Goal: Transaction & Acquisition: Book appointment/travel/reservation

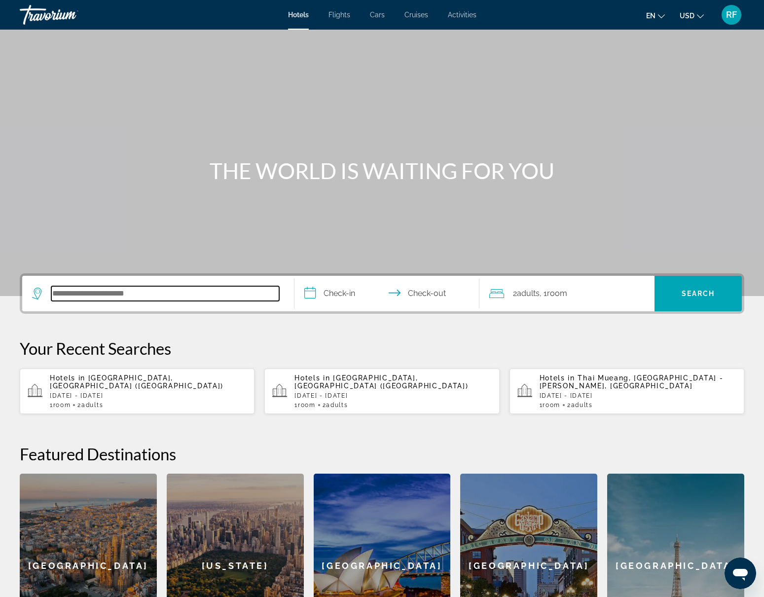
drag, startPoint x: 76, startPoint y: 291, endPoint x: 145, endPoint y: 321, distance: 74.9
click at [76, 291] on input "Search hotel destination" at bounding box center [165, 293] width 228 height 15
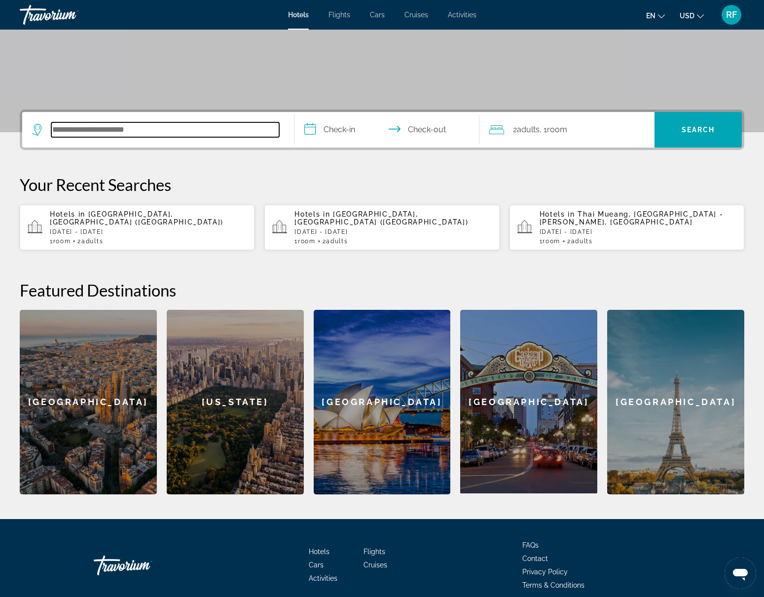
scroll to position [207, 0]
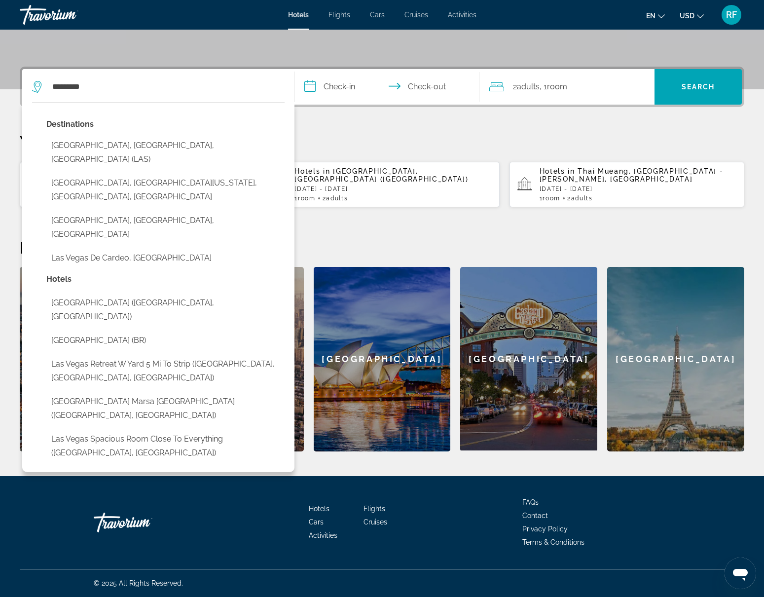
click at [81, 143] on button "[GEOGRAPHIC_DATA], [GEOGRAPHIC_DATA], [GEOGRAPHIC_DATA] (LAS)" at bounding box center [165, 152] width 238 height 33
type input "**********"
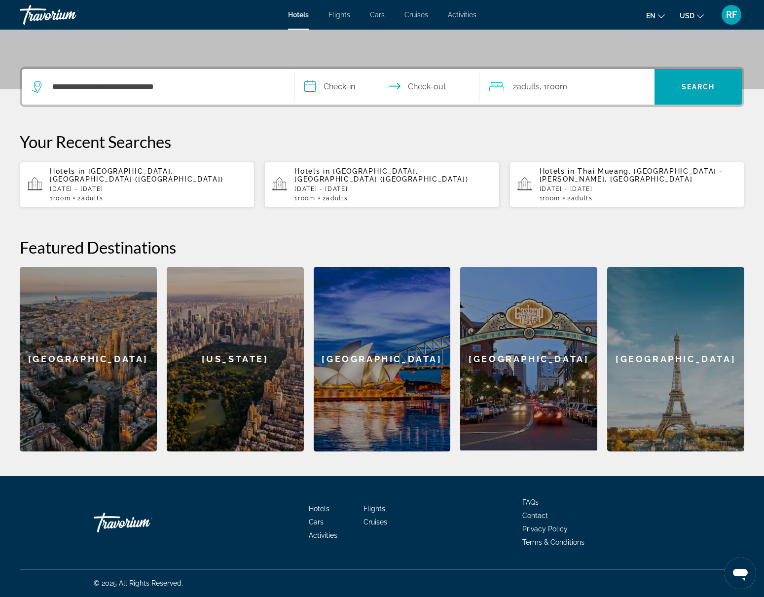
click at [349, 88] on input "**********" at bounding box center [389, 88] width 189 height 38
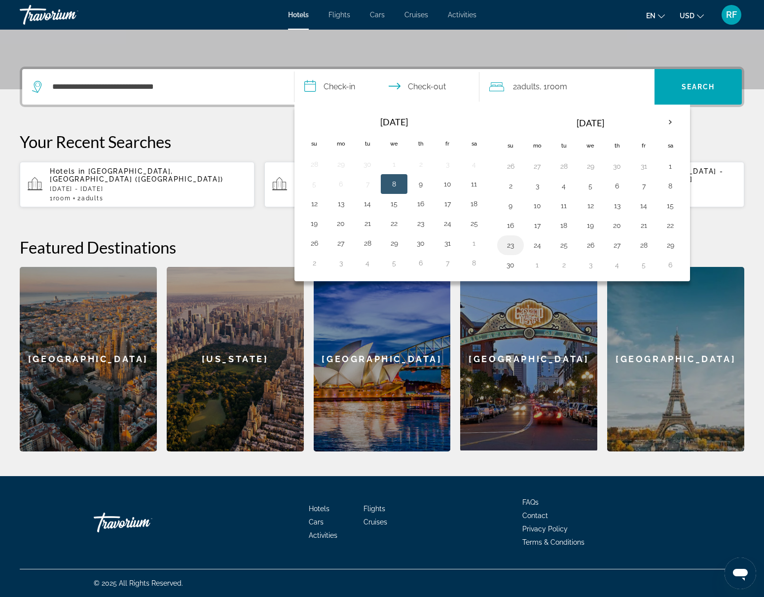
click at [509, 244] on button "23" at bounding box center [511, 245] width 16 height 14
click at [588, 247] on button "26" at bounding box center [591, 245] width 16 height 14
type input "**********"
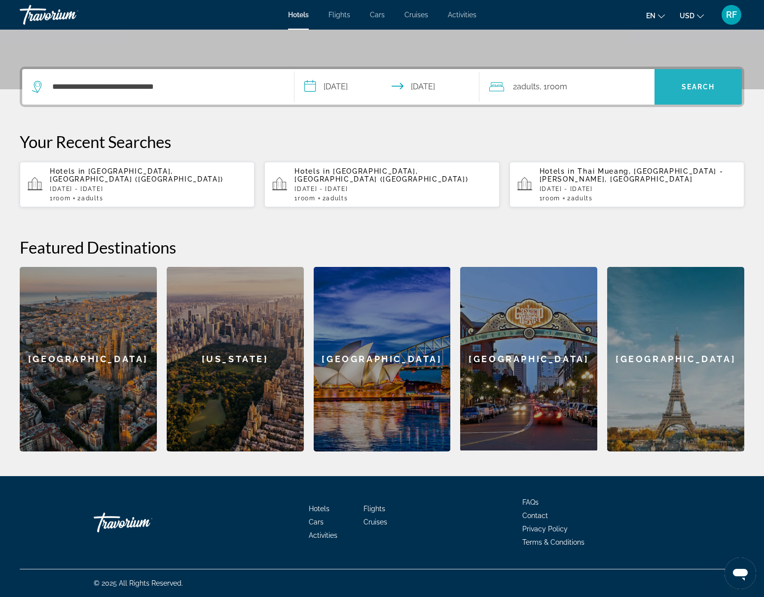
click at [686, 95] on span "Search" at bounding box center [698, 87] width 87 height 24
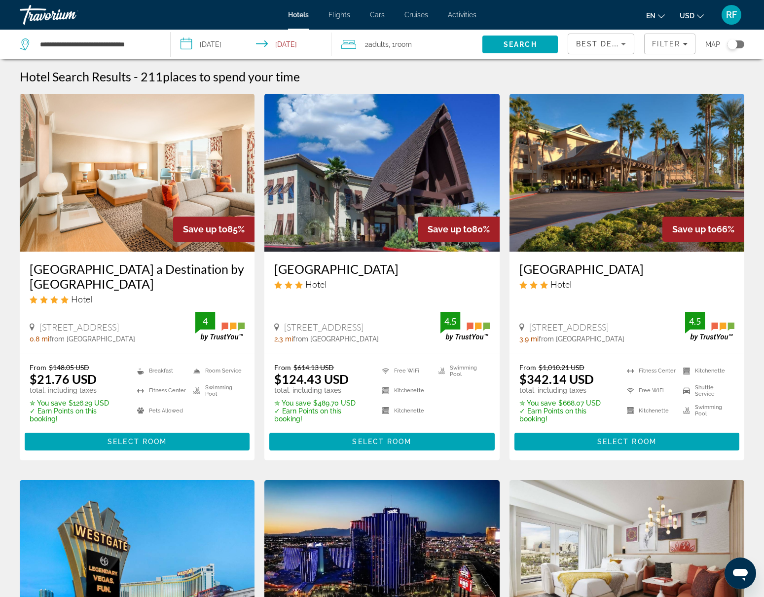
click at [377, 43] on span "Adults" at bounding box center [379, 44] width 20 height 8
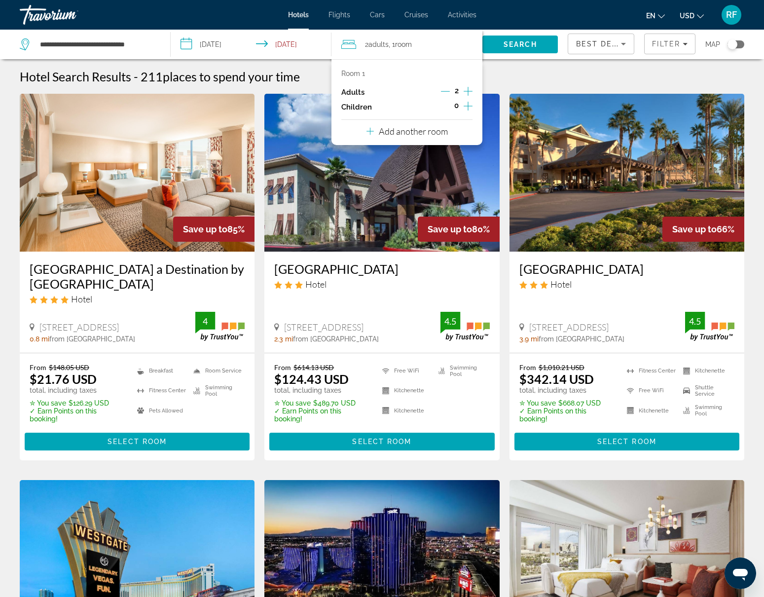
click at [446, 91] on icon "Decrement adults" at bounding box center [445, 91] width 9 height 0
click at [528, 41] on span "Search" at bounding box center [521, 44] width 34 height 8
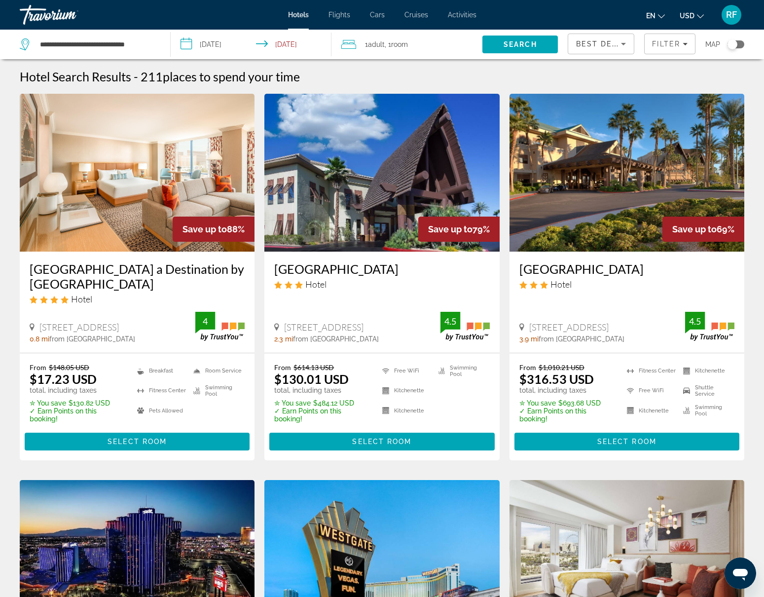
click at [132, 218] on img "Main content" at bounding box center [137, 173] width 235 height 158
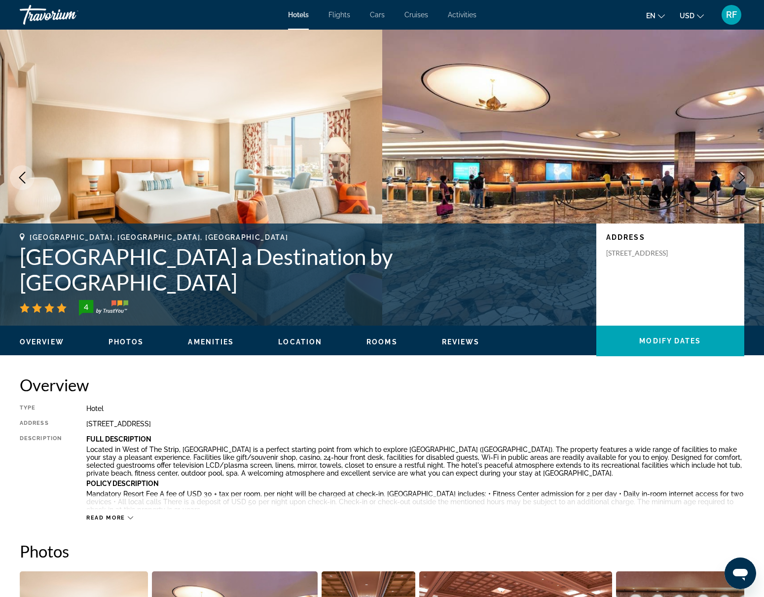
click at [130, 338] on span "Photos" at bounding box center [127, 342] width 36 height 8
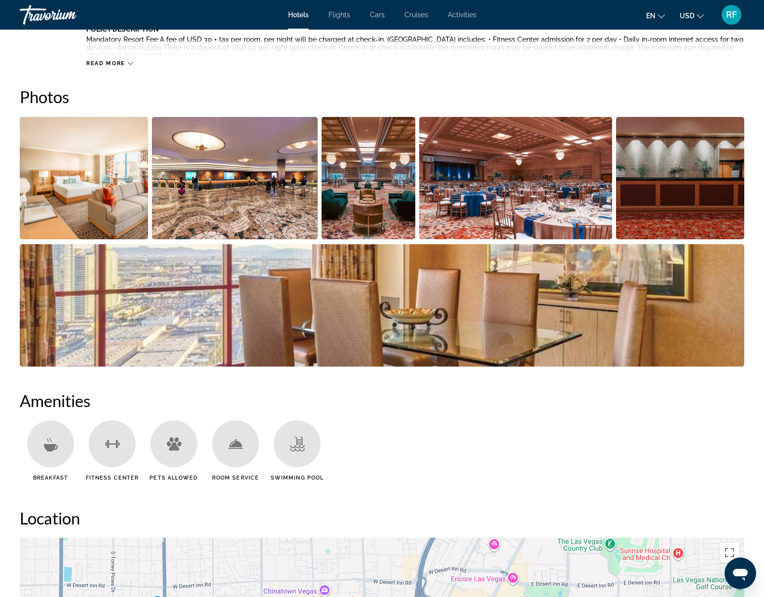
scroll to position [482, 0]
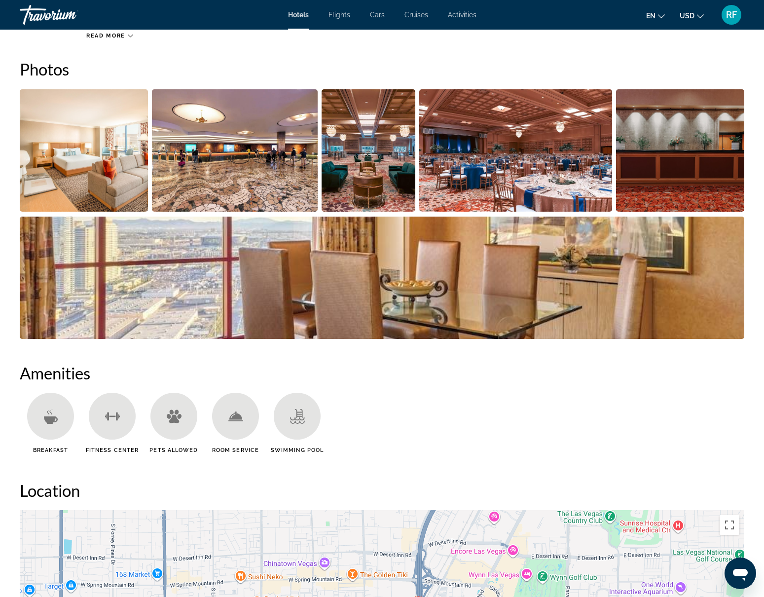
click at [55, 166] on img "Open full-screen image slider" at bounding box center [84, 150] width 128 height 122
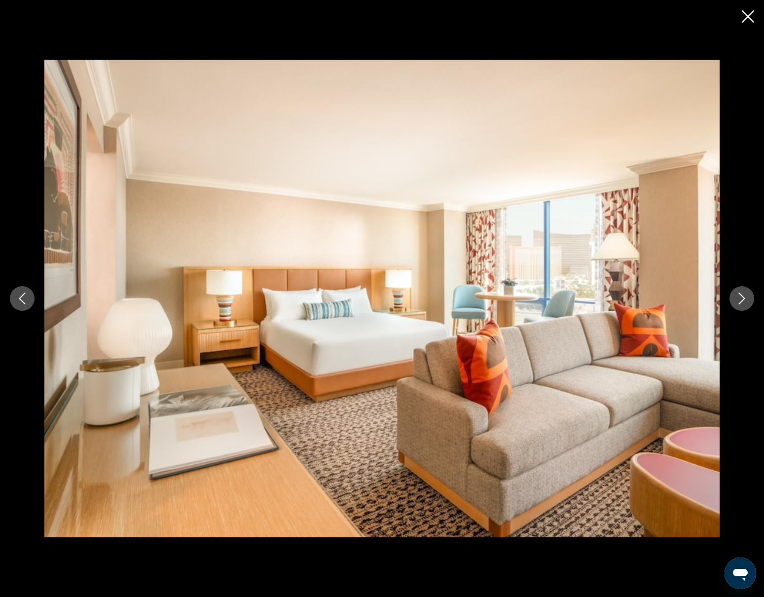
click at [740, 294] on icon "Next image" at bounding box center [742, 299] width 6 height 12
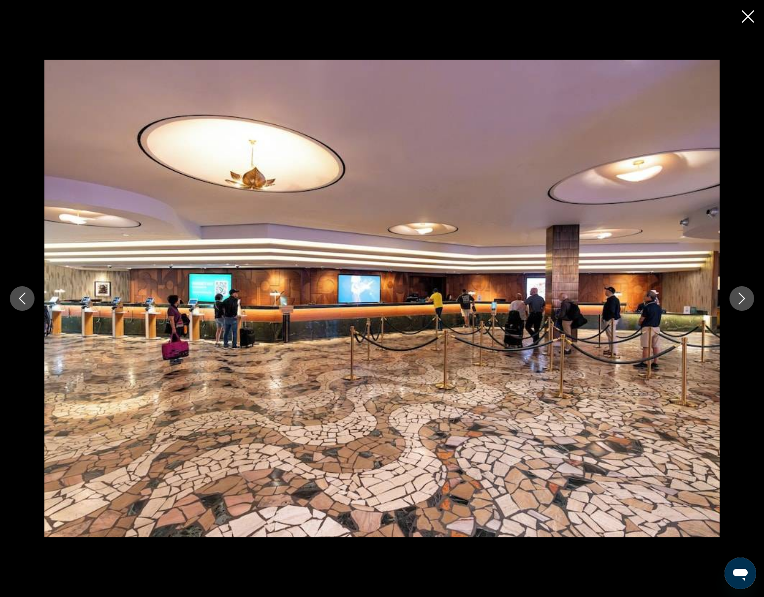
click at [740, 294] on icon "Next image" at bounding box center [742, 299] width 6 height 12
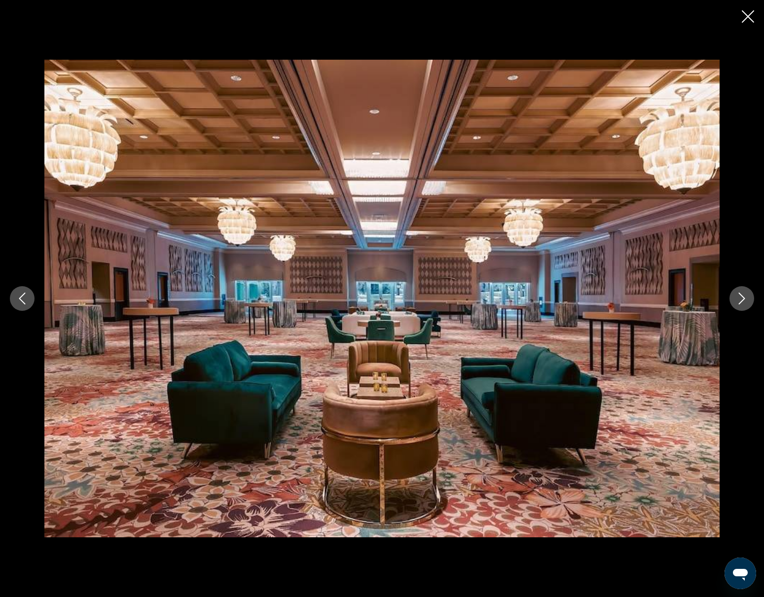
click at [740, 294] on icon "Next image" at bounding box center [742, 299] width 6 height 12
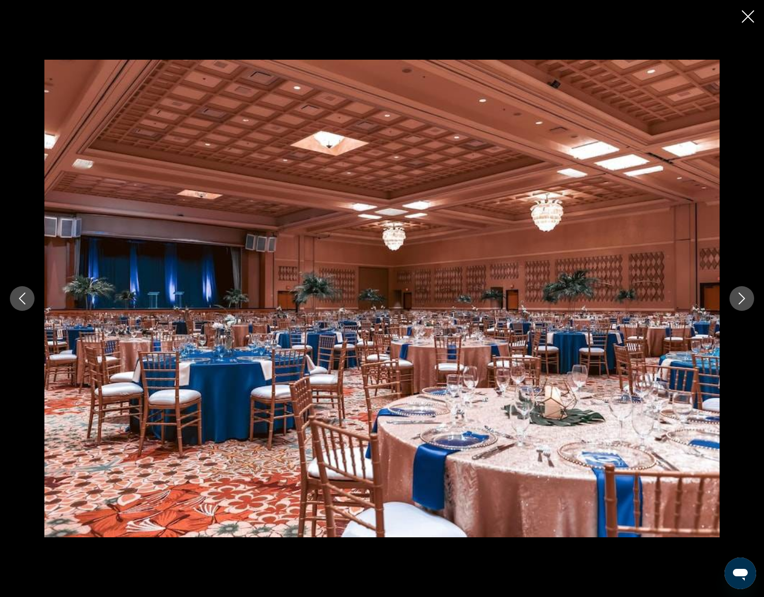
click at [740, 294] on icon "Next image" at bounding box center [742, 299] width 6 height 12
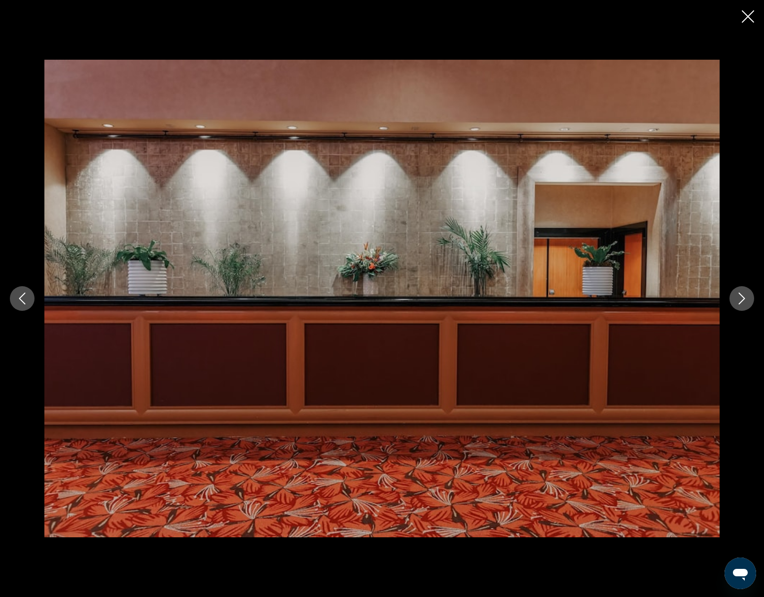
click at [740, 294] on icon "Next image" at bounding box center [742, 299] width 6 height 12
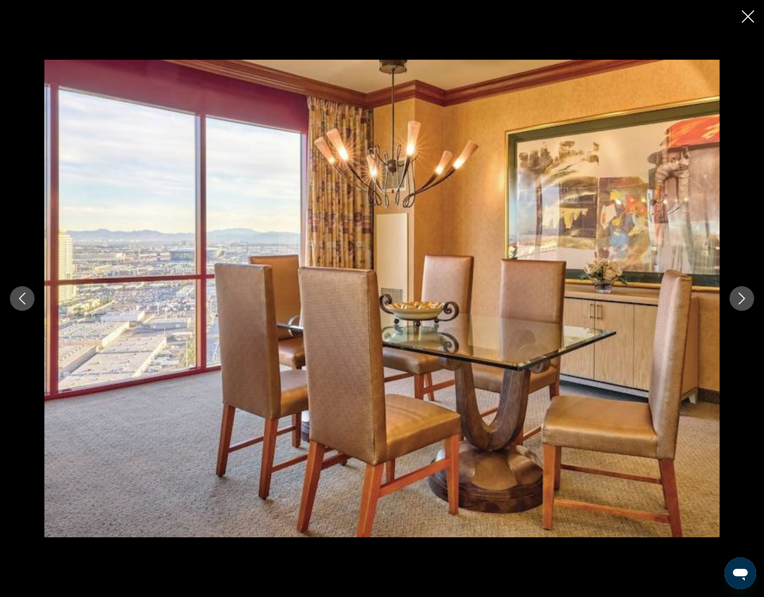
click at [740, 294] on icon "Next image" at bounding box center [742, 299] width 6 height 12
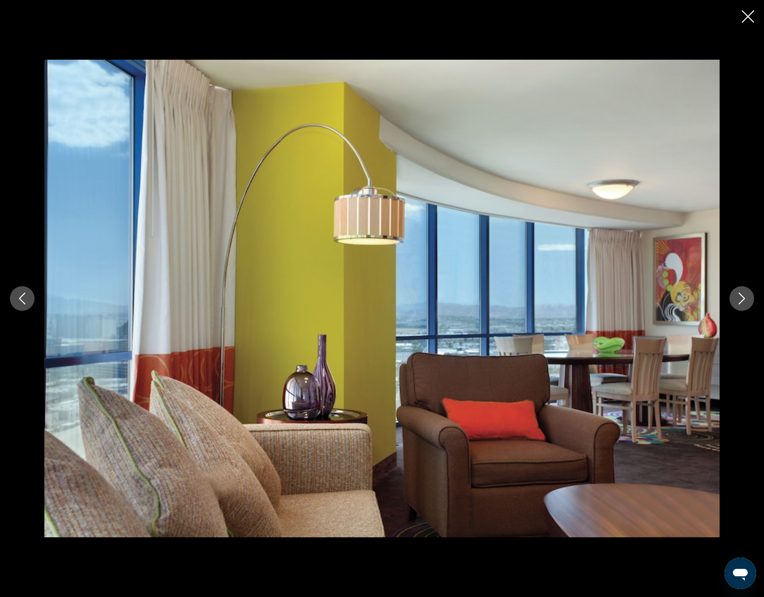
click at [740, 294] on icon "Next image" at bounding box center [742, 299] width 6 height 12
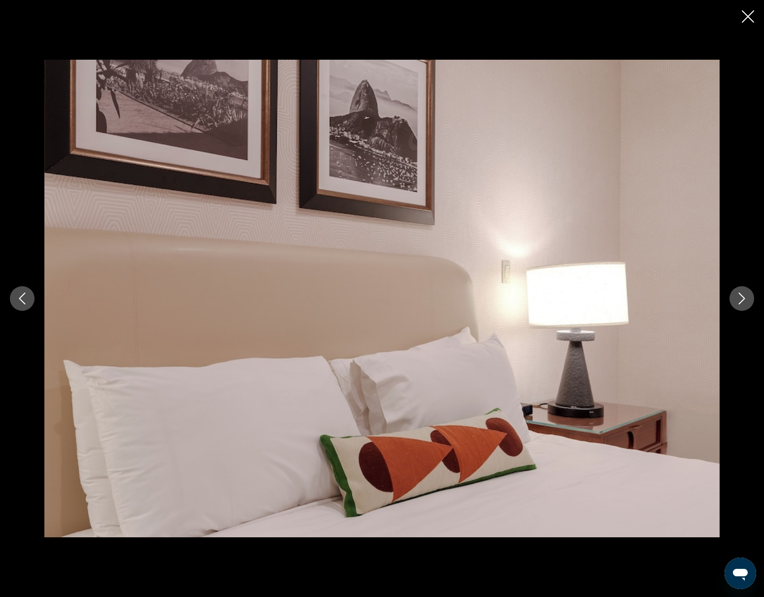
click at [740, 294] on icon "Next image" at bounding box center [742, 299] width 6 height 12
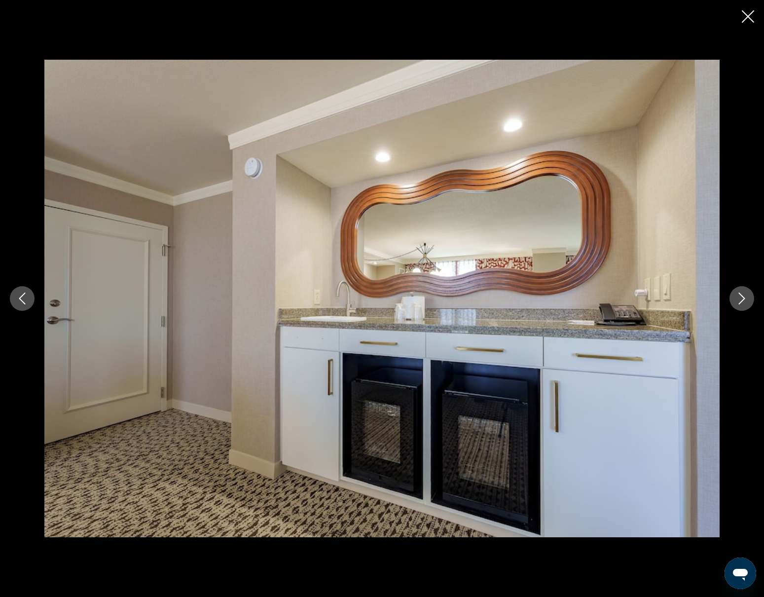
click at [740, 294] on icon "Next image" at bounding box center [742, 299] width 6 height 12
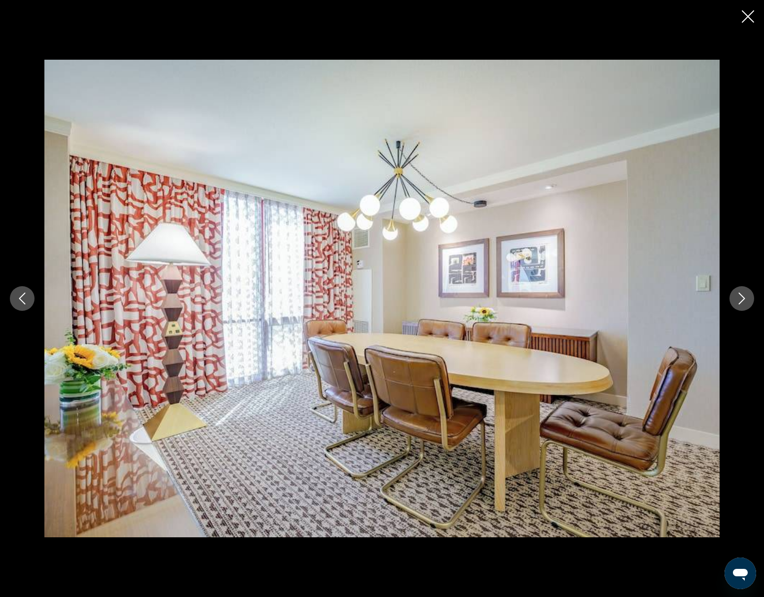
click at [740, 294] on icon "Next image" at bounding box center [742, 299] width 6 height 12
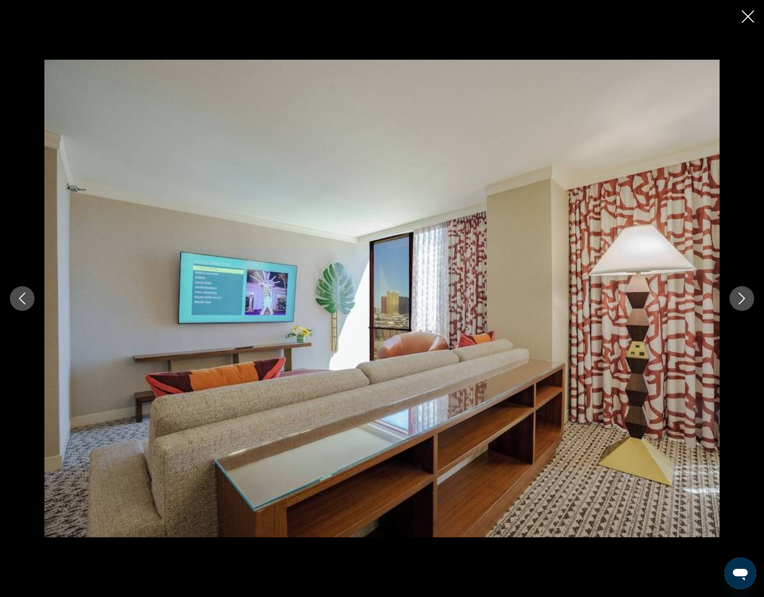
click at [743, 300] on icon "Next image" at bounding box center [742, 299] width 6 height 12
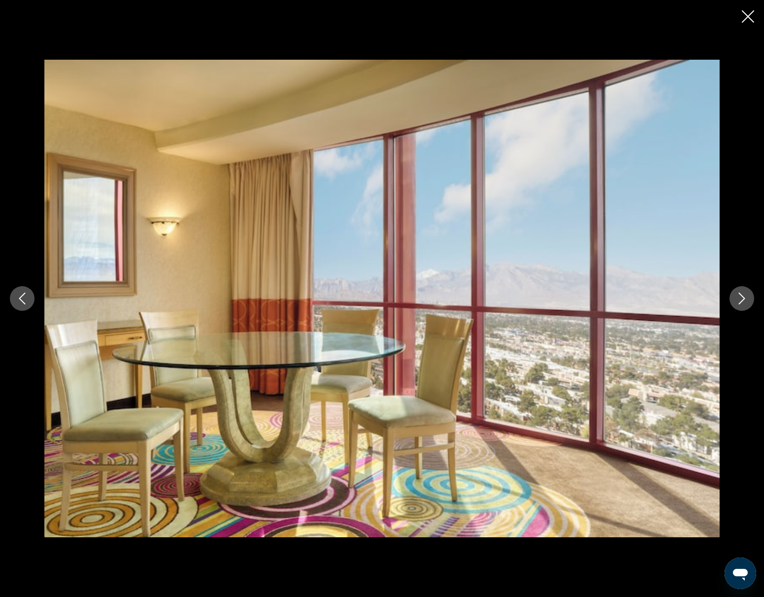
click at [737, 298] on icon "Next image" at bounding box center [742, 299] width 12 height 12
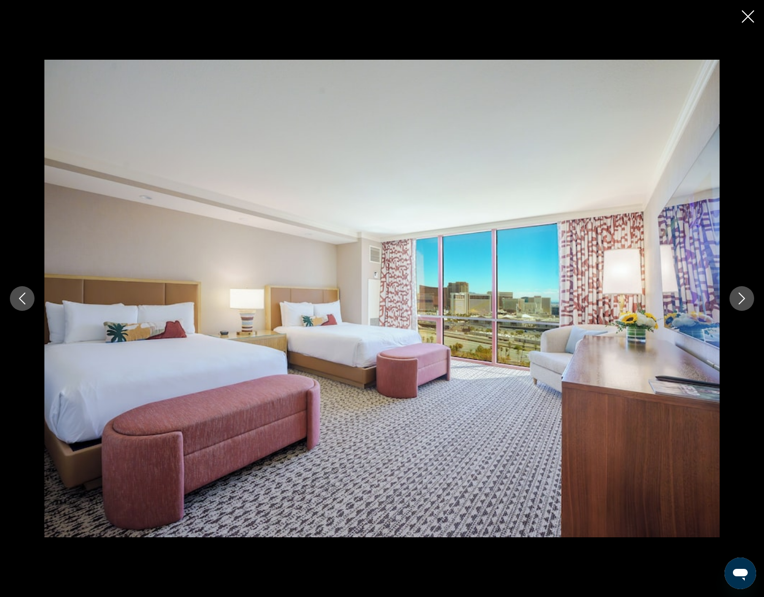
click at [738, 298] on icon "Next image" at bounding box center [742, 299] width 12 height 12
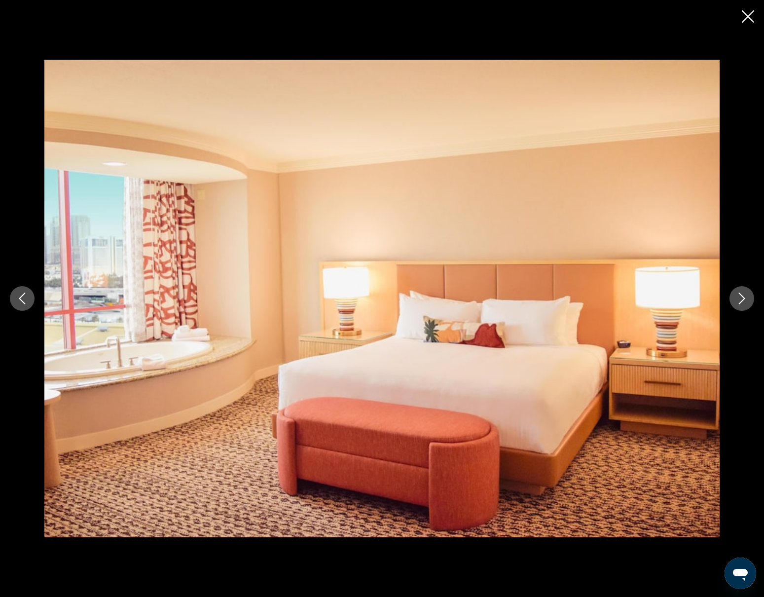
click at [747, 12] on icon "Close slideshow" at bounding box center [748, 16] width 12 height 12
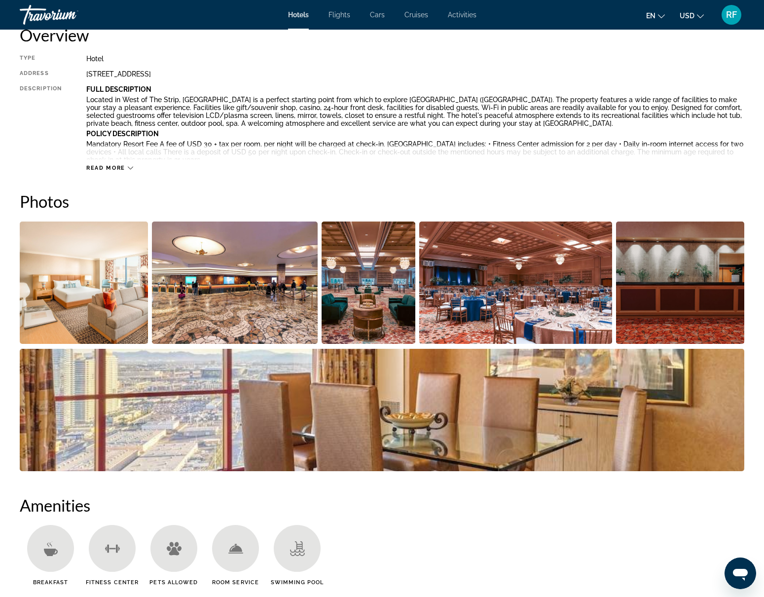
scroll to position [0, 0]
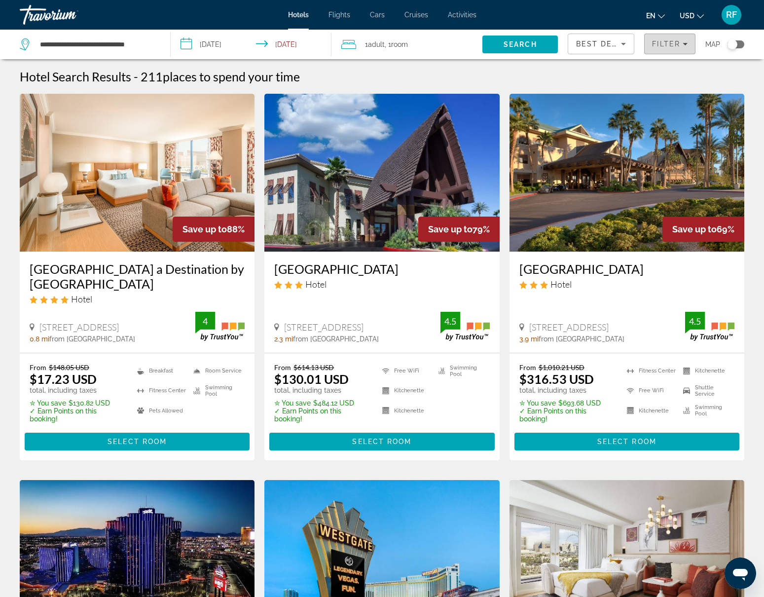
click at [685, 45] on icon "Filters" at bounding box center [685, 43] width 5 height 5
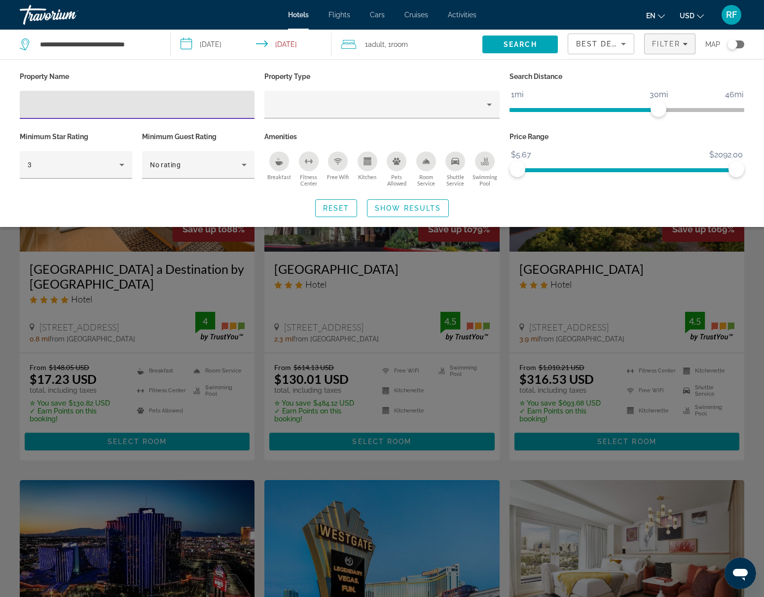
click at [48, 107] on input "Hotel Filters" at bounding box center [137, 105] width 219 height 12
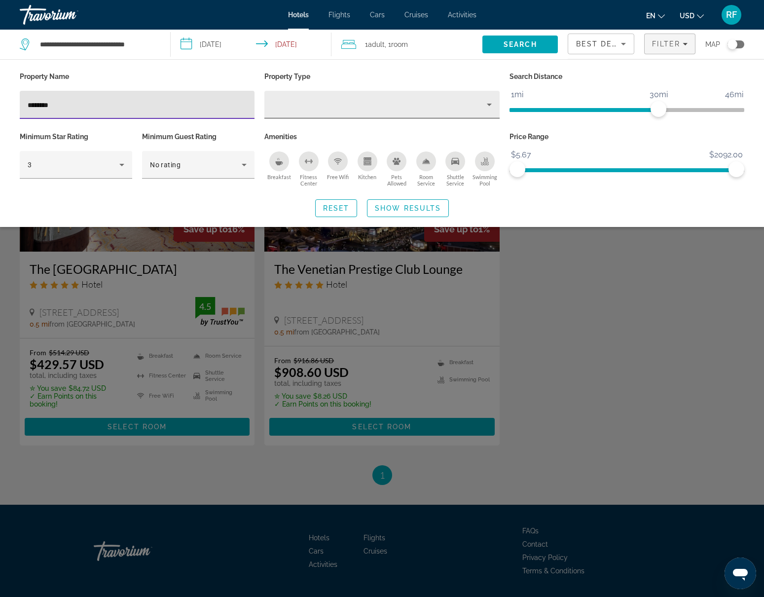
type input "********"
click at [488, 103] on icon "Property type" at bounding box center [490, 105] width 12 height 12
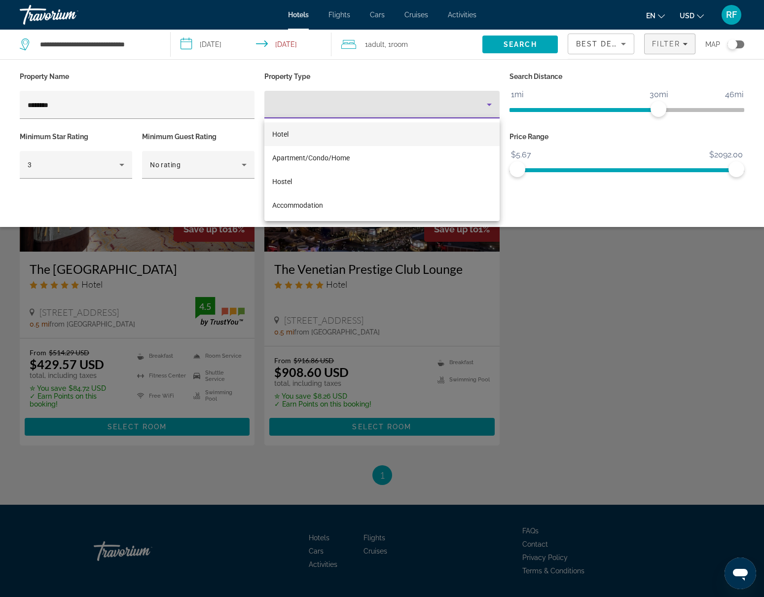
click at [288, 137] on span "Hotel" at bounding box center [280, 134] width 16 height 8
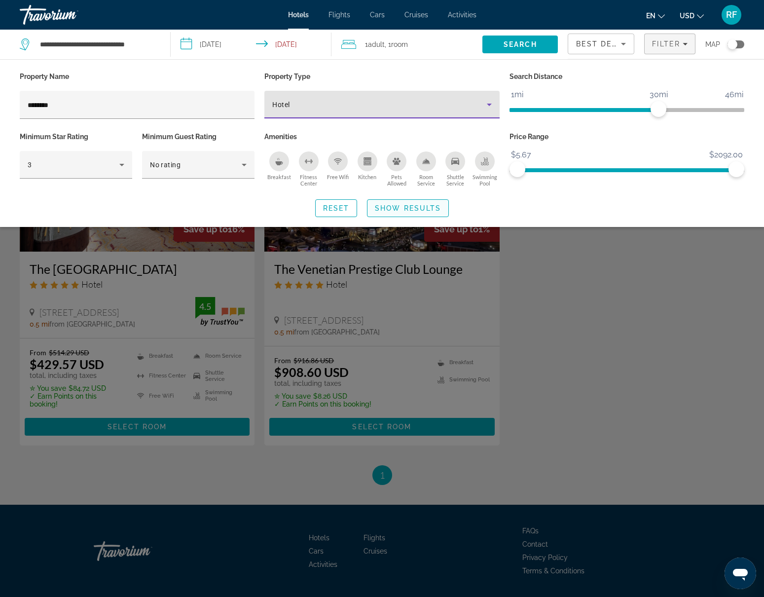
click at [394, 210] on span "Show Results" at bounding box center [408, 208] width 66 height 8
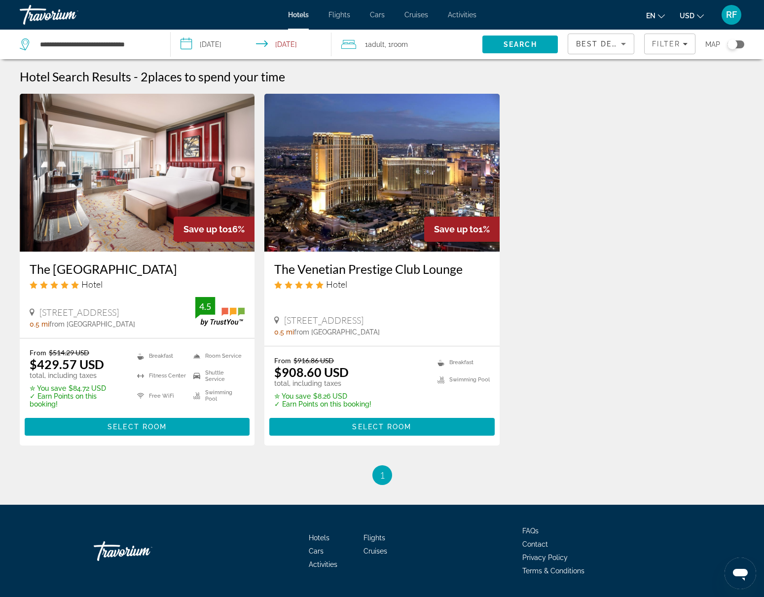
click at [91, 224] on img "Main content" at bounding box center [137, 173] width 235 height 158
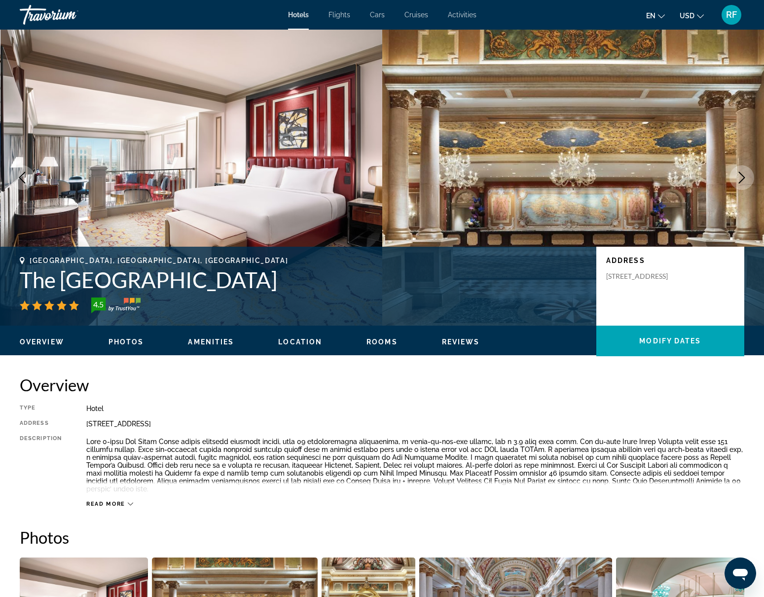
click at [741, 181] on icon "Next image" at bounding box center [742, 178] width 6 height 12
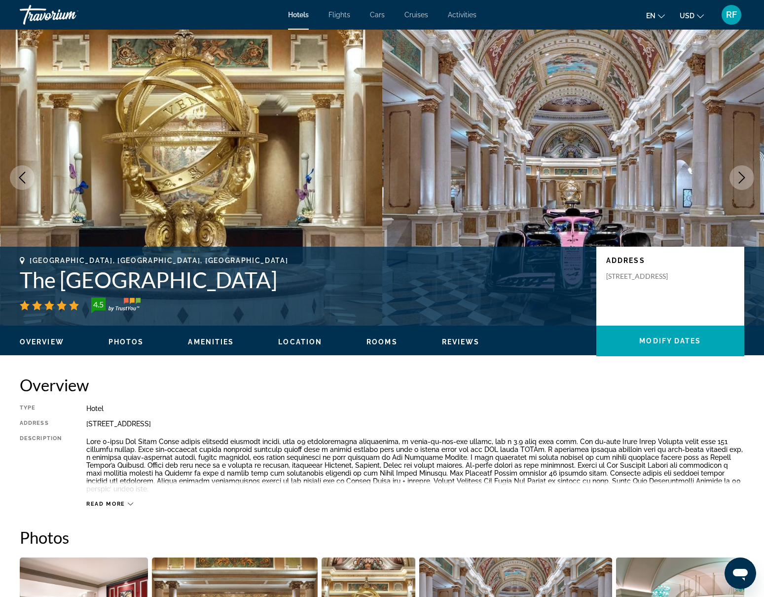
click at [741, 181] on icon "Next image" at bounding box center [742, 178] width 6 height 12
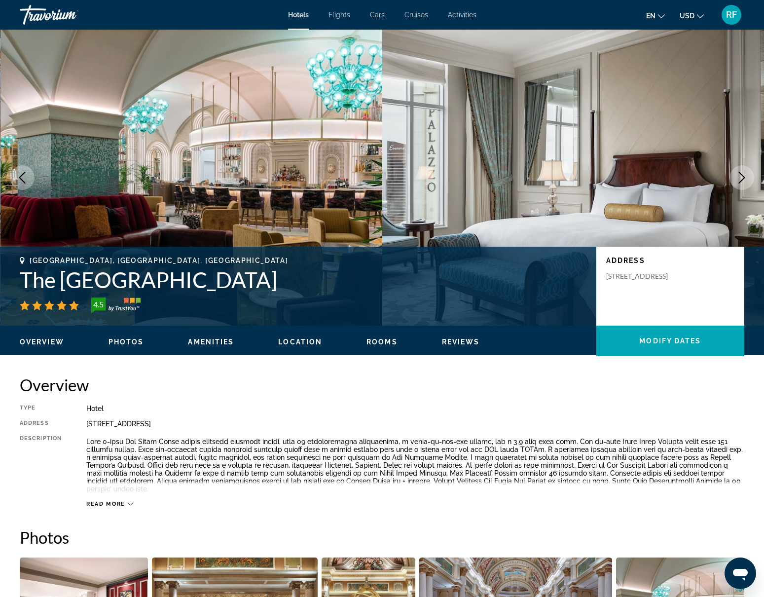
click at [741, 180] on icon "Next image" at bounding box center [742, 178] width 12 height 12
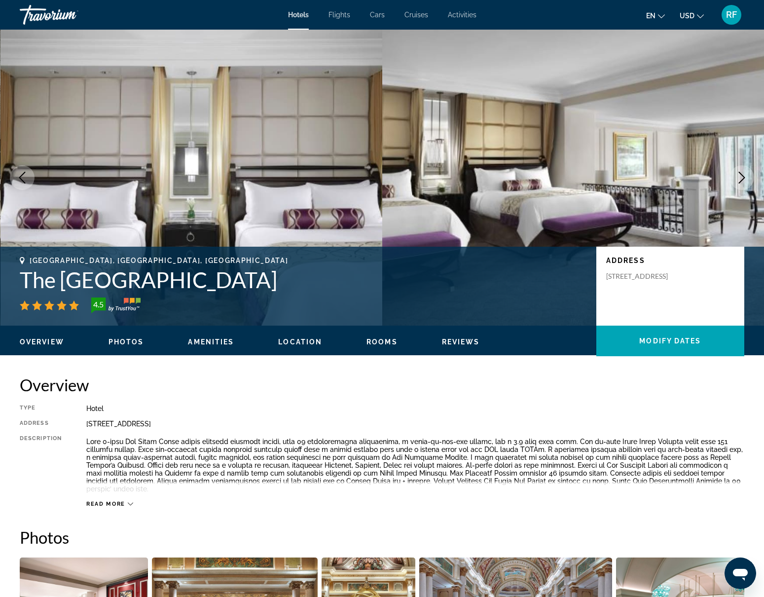
click at [738, 177] on icon "Next image" at bounding box center [742, 178] width 12 height 12
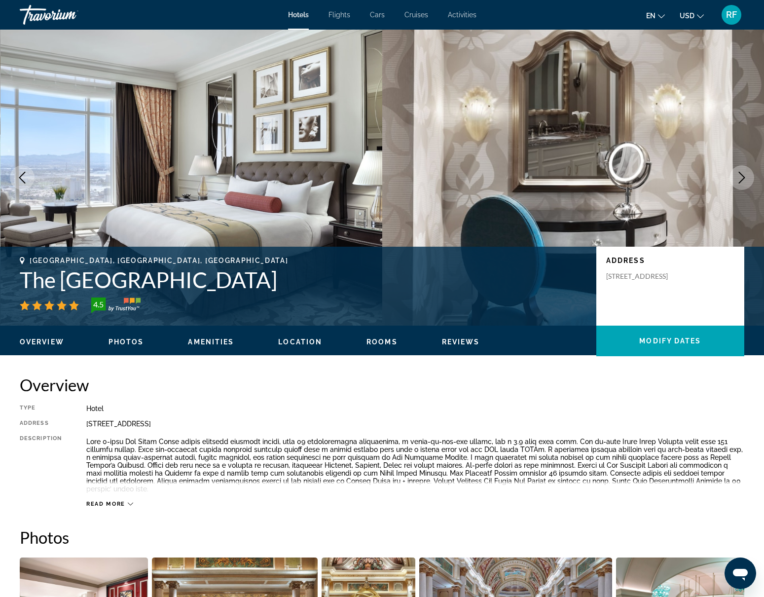
click at [738, 177] on icon "Next image" at bounding box center [742, 178] width 12 height 12
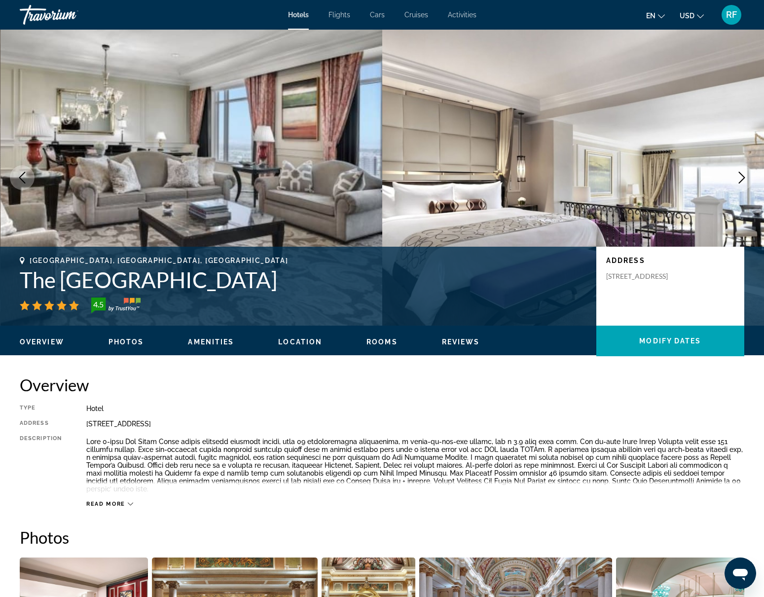
click at [738, 177] on icon "Next image" at bounding box center [742, 178] width 12 height 12
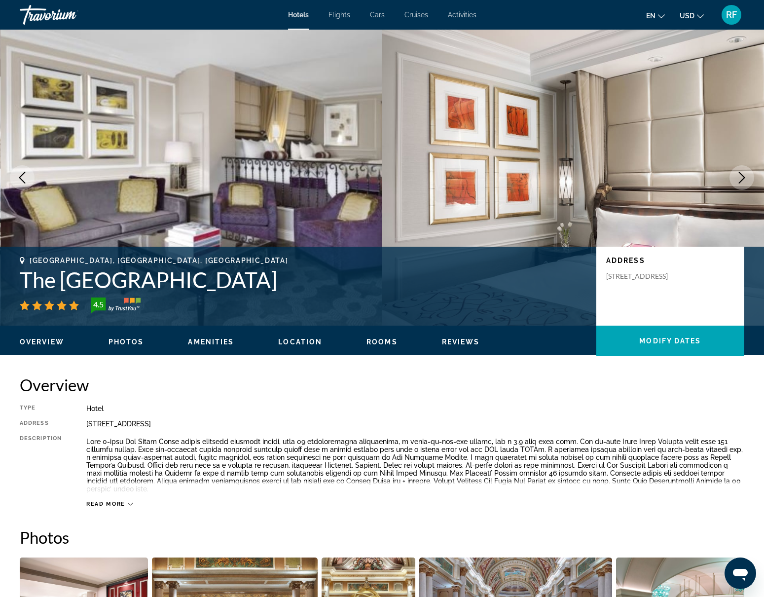
scroll to position [2, 0]
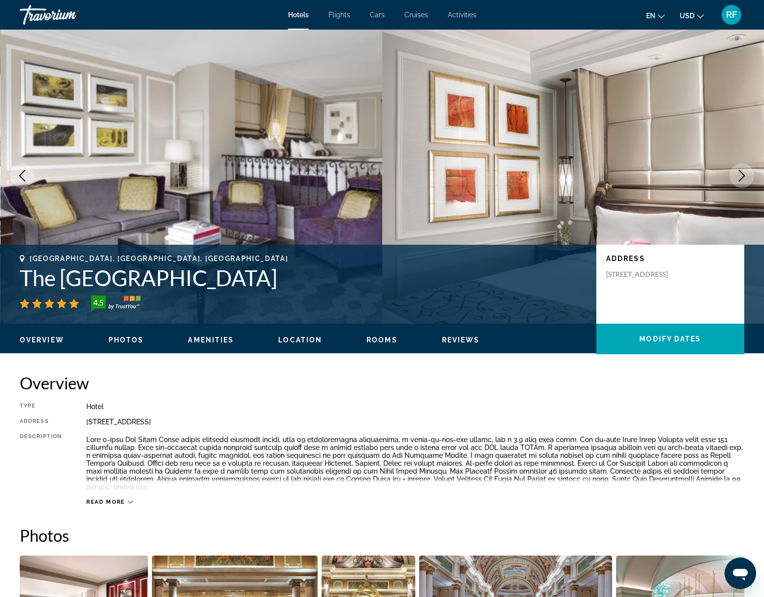
click at [746, 176] on icon "Next image" at bounding box center [742, 176] width 12 height 12
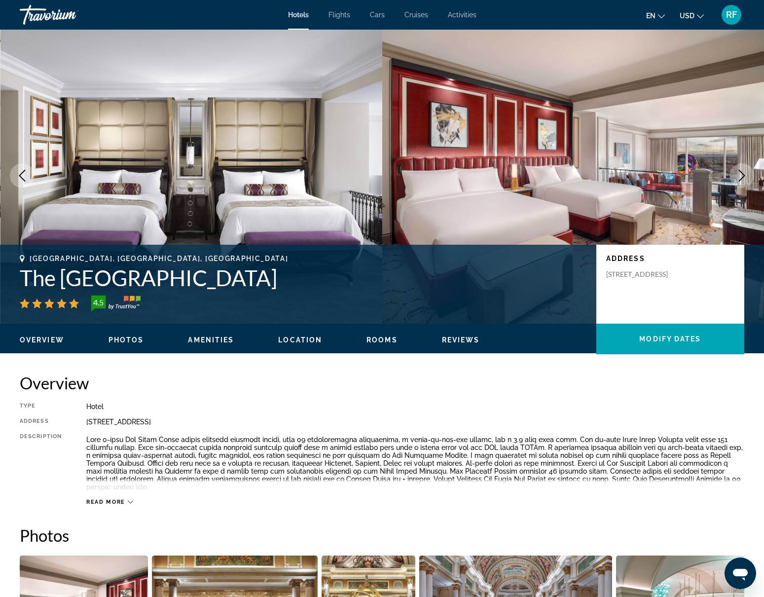
click at [745, 176] on icon "Next image" at bounding box center [742, 176] width 12 height 12
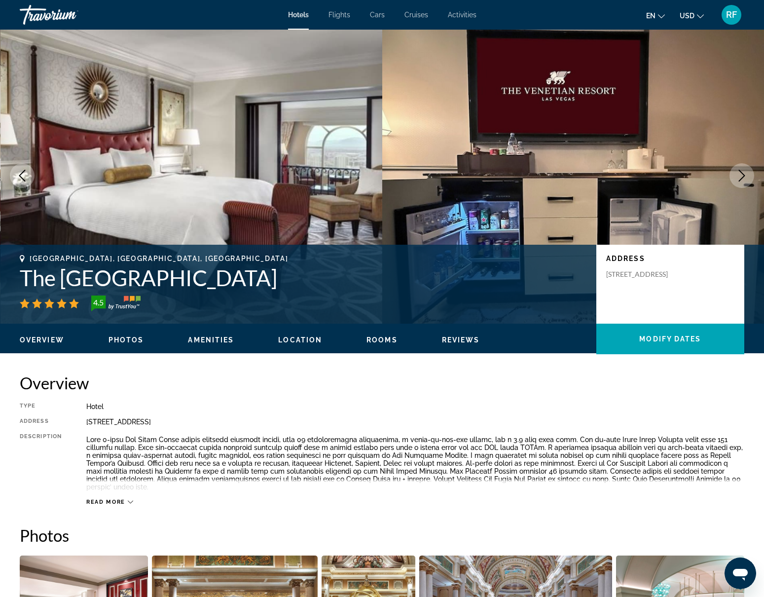
click at [743, 175] on icon "Next image" at bounding box center [742, 176] width 6 height 12
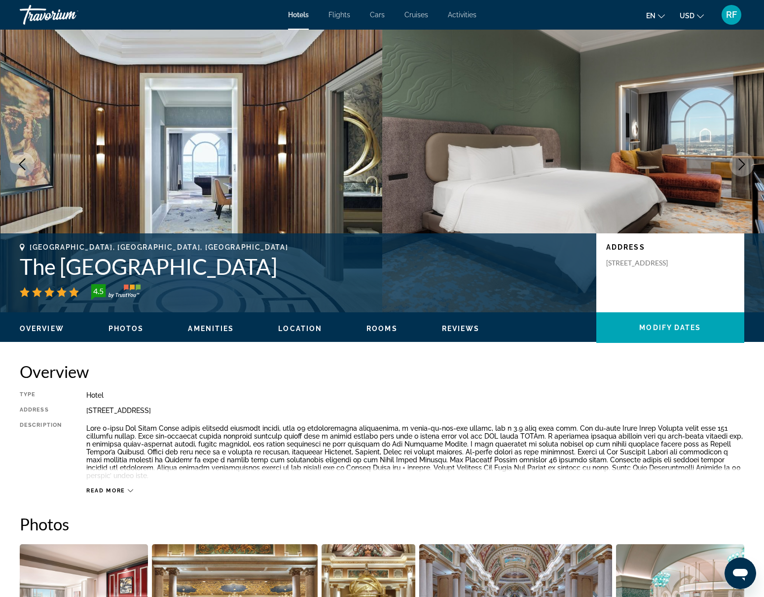
scroll to position [0, 0]
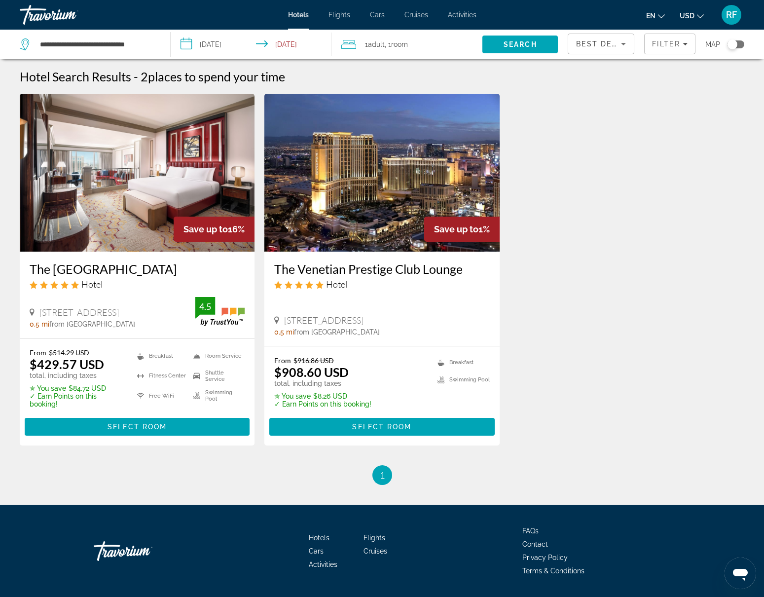
click at [387, 207] on img "Main content" at bounding box center [381, 173] width 235 height 158
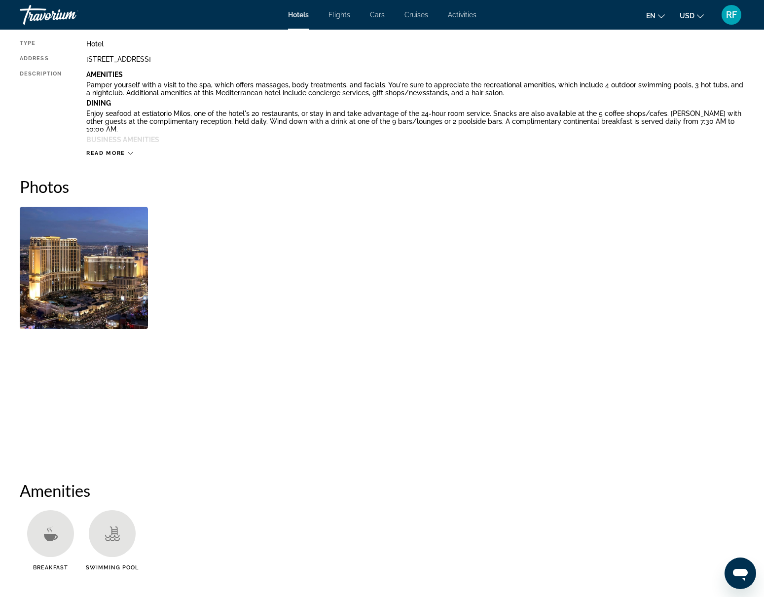
scroll to position [330, 0]
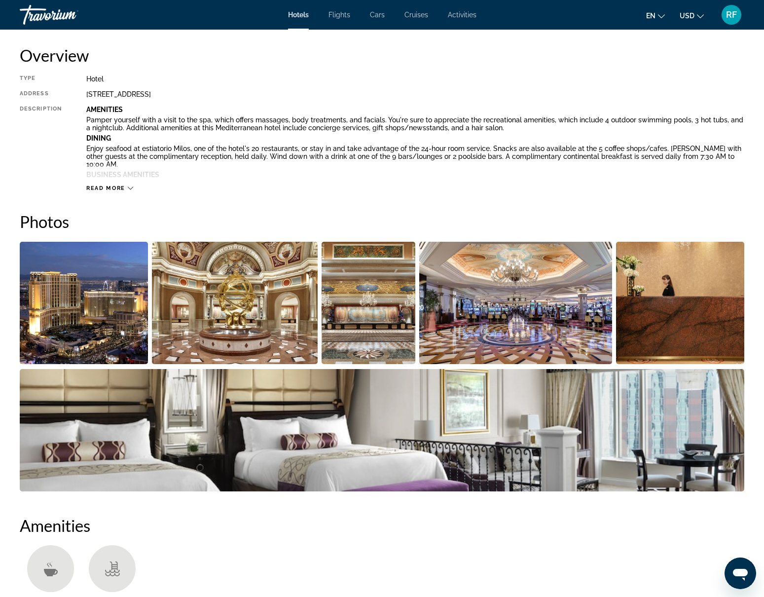
click at [37, 287] on img "Open full-screen image slider" at bounding box center [84, 303] width 128 height 122
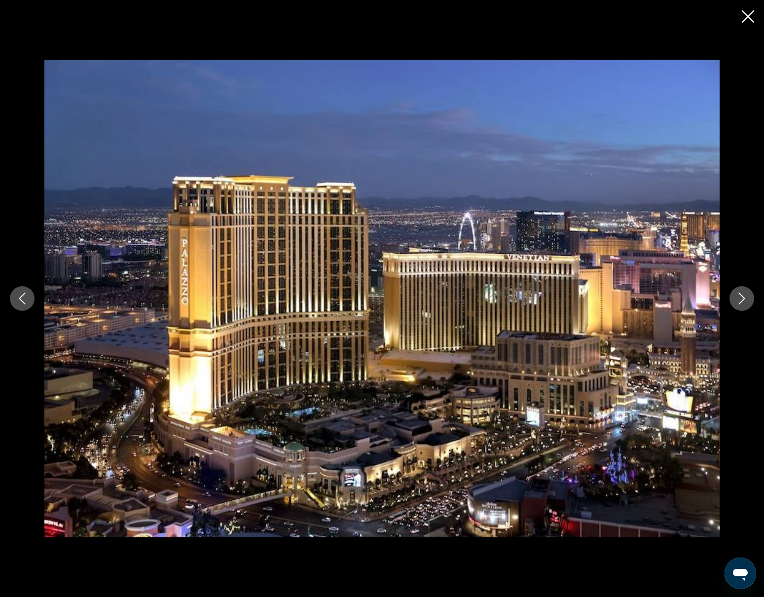
click at [744, 300] on icon "Next image" at bounding box center [742, 299] width 12 height 12
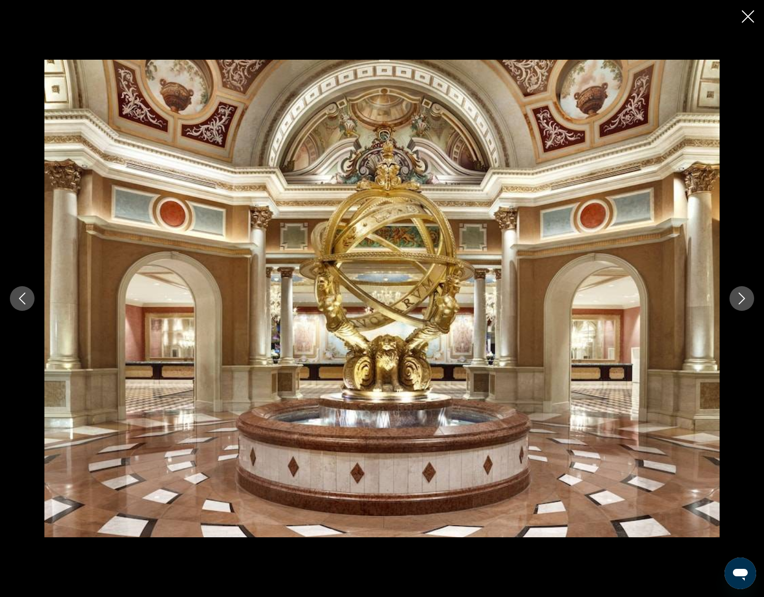
click at [744, 300] on icon "Next image" at bounding box center [742, 299] width 12 height 12
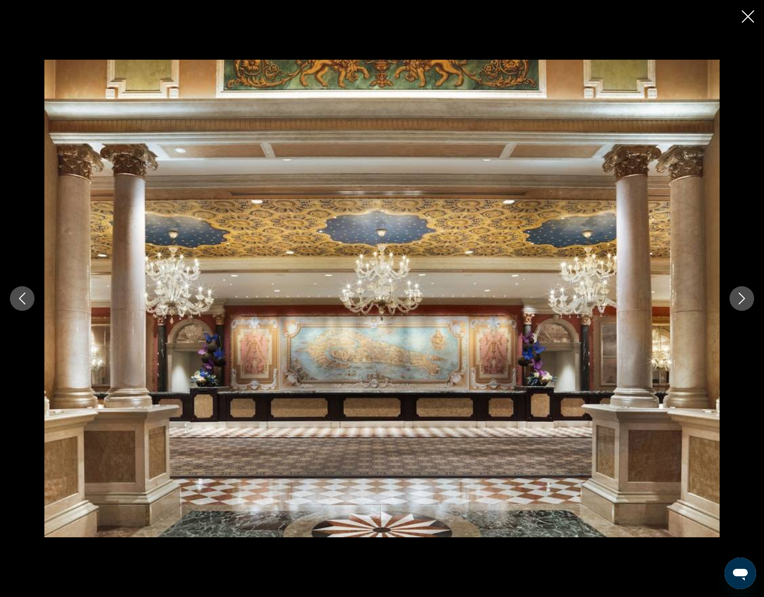
click at [744, 300] on icon "Next image" at bounding box center [742, 299] width 12 height 12
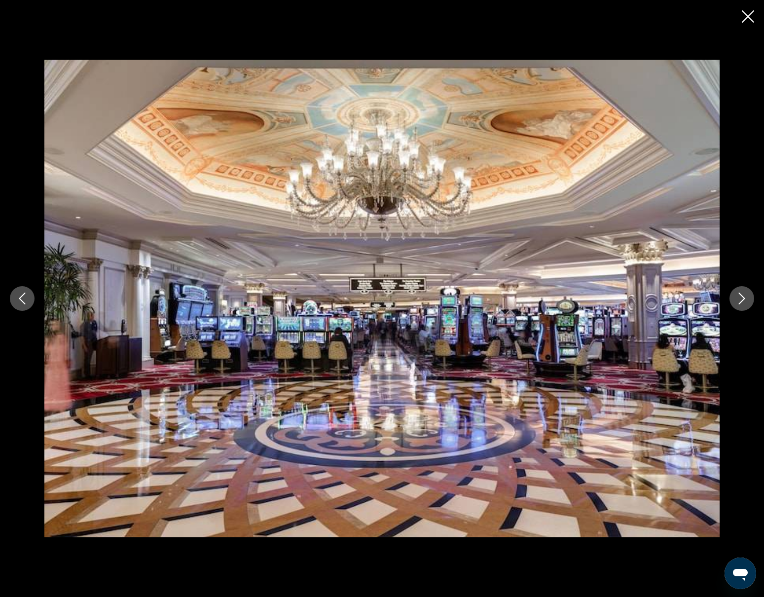
click at [744, 300] on icon "Next image" at bounding box center [742, 299] width 12 height 12
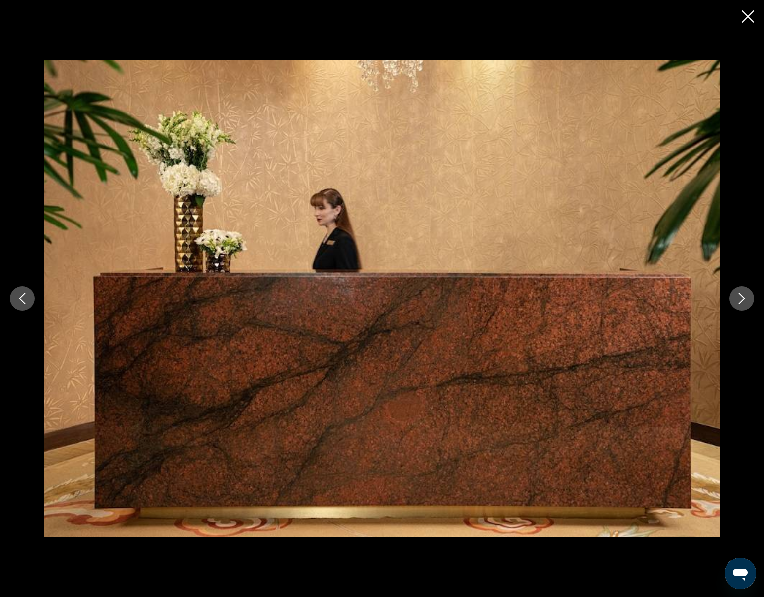
click at [744, 300] on icon "Next image" at bounding box center [742, 299] width 12 height 12
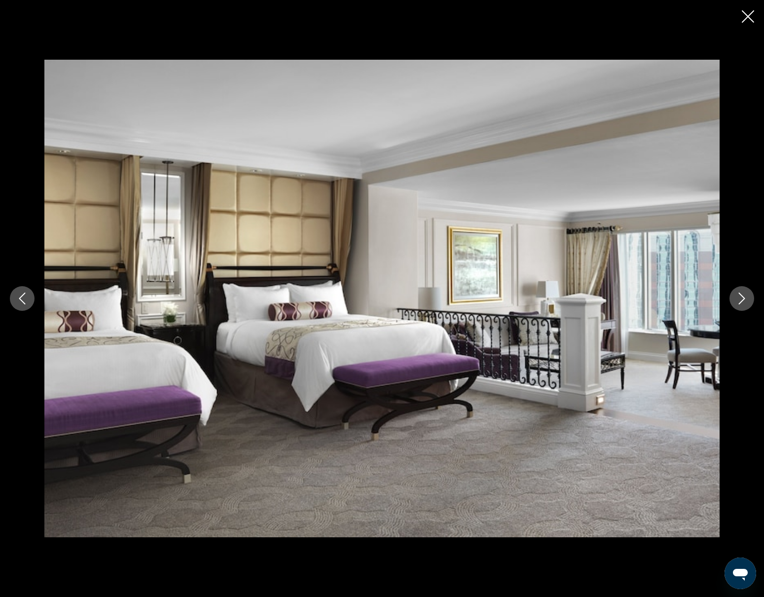
click at [744, 300] on icon "Next image" at bounding box center [742, 299] width 12 height 12
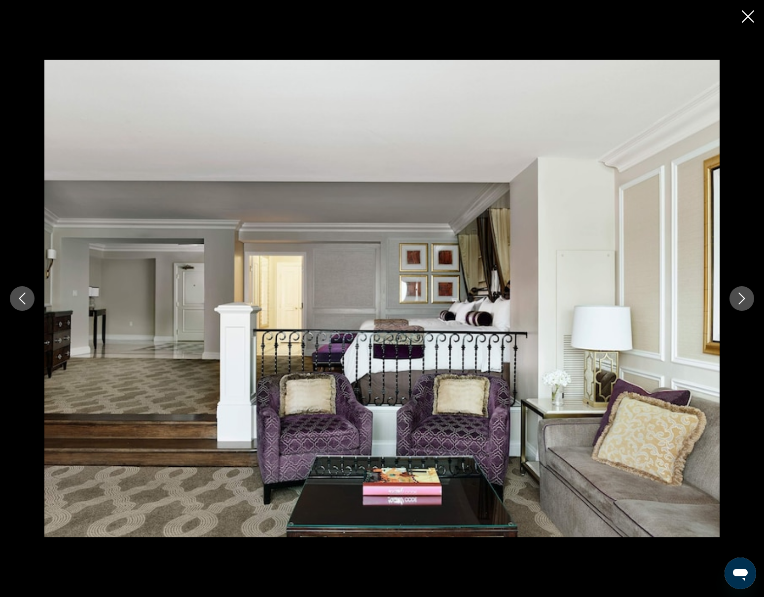
click at [744, 300] on icon "Next image" at bounding box center [742, 299] width 12 height 12
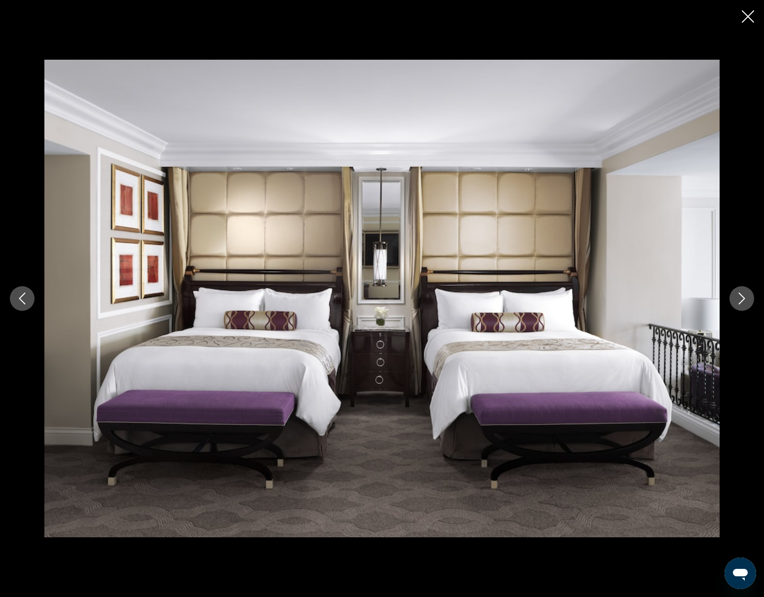
click at [744, 300] on icon "Next image" at bounding box center [742, 299] width 12 height 12
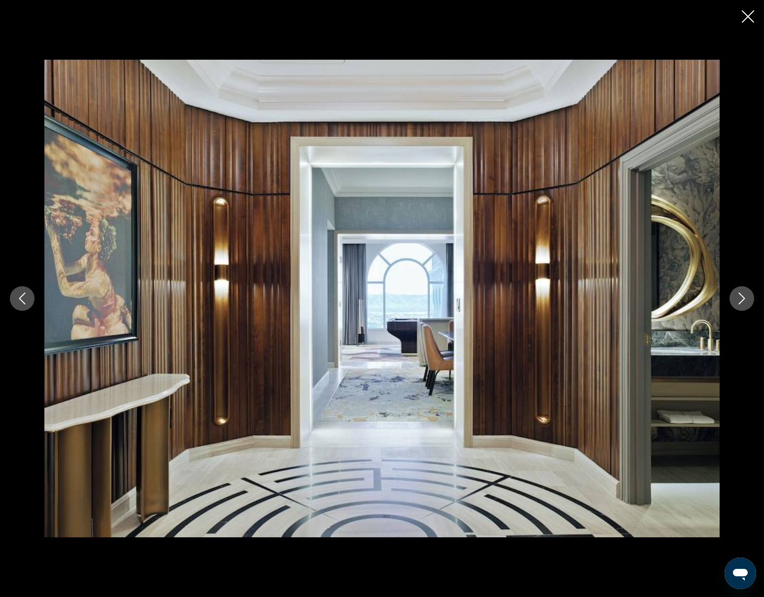
click at [744, 300] on icon "Next image" at bounding box center [742, 299] width 12 height 12
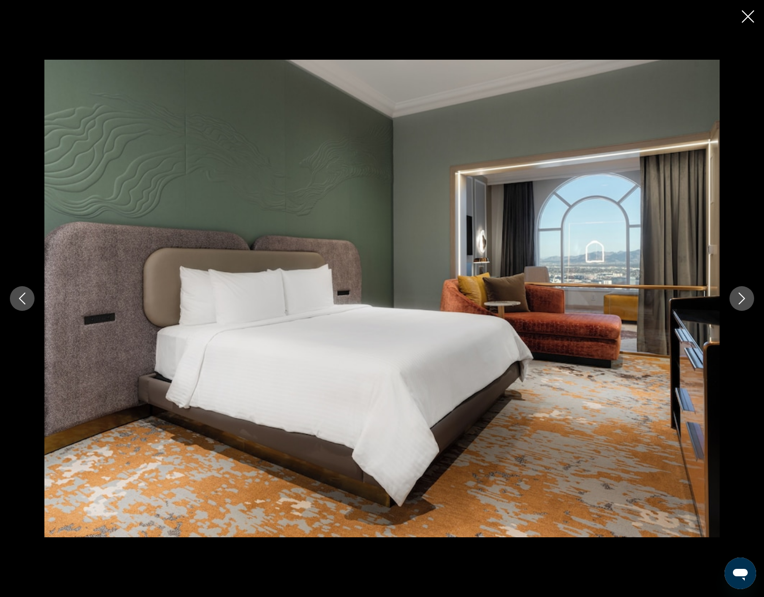
click at [744, 300] on icon "Next image" at bounding box center [742, 299] width 12 height 12
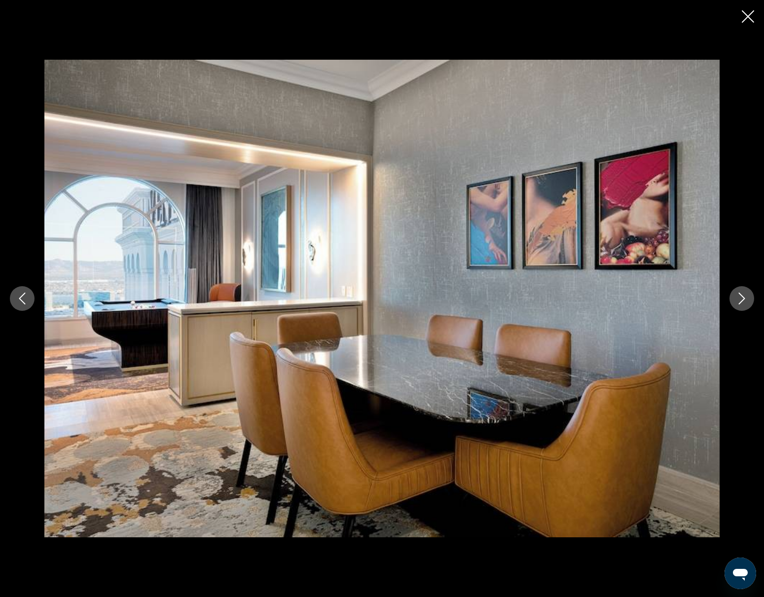
click at [744, 300] on icon "Next image" at bounding box center [742, 299] width 12 height 12
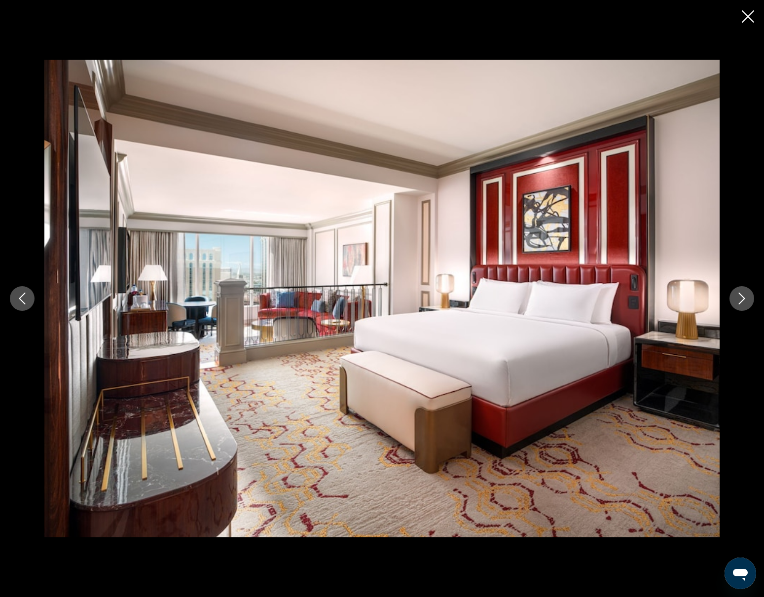
click at [740, 299] on icon "Next image" at bounding box center [742, 299] width 12 height 12
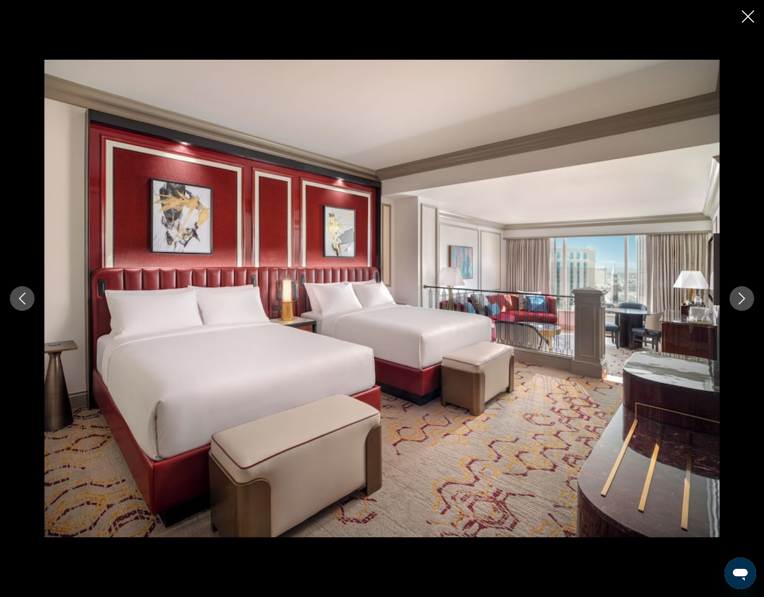
click at [745, 18] on icon "Close slideshow" at bounding box center [748, 16] width 12 height 12
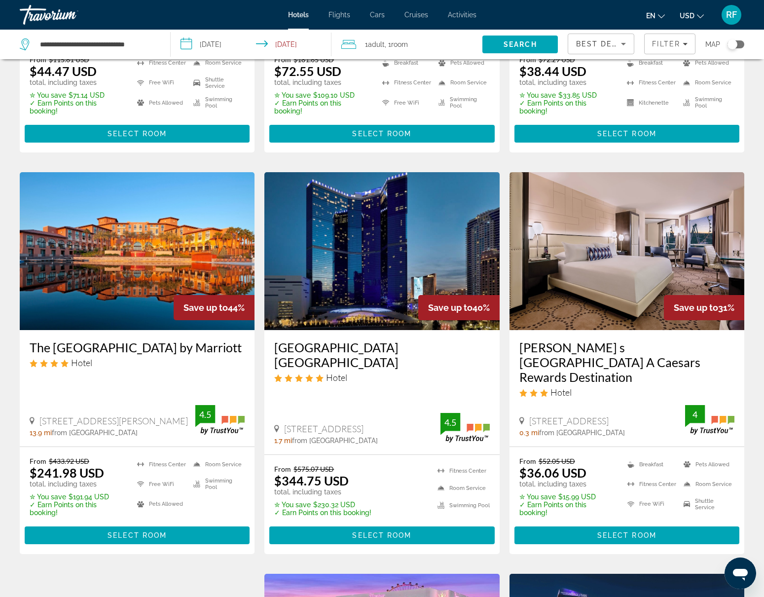
scroll to position [310, 0]
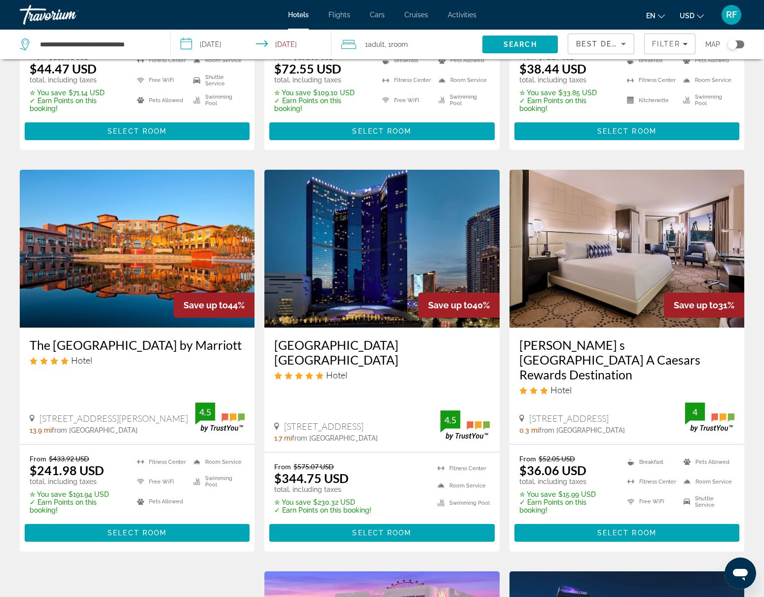
click at [319, 277] on img "Main content" at bounding box center [381, 249] width 235 height 158
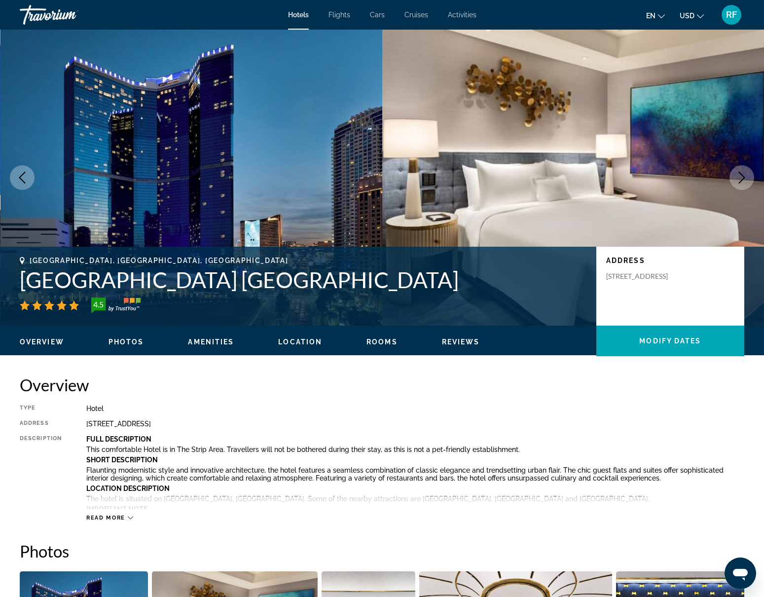
click at [746, 170] on button "Next image" at bounding box center [742, 177] width 25 height 25
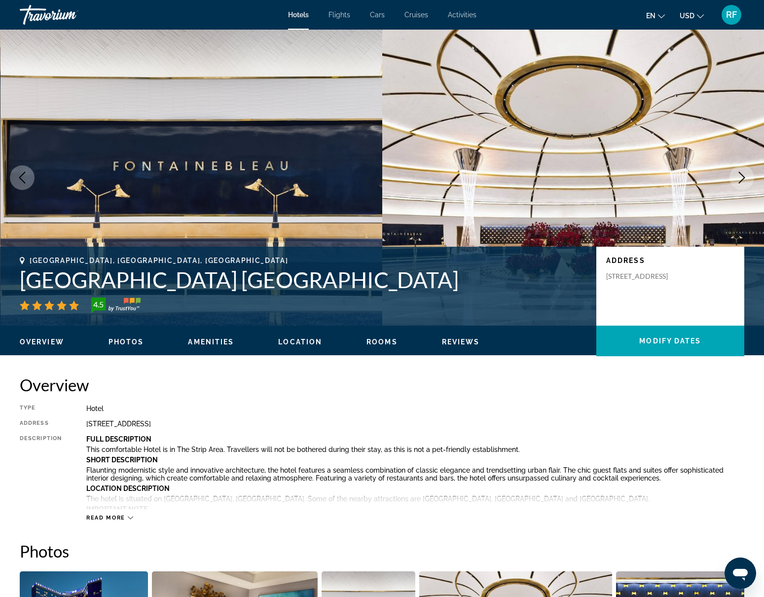
click at [745, 172] on icon "Next image" at bounding box center [742, 178] width 12 height 12
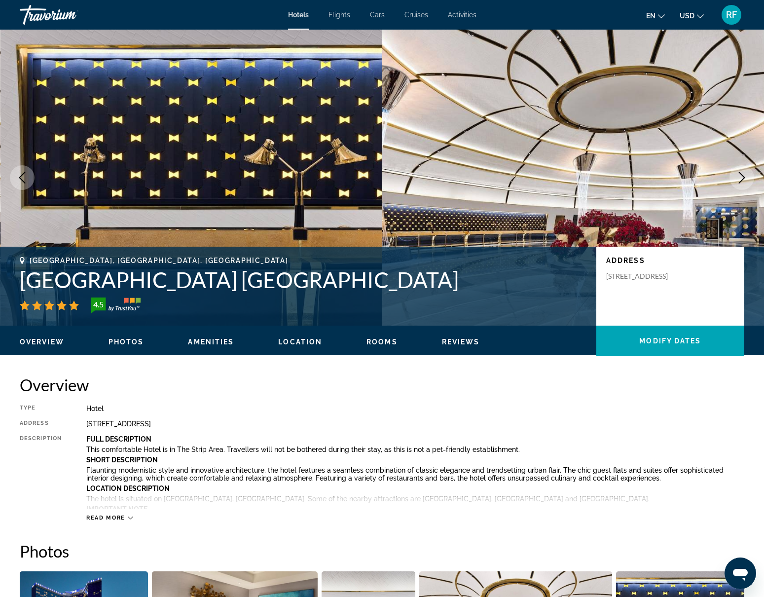
click at [745, 172] on icon "Next image" at bounding box center [742, 178] width 12 height 12
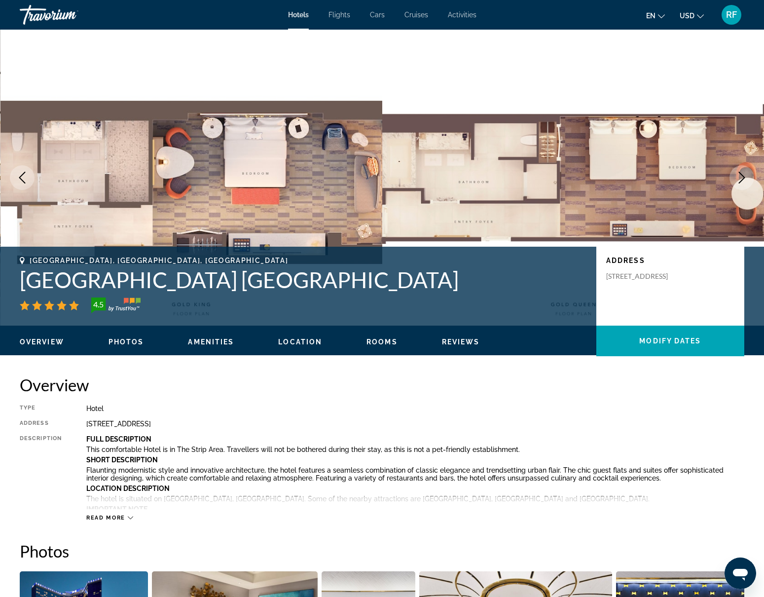
click at [745, 172] on icon "Next image" at bounding box center [742, 178] width 12 height 12
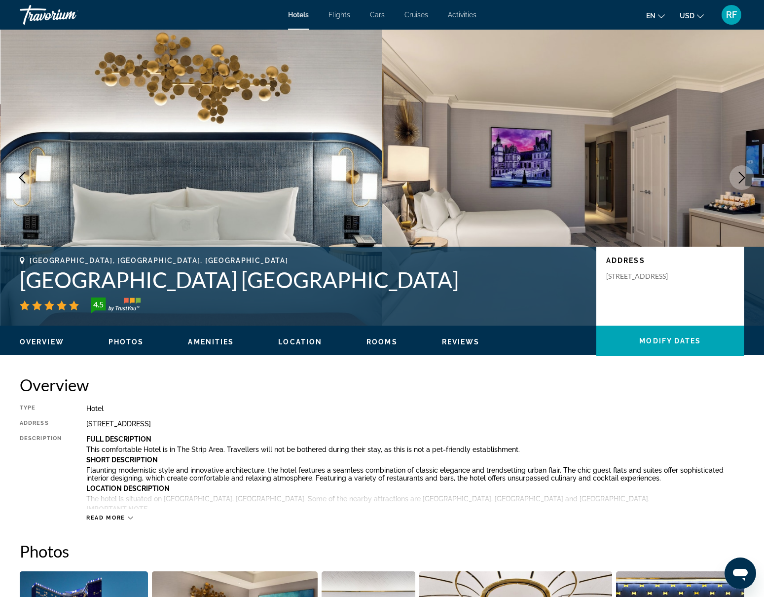
click at [745, 172] on icon "Next image" at bounding box center [742, 178] width 12 height 12
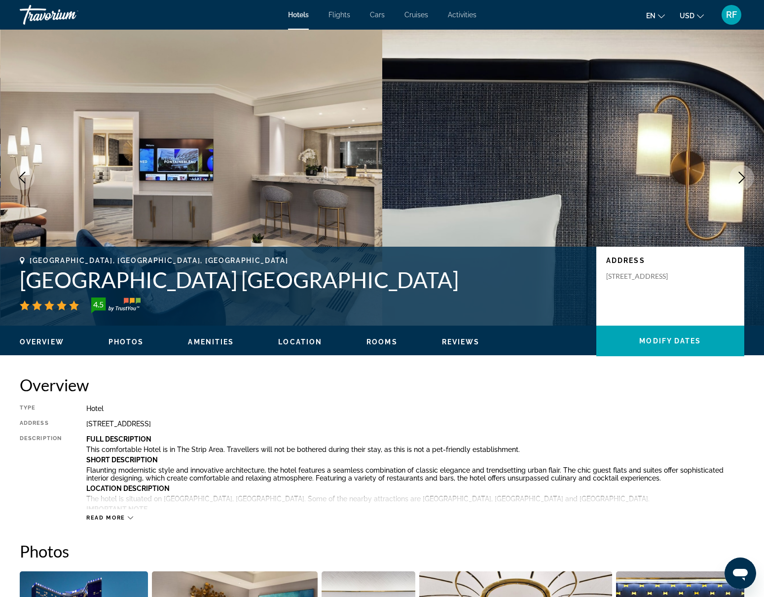
click at [745, 172] on icon "Next image" at bounding box center [742, 178] width 12 height 12
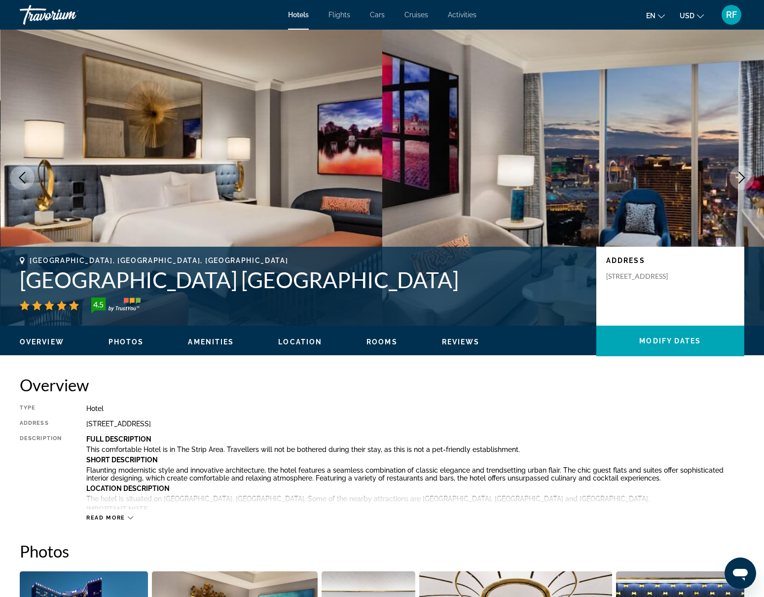
click at [745, 172] on icon "Next image" at bounding box center [742, 178] width 12 height 12
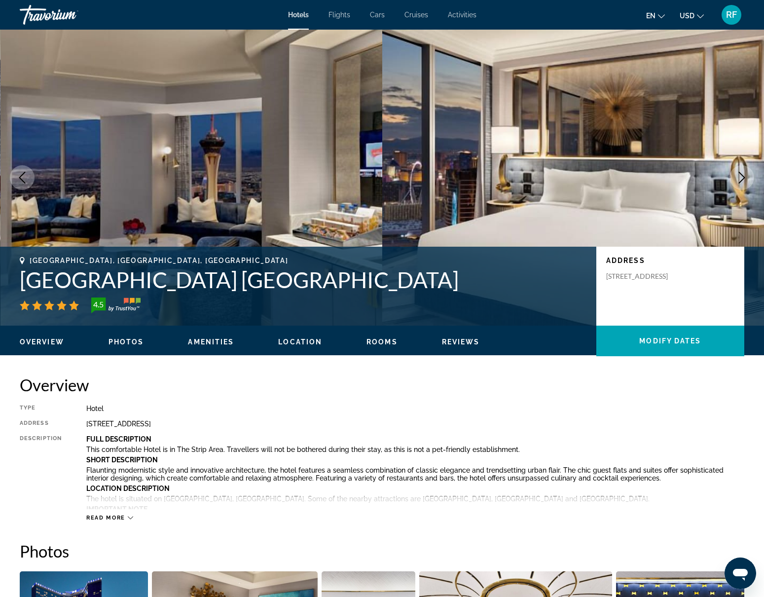
click at [745, 172] on icon "Next image" at bounding box center [742, 178] width 12 height 12
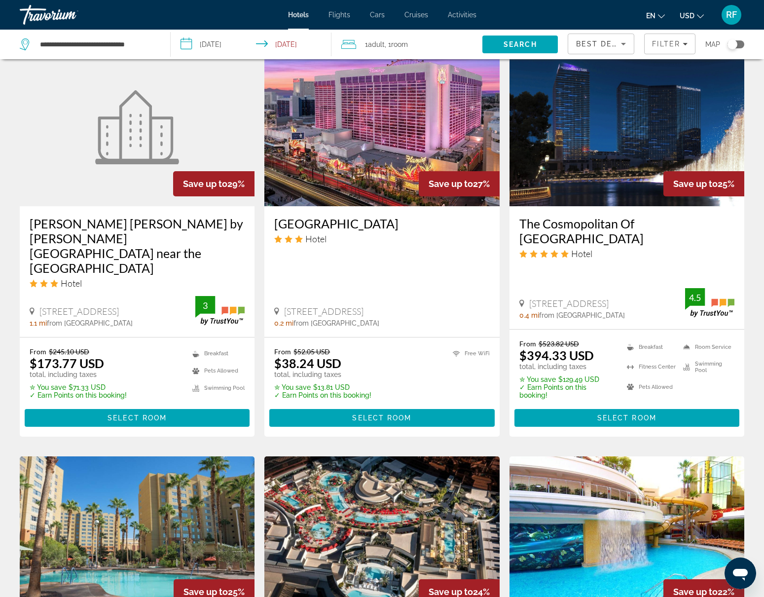
scroll to position [826, 0]
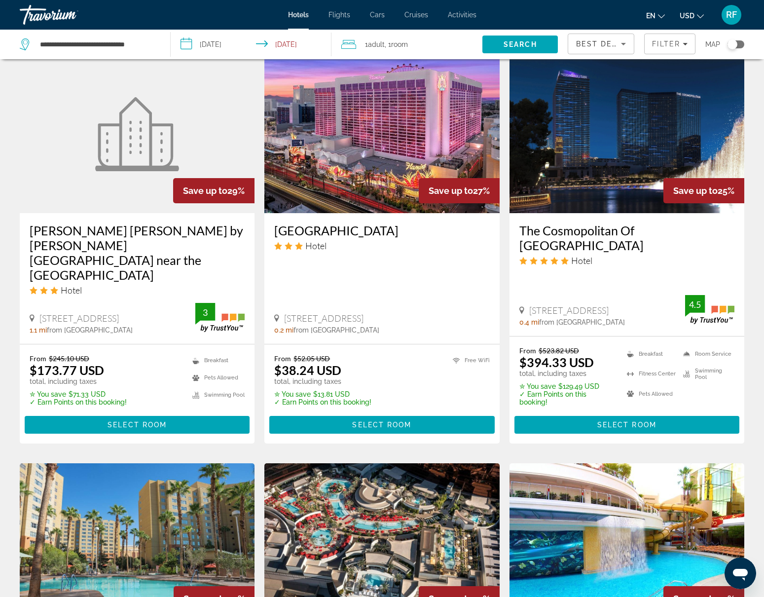
click at [635, 125] on img "Main content" at bounding box center [627, 134] width 235 height 158
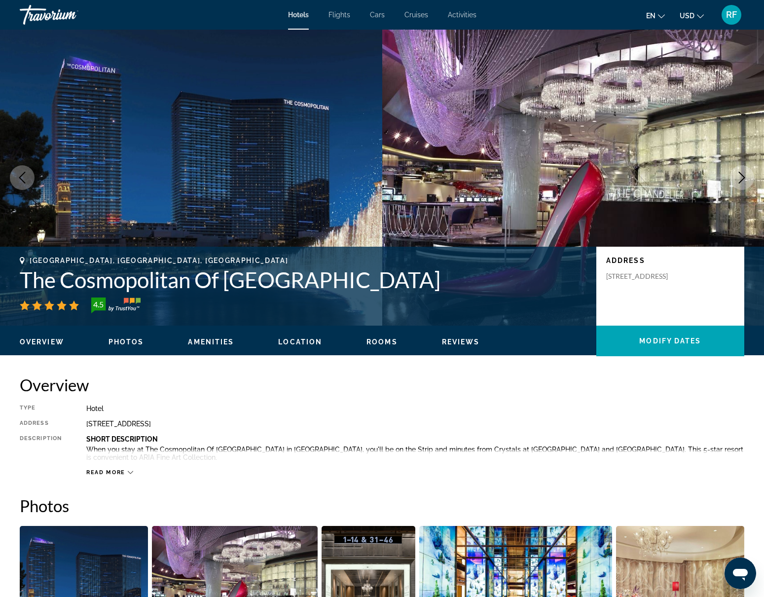
click at [743, 177] on icon "Next image" at bounding box center [742, 178] width 12 height 12
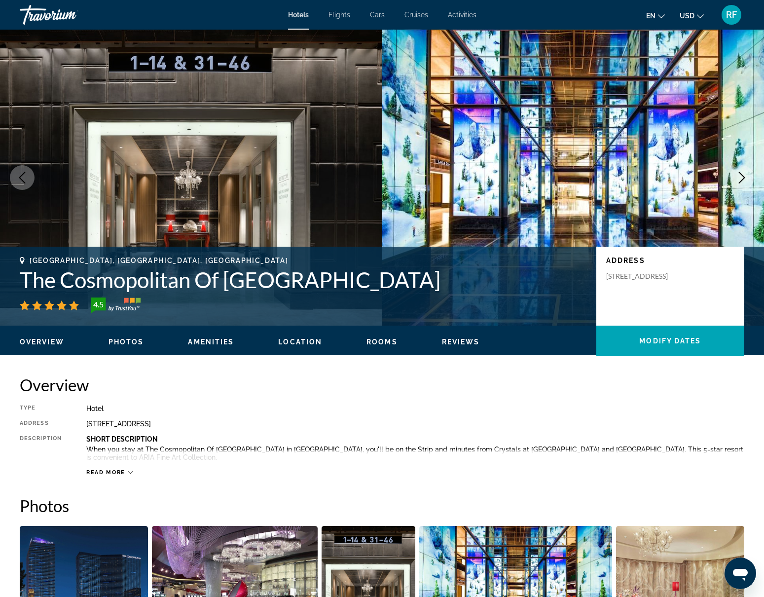
click at [741, 177] on icon "Next image" at bounding box center [742, 178] width 12 height 12
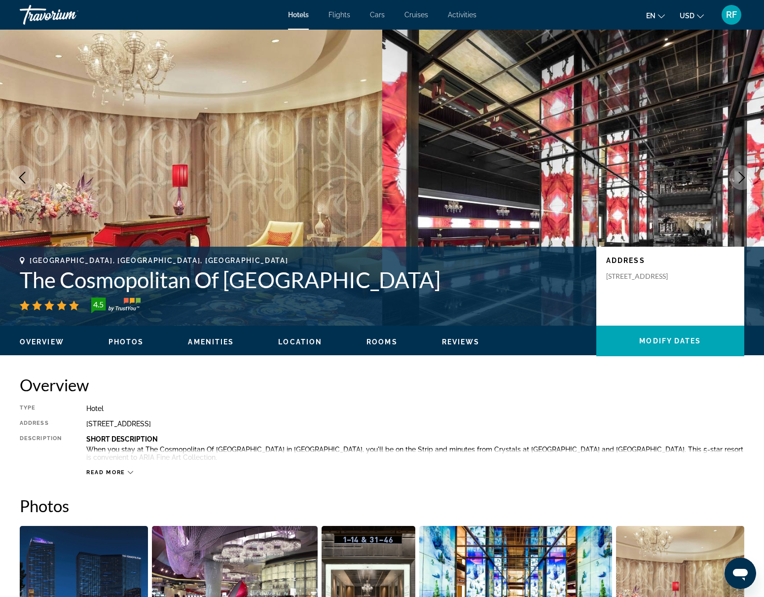
click at [741, 177] on icon "Next image" at bounding box center [742, 178] width 12 height 12
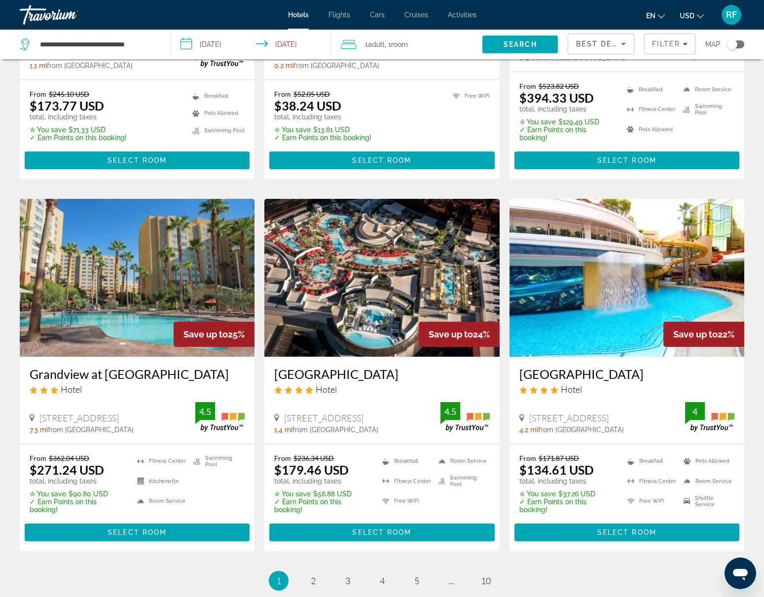
scroll to position [1091, 0]
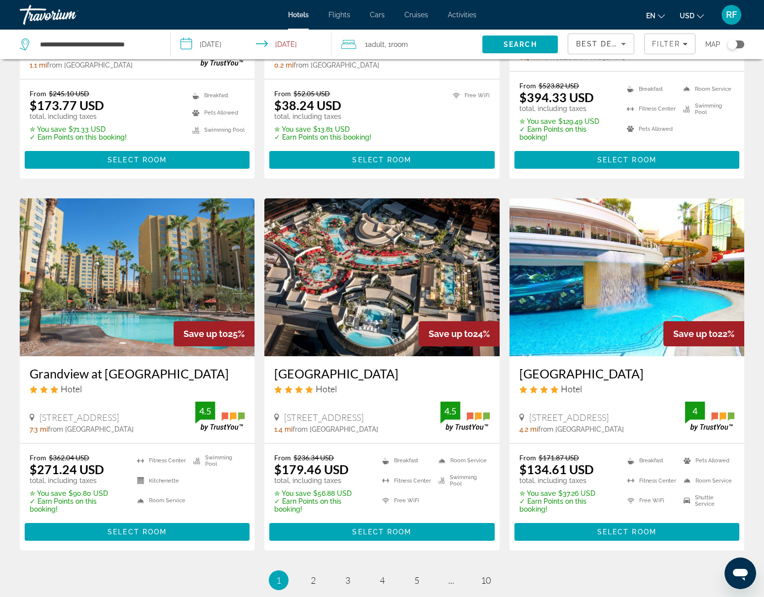
click at [355, 257] on img "Main content" at bounding box center [381, 277] width 235 height 158
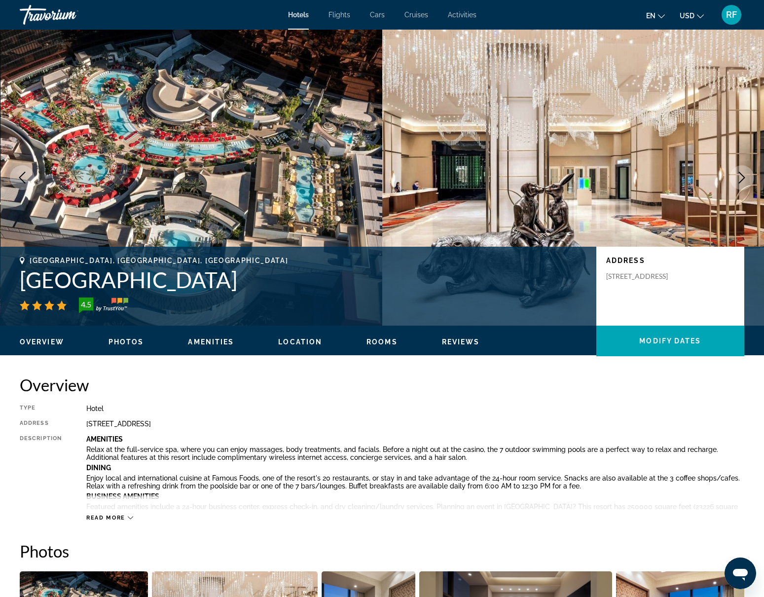
click at [741, 173] on icon "Next image" at bounding box center [742, 178] width 12 height 12
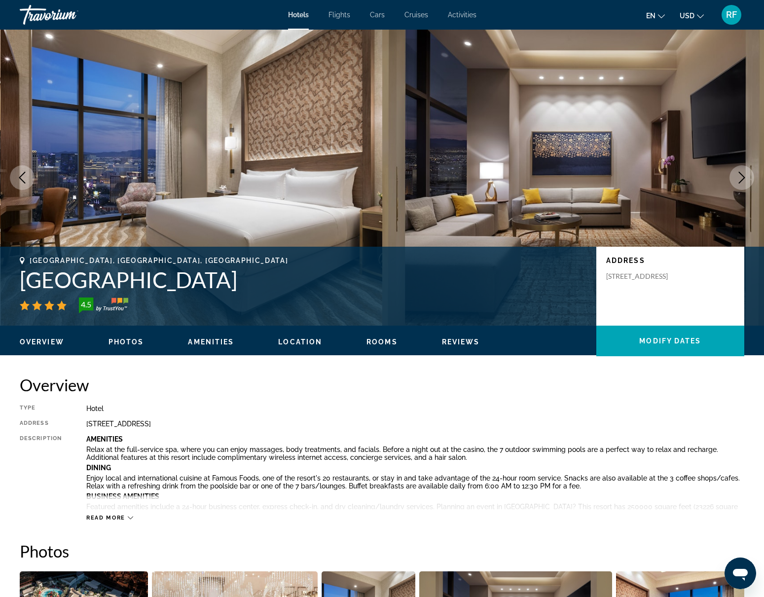
click at [741, 173] on icon "Next image" at bounding box center [742, 178] width 12 height 12
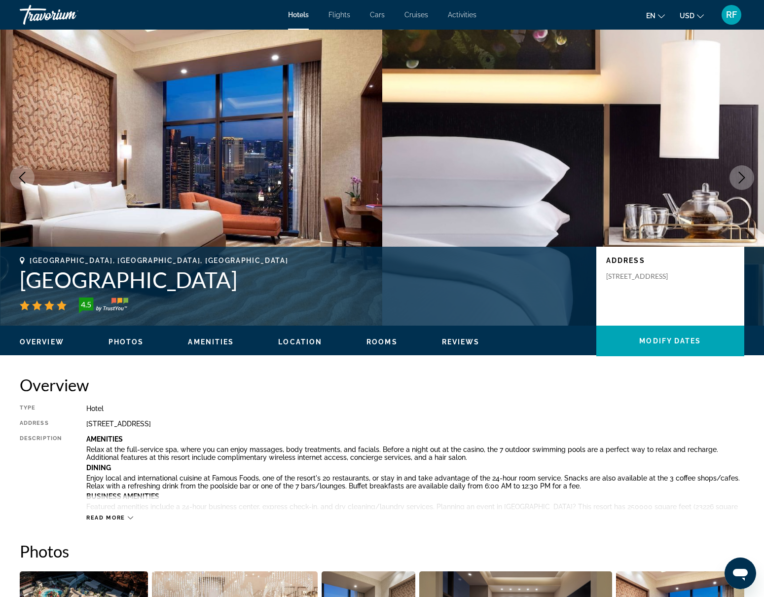
click at [741, 173] on icon "Next image" at bounding box center [742, 178] width 12 height 12
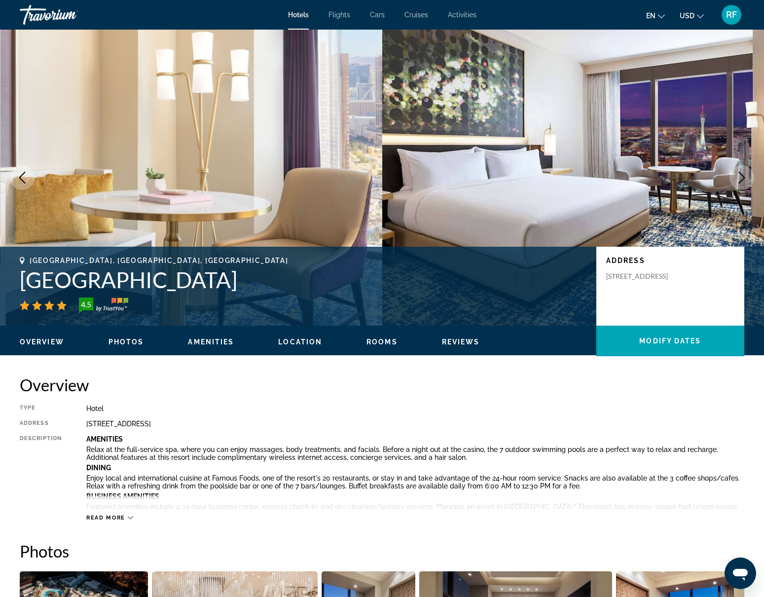
click at [741, 173] on icon "Next image" at bounding box center [742, 178] width 12 height 12
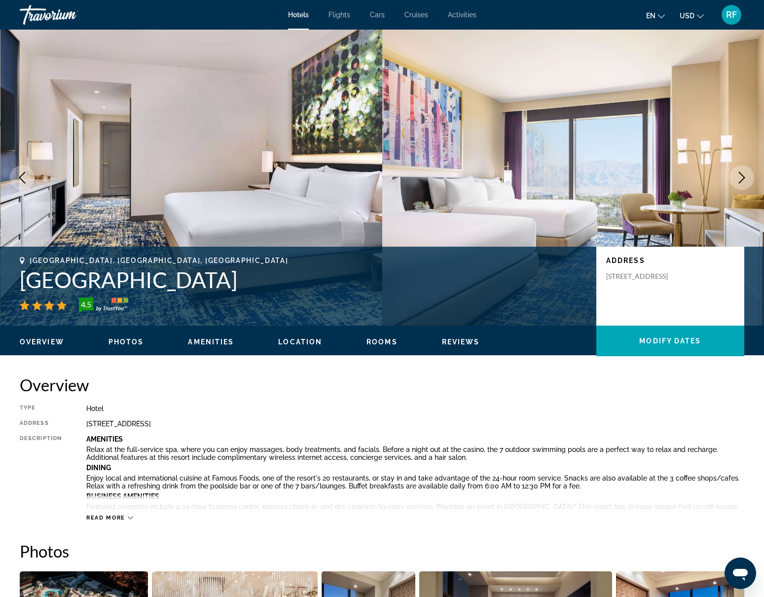
click at [741, 173] on icon "Next image" at bounding box center [742, 178] width 12 height 12
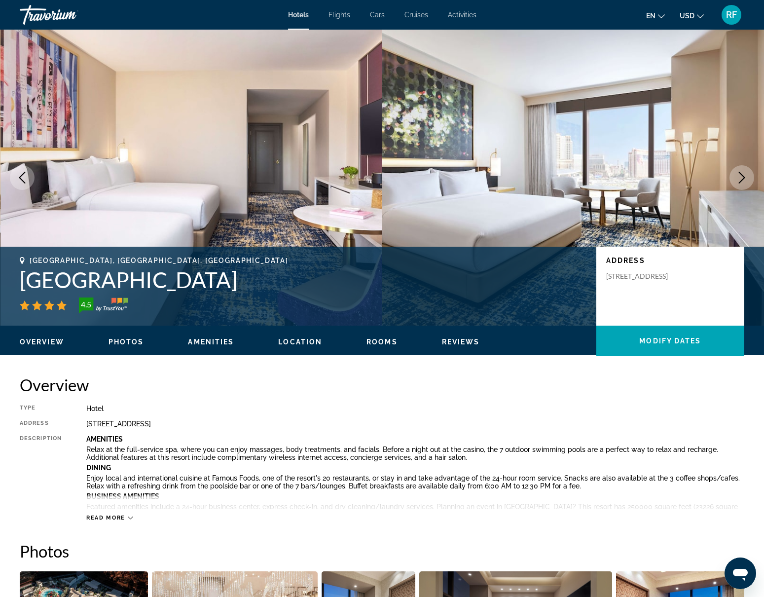
click at [741, 173] on icon "Next image" at bounding box center [742, 178] width 12 height 12
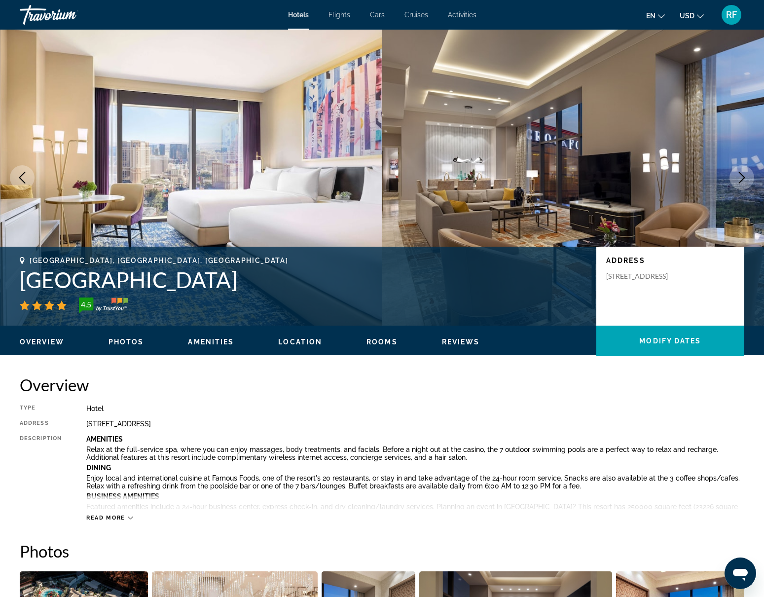
click at [377, 344] on span "Rooms" at bounding box center [382, 342] width 31 height 8
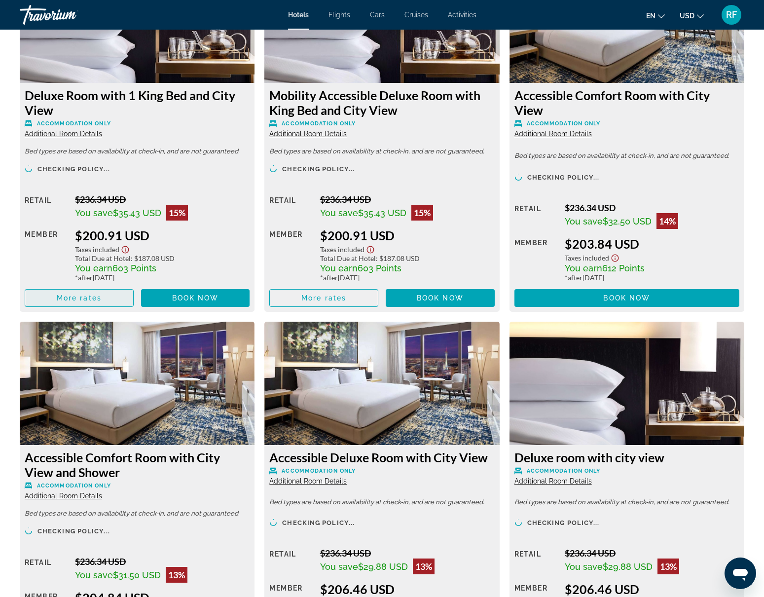
scroll to position [1786, 0]
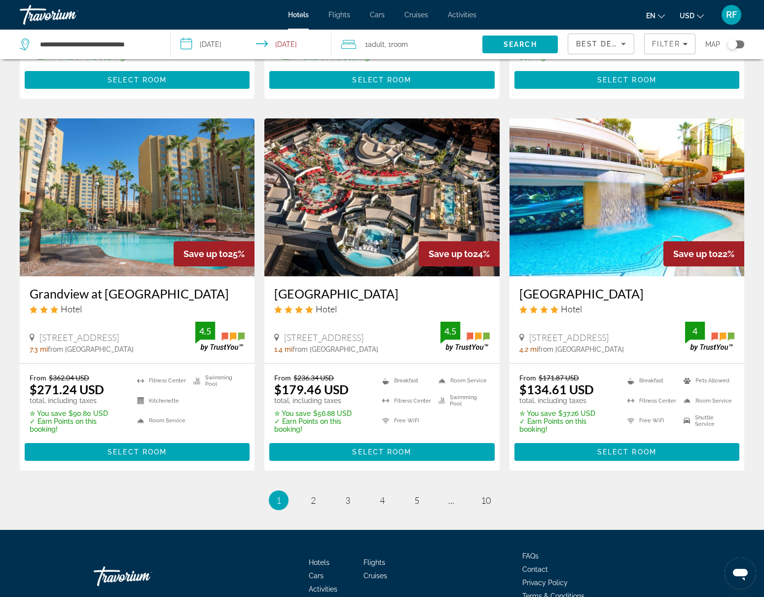
scroll to position [1188, 0]
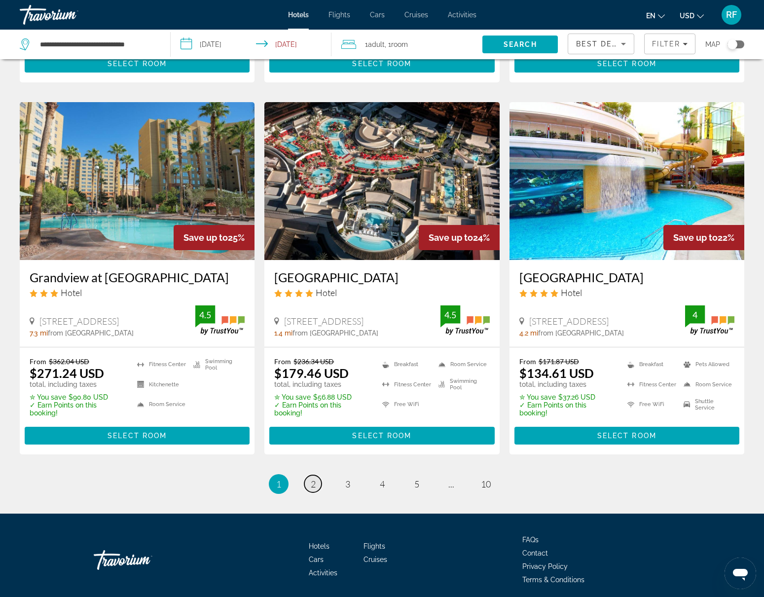
click at [315, 479] on span "2" at bounding box center [313, 484] width 5 height 11
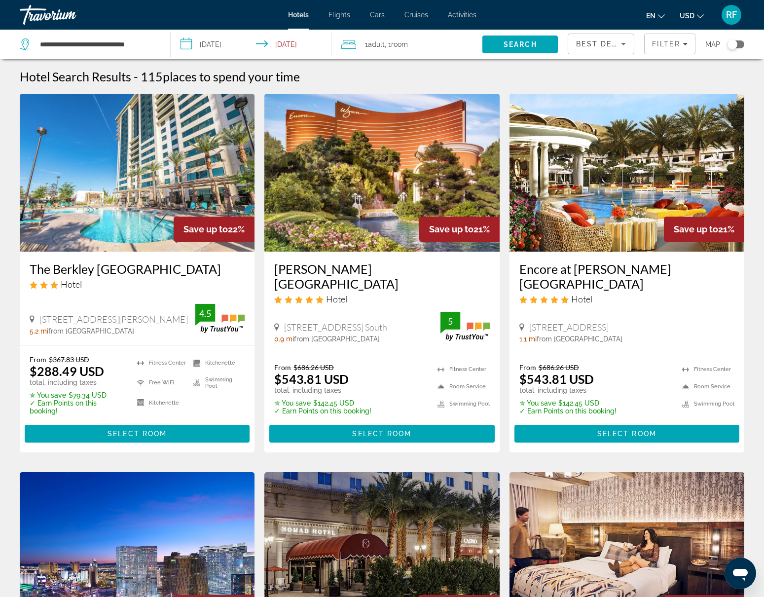
click at [366, 196] on img "Main content" at bounding box center [381, 173] width 235 height 158
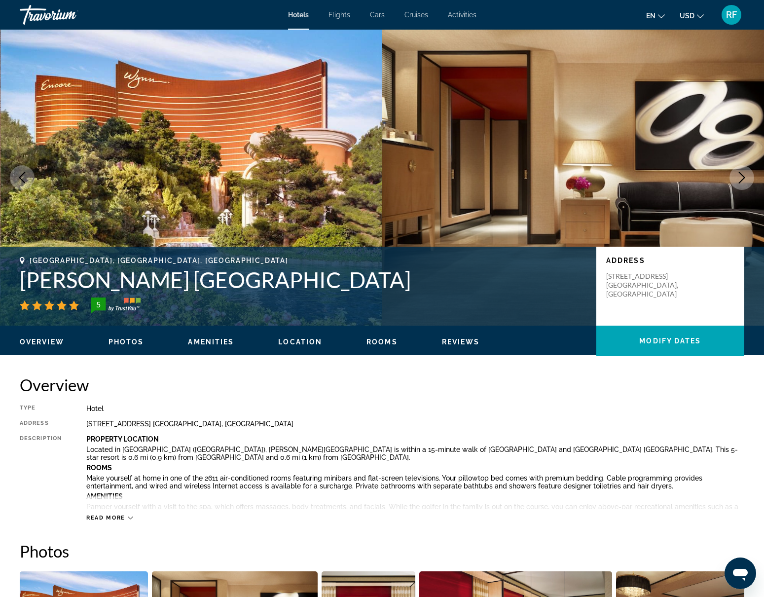
click at [738, 179] on icon "Next image" at bounding box center [742, 178] width 12 height 12
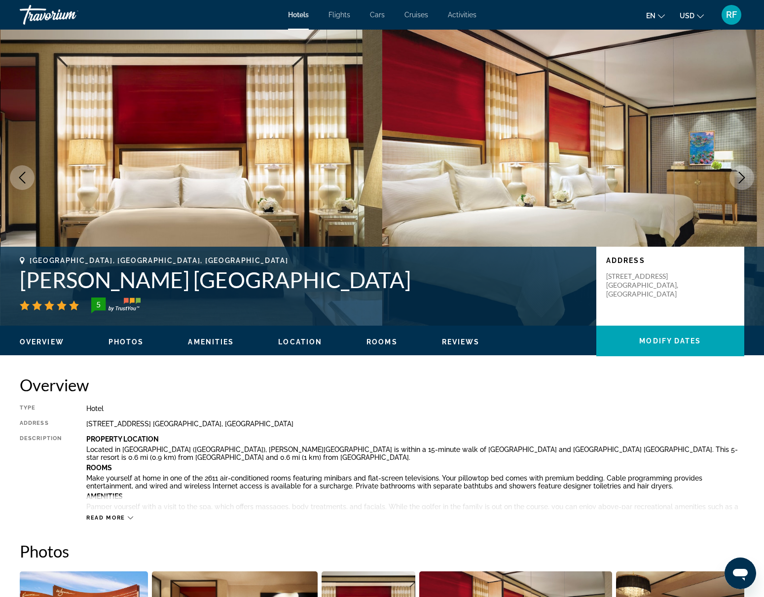
click at [739, 177] on icon "Next image" at bounding box center [742, 178] width 12 height 12
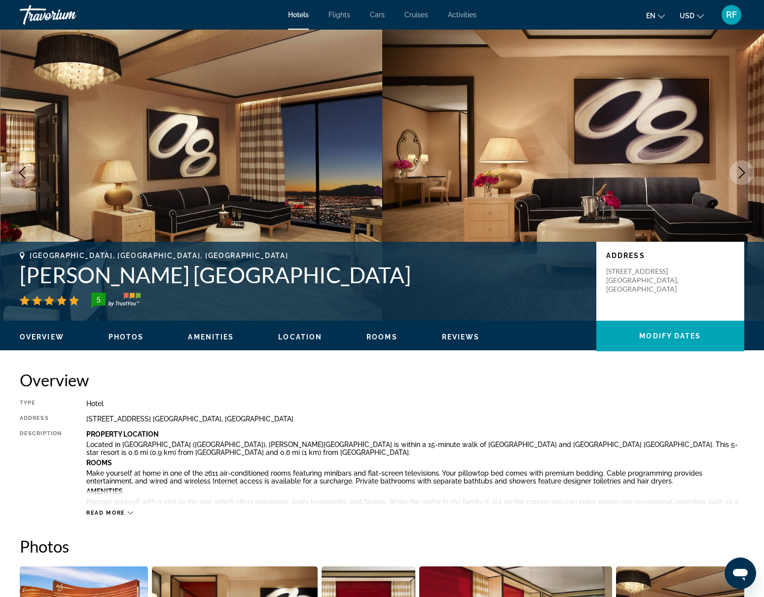
scroll to position [5, 0]
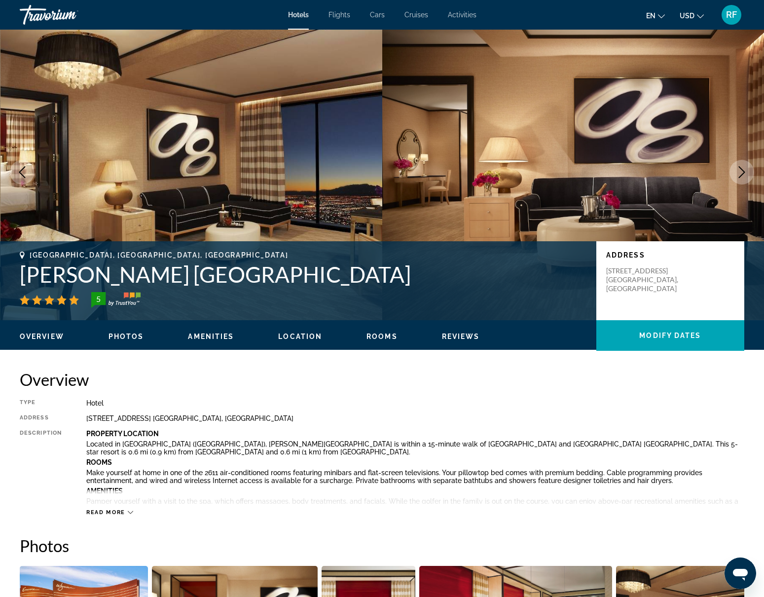
click at [739, 178] on icon "Next image" at bounding box center [742, 172] width 12 height 12
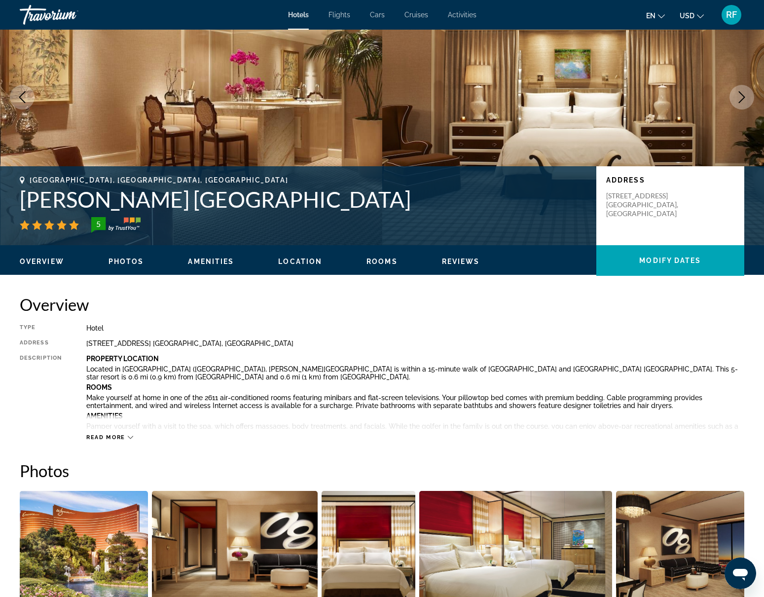
scroll to position [79, 0]
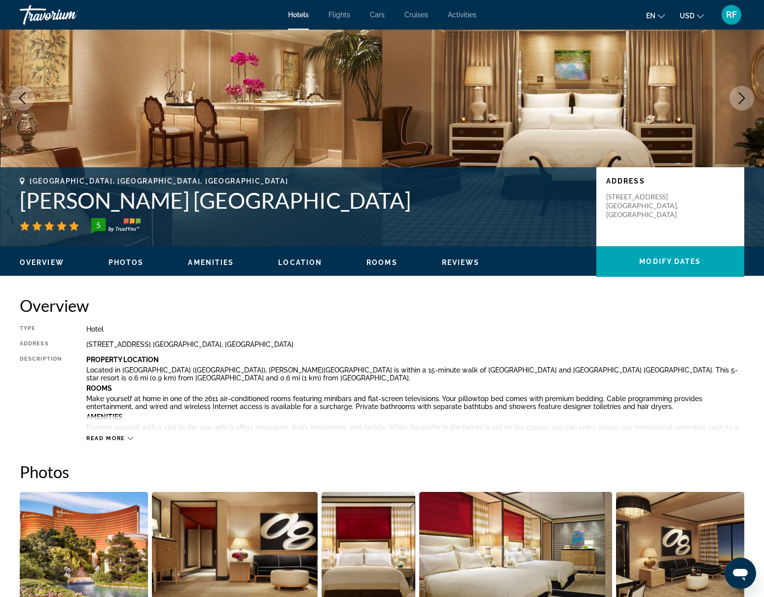
click at [128, 265] on span "Photos" at bounding box center [127, 263] width 36 height 8
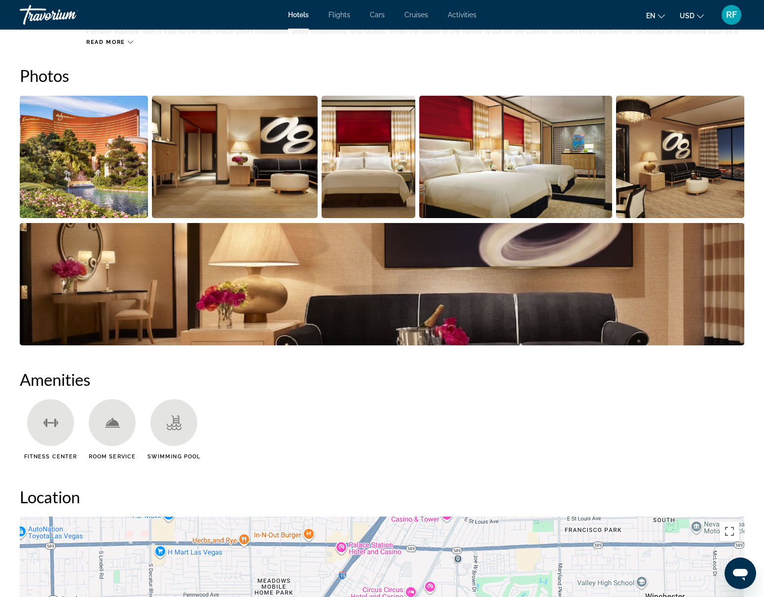
scroll to position [482, 0]
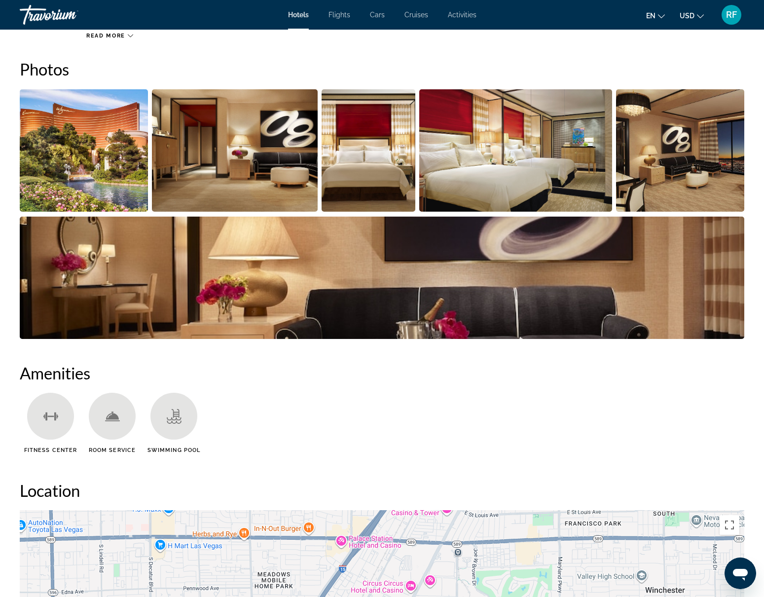
click at [117, 157] on img "Open full-screen image slider" at bounding box center [84, 150] width 128 height 122
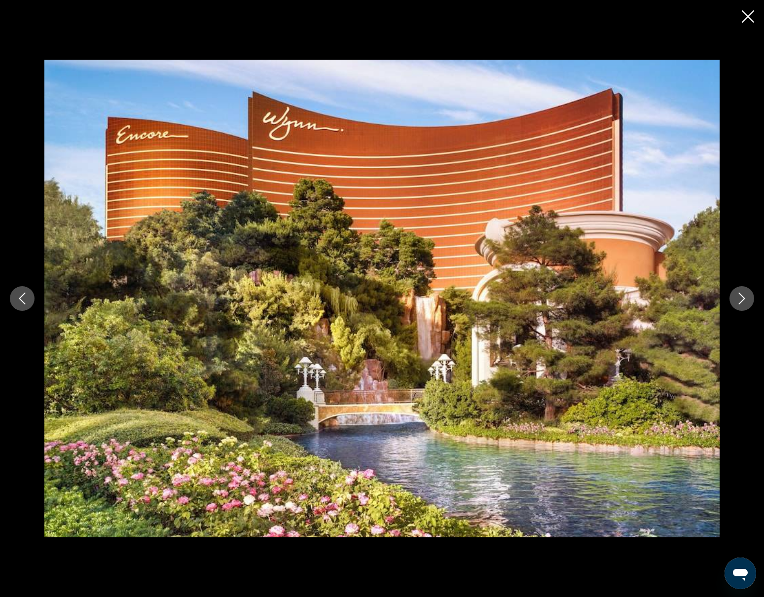
click at [743, 298] on icon "Next image" at bounding box center [742, 299] width 12 height 12
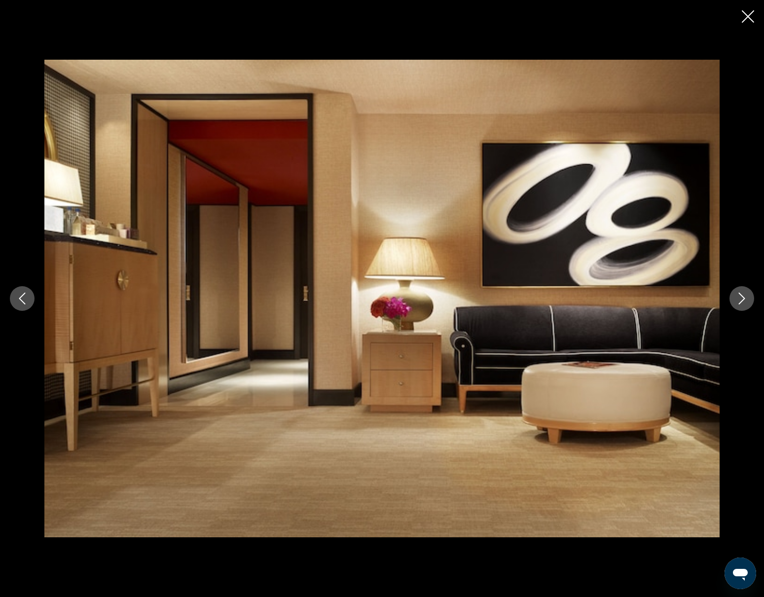
click at [743, 298] on icon "Next image" at bounding box center [742, 299] width 12 height 12
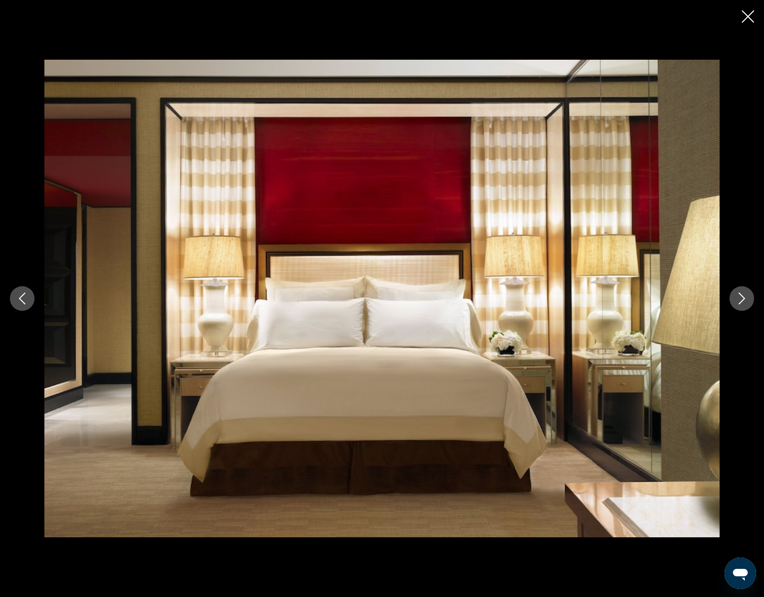
click at [743, 298] on icon "Next image" at bounding box center [742, 299] width 12 height 12
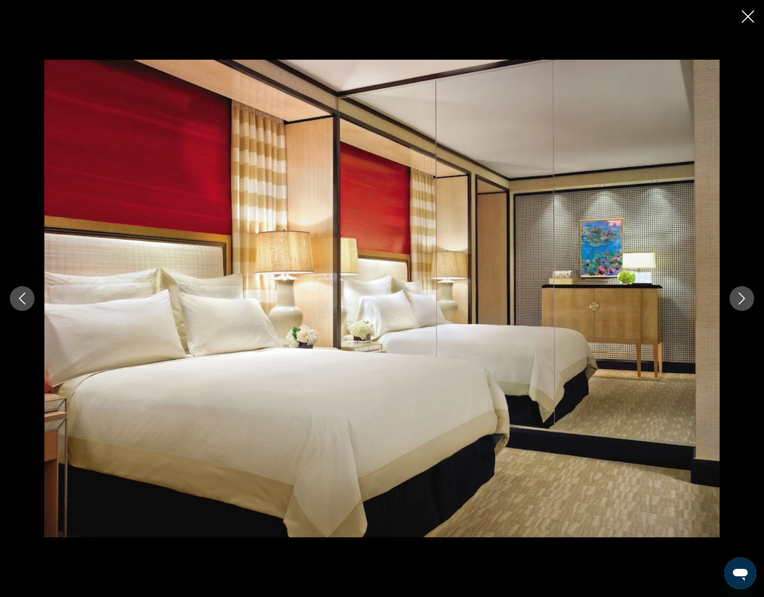
click at [743, 298] on icon "Next image" at bounding box center [742, 299] width 12 height 12
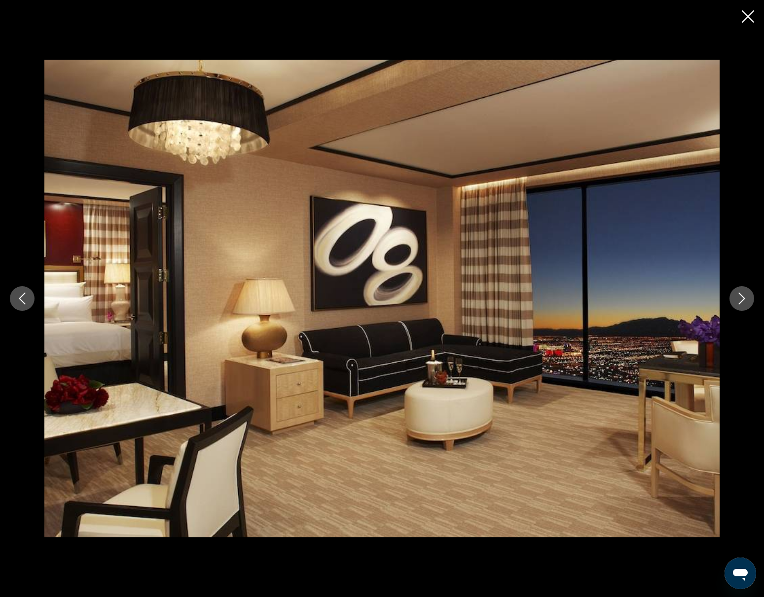
click at [743, 298] on icon "Next image" at bounding box center [742, 299] width 12 height 12
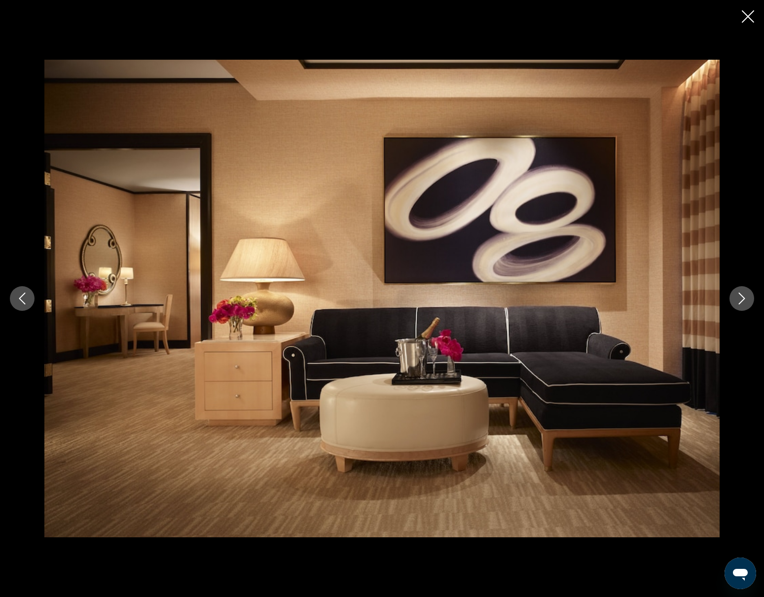
click at [743, 298] on icon "Next image" at bounding box center [742, 299] width 12 height 12
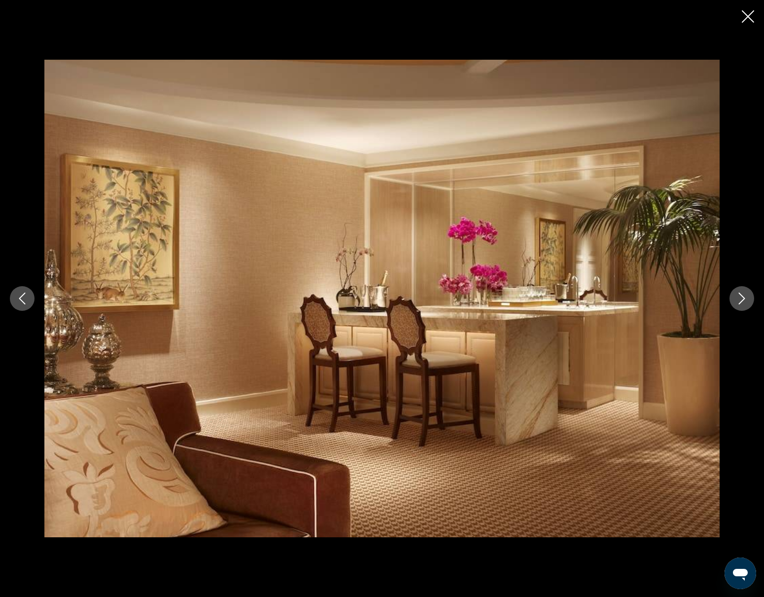
click at [743, 298] on icon "Next image" at bounding box center [742, 299] width 12 height 12
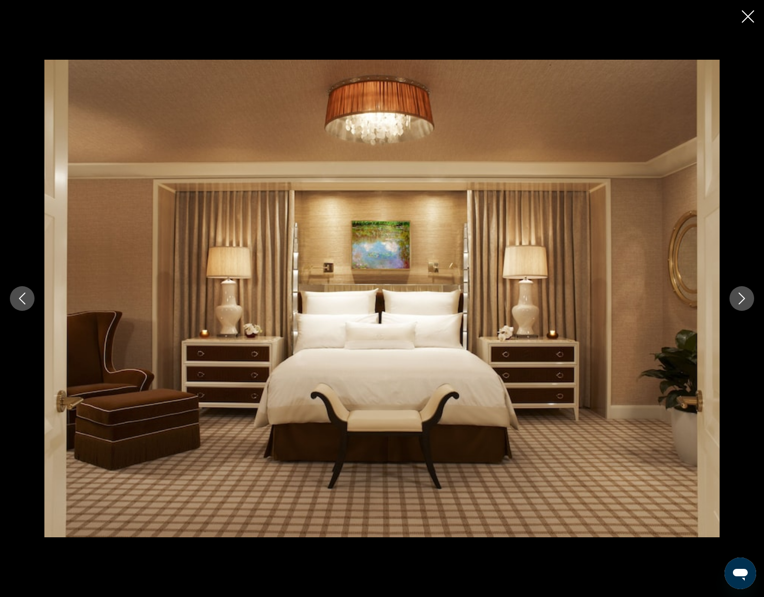
click at [743, 298] on icon "Next image" at bounding box center [742, 299] width 12 height 12
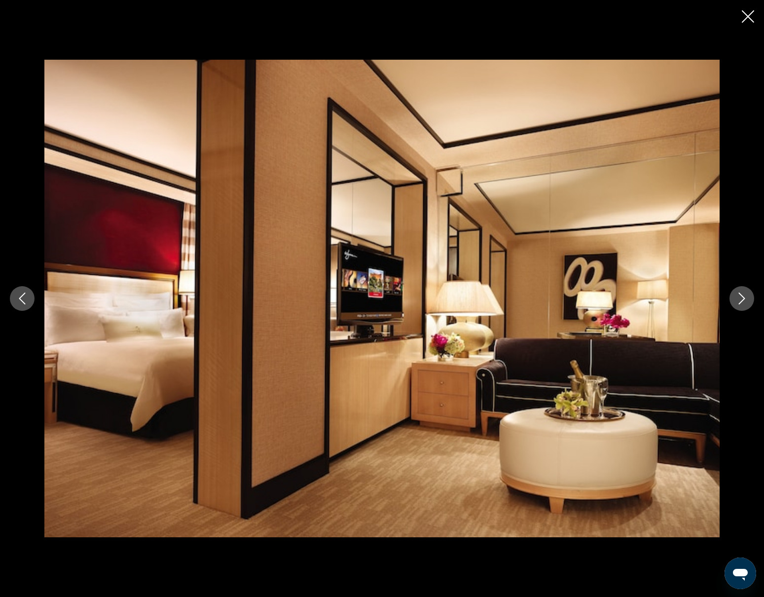
click at [743, 298] on icon "Next image" at bounding box center [742, 299] width 12 height 12
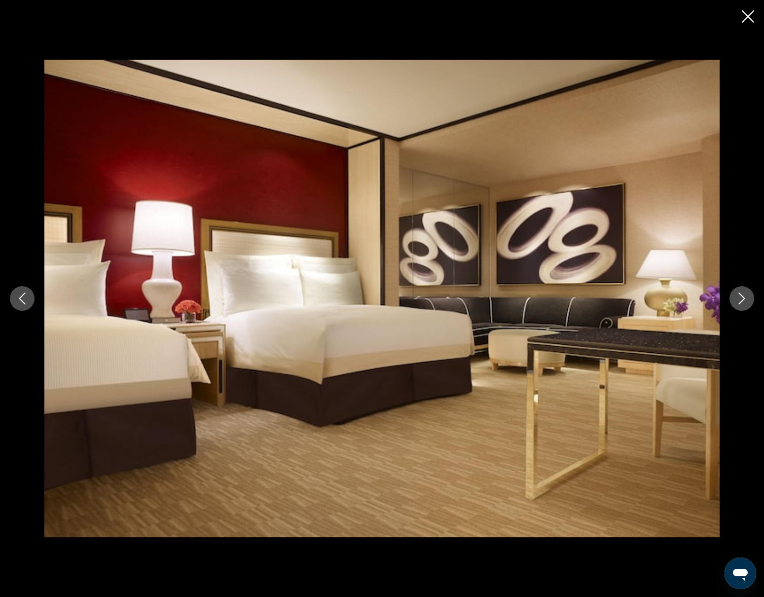
click at [745, 16] on icon "Close slideshow" at bounding box center [748, 16] width 12 height 12
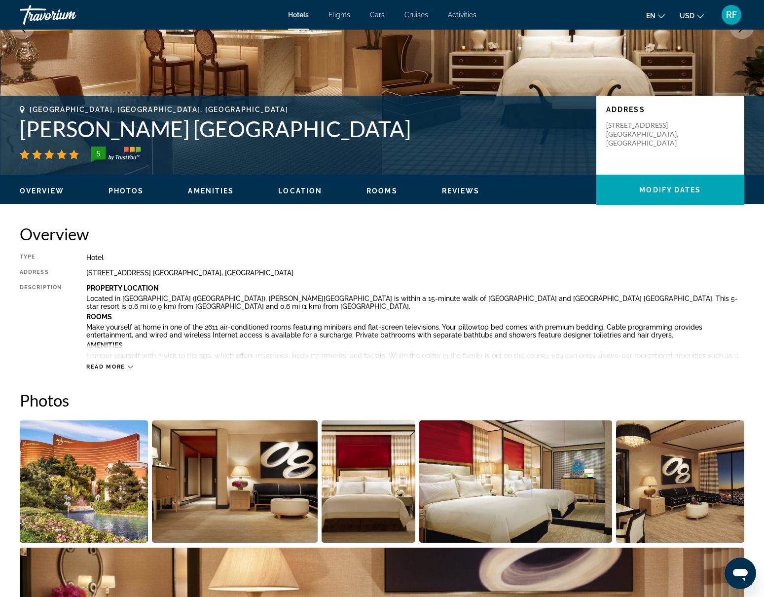
scroll to position [0, 0]
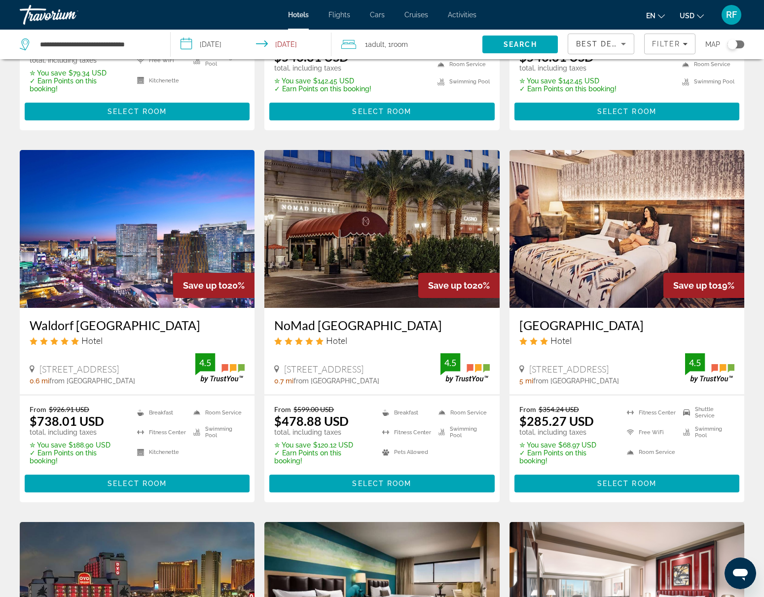
scroll to position [324, 0]
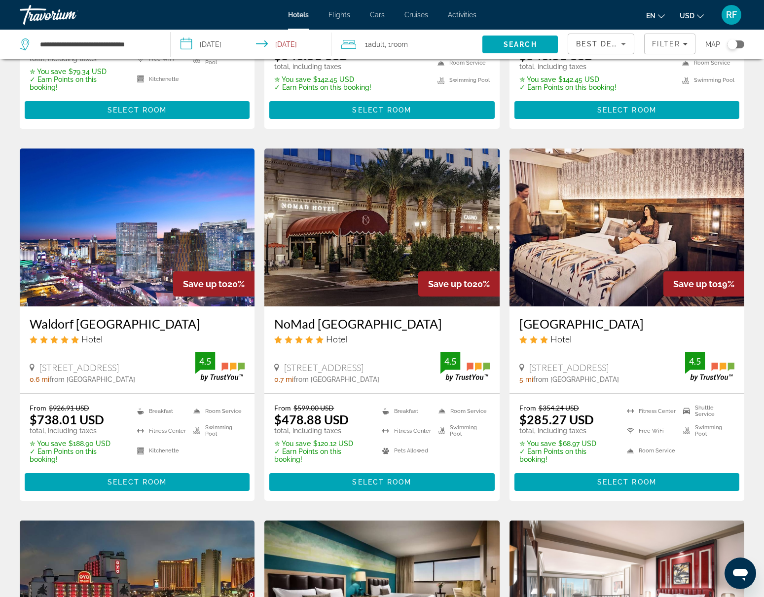
click at [70, 212] on img "Main content" at bounding box center [137, 228] width 235 height 158
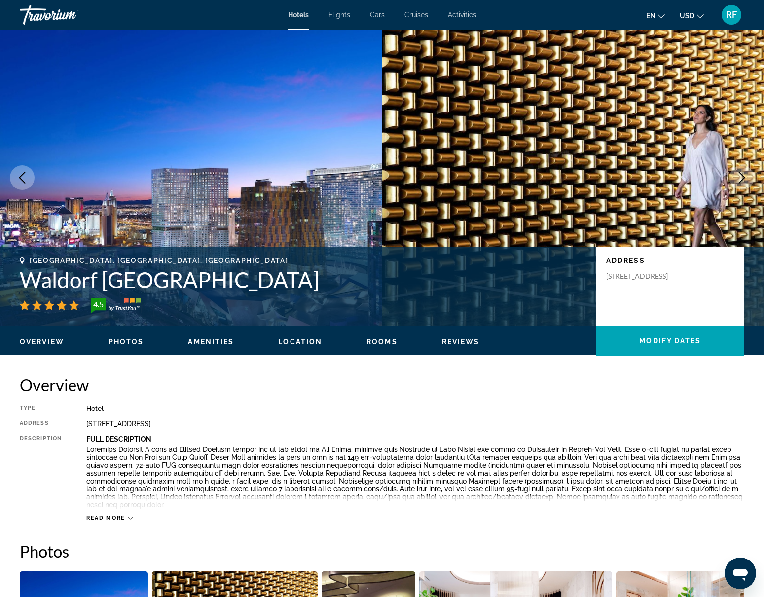
click at [742, 177] on icon "Next image" at bounding box center [742, 178] width 12 height 12
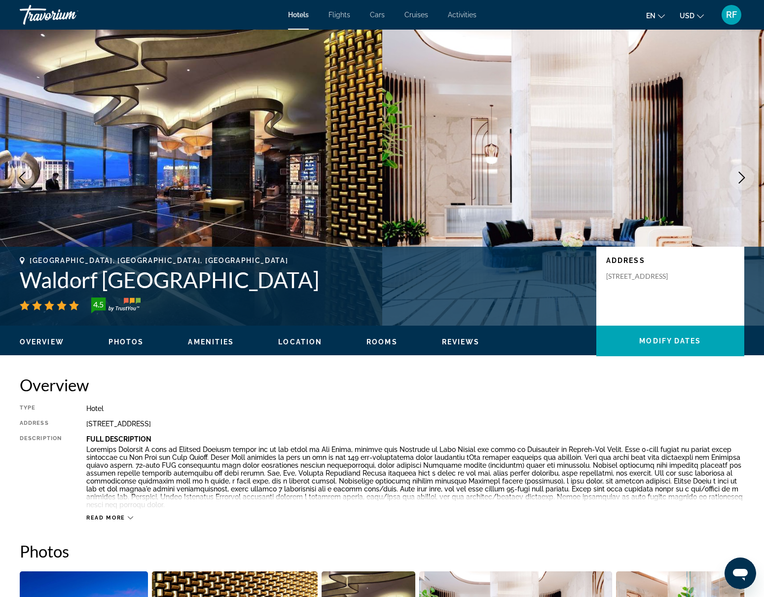
click at [741, 178] on icon "Next image" at bounding box center [742, 178] width 12 height 12
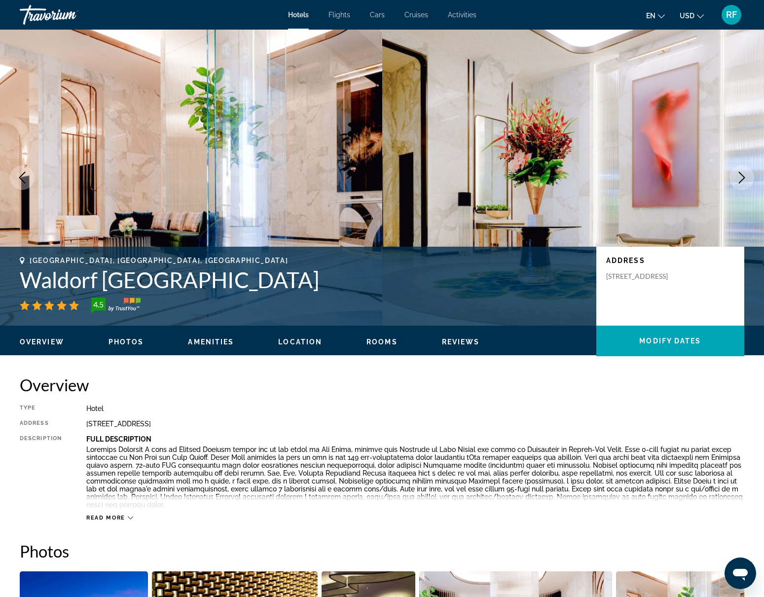
click at [741, 178] on icon "Next image" at bounding box center [742, 178] width 12 height 12
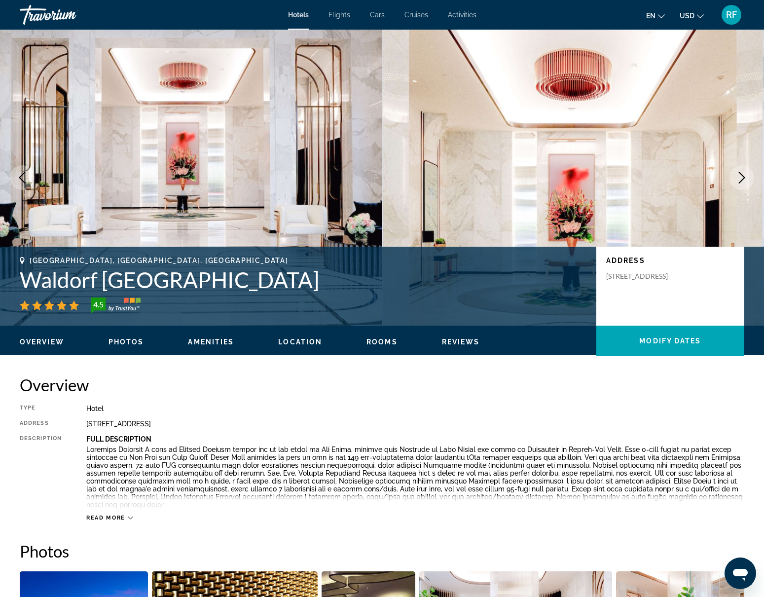
click at [741, 178] on icon "Next image" at bounding box center [742, 178] width 12 height 12
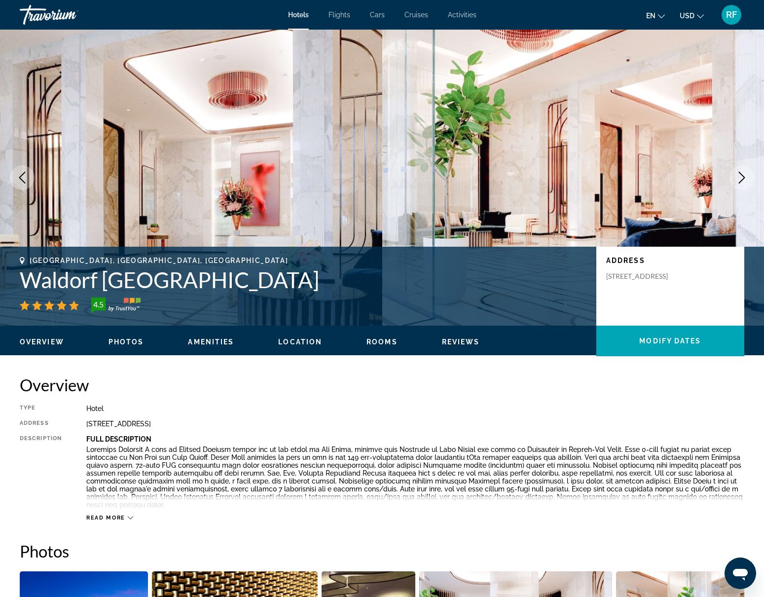
click at [741, 178] on icon "Next image" at bounding box center [742, 178] width 12 height 12
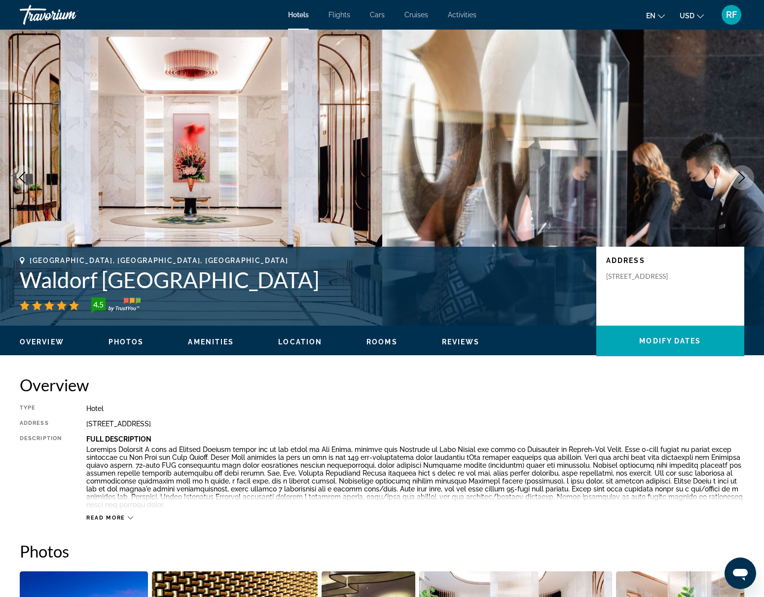
click at [741, 178] on icon "Next image" at bounding box center [742, 178] width 12 height 12
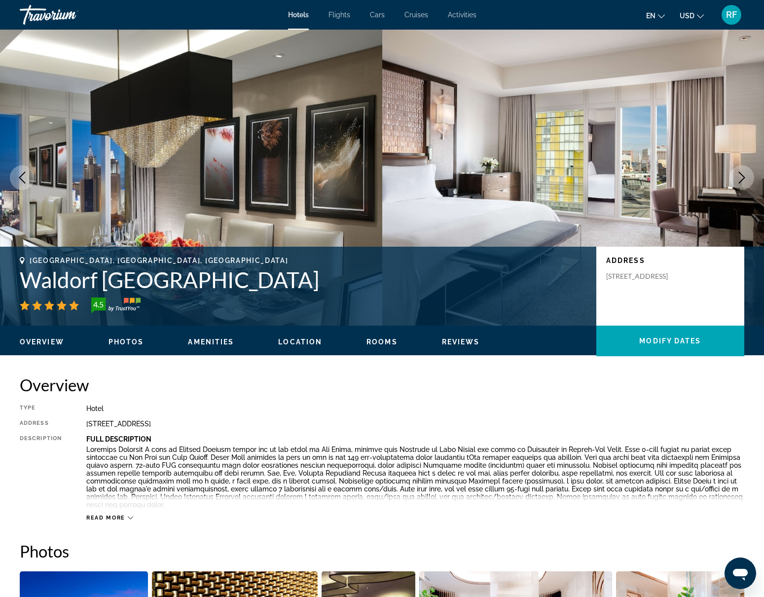
click at [741, 178] on icon "Next image" at bounding box center [742, 178] width 12 height 12
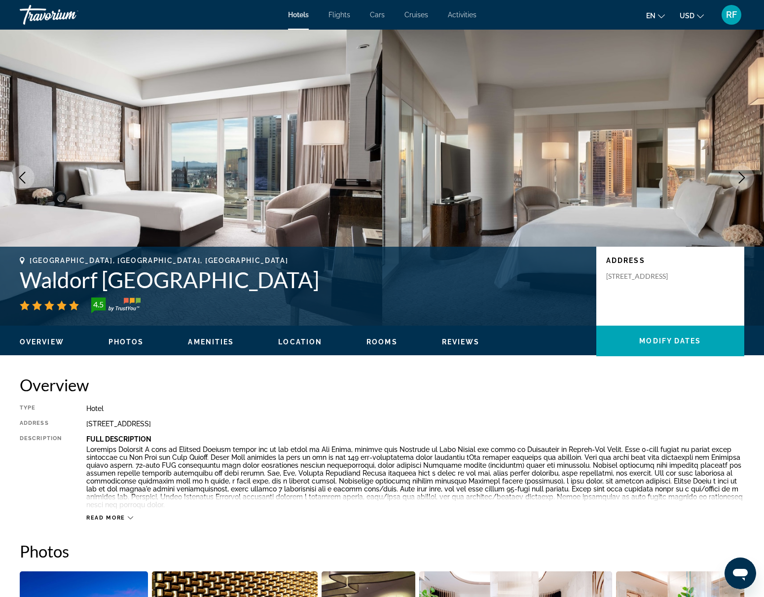
click at [741, 178] on icon "Next image" at bounding box center [742, 178] width 12 height 12
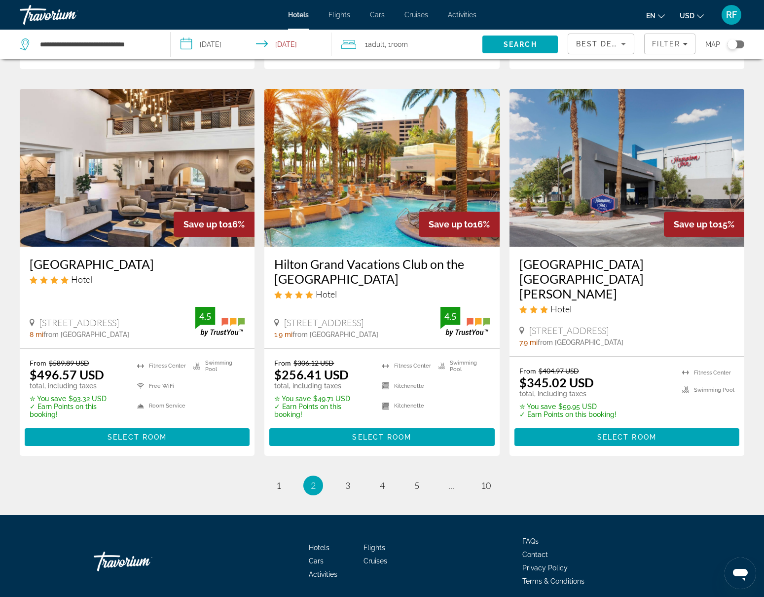
scroll to position [1135, 0]
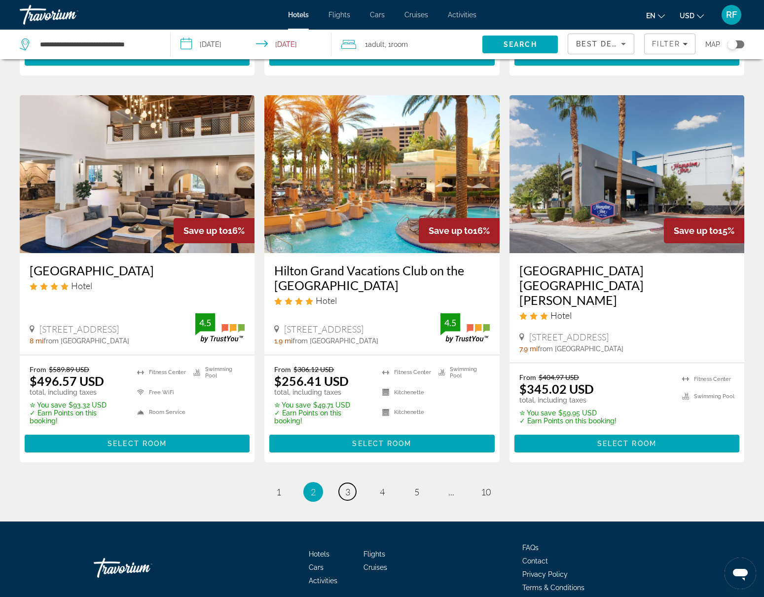
click at [349, 486] on span "3" at bounding box center [347, 491] width 5 height 11
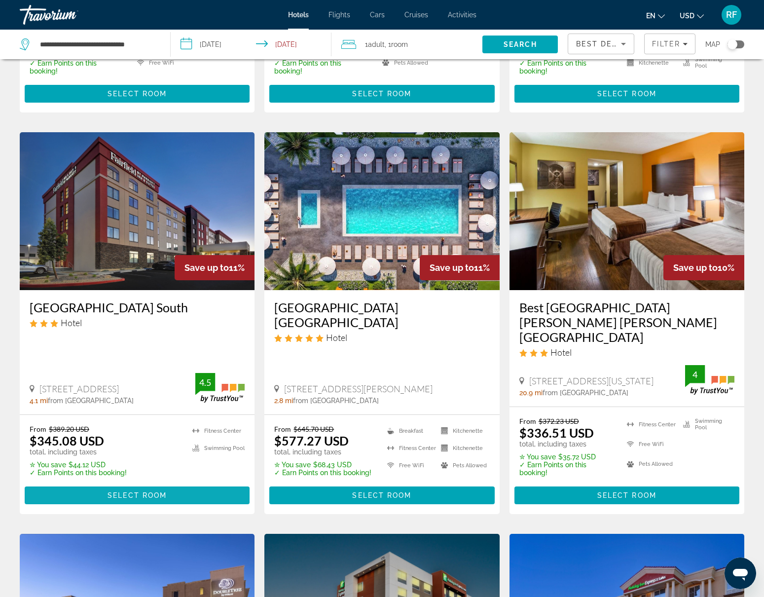
scroll to position [765, 0]
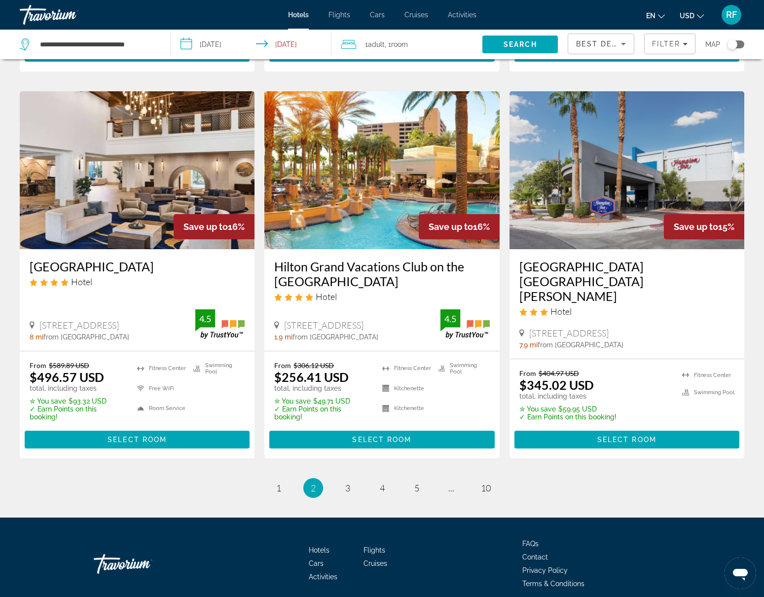
scroll to position [1139, 0]
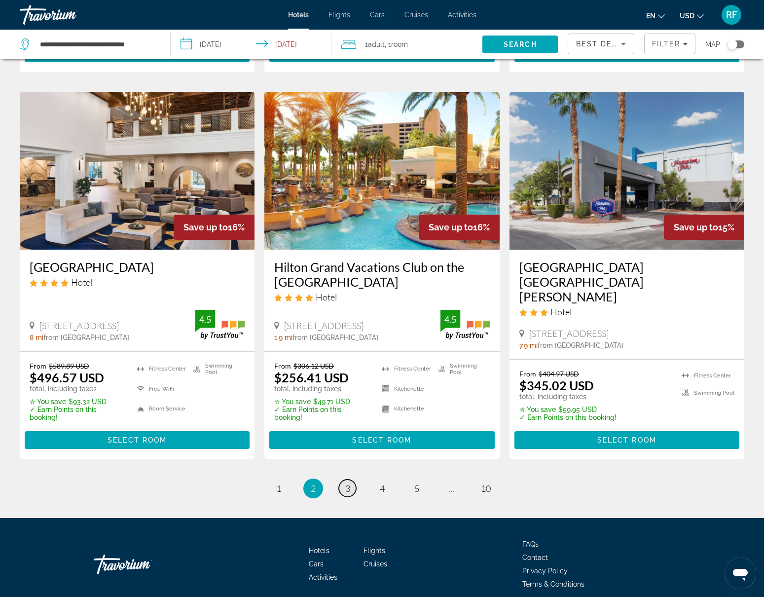
click at [347, 483] on span "3" at bounding box center [347, 488] width 5 height 11
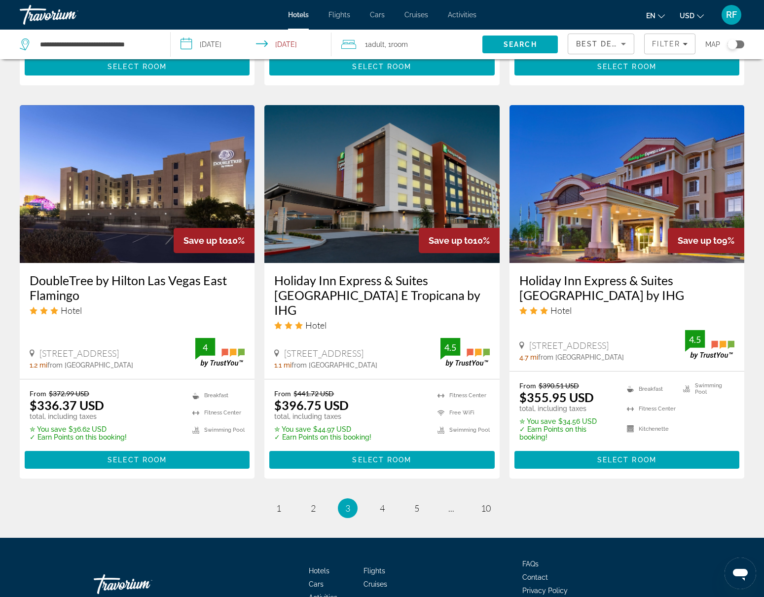
scroll to position [1189, 0]
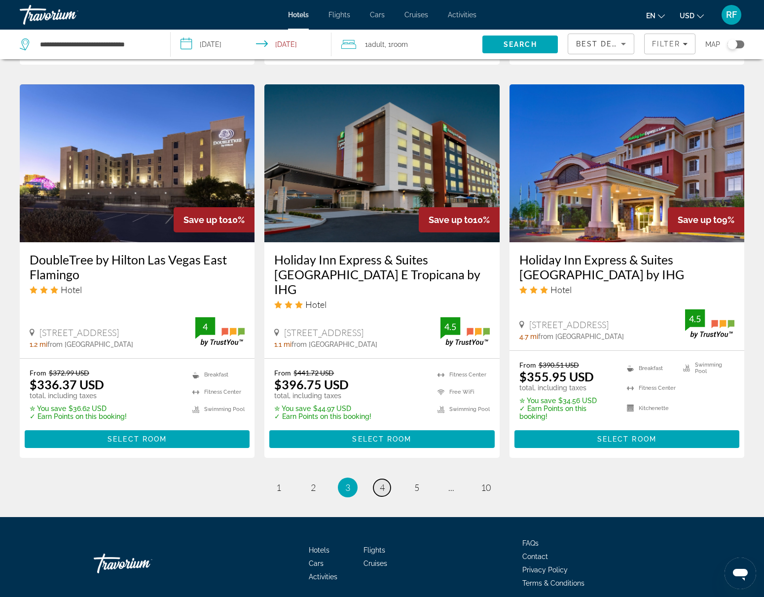
click at [384, 482] on span "4" at bounding box center [382, 487] width 5 height 11
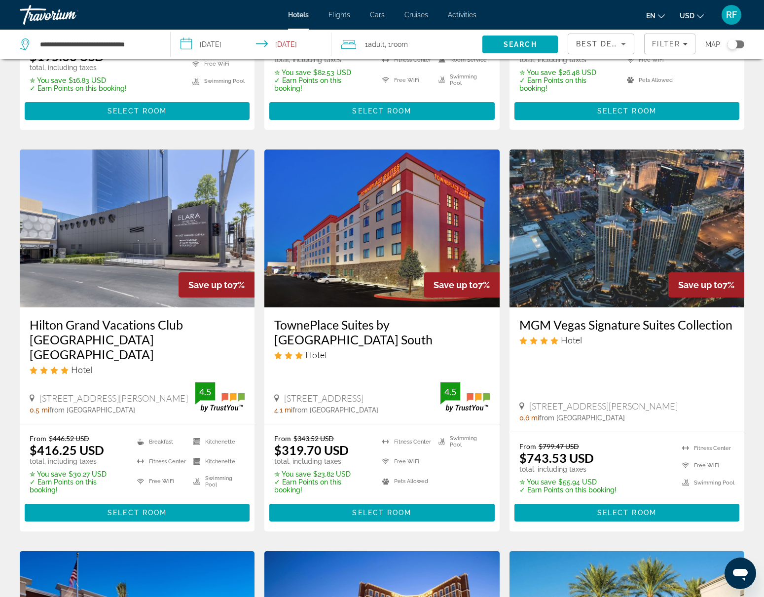
scroll to position [331, 0]
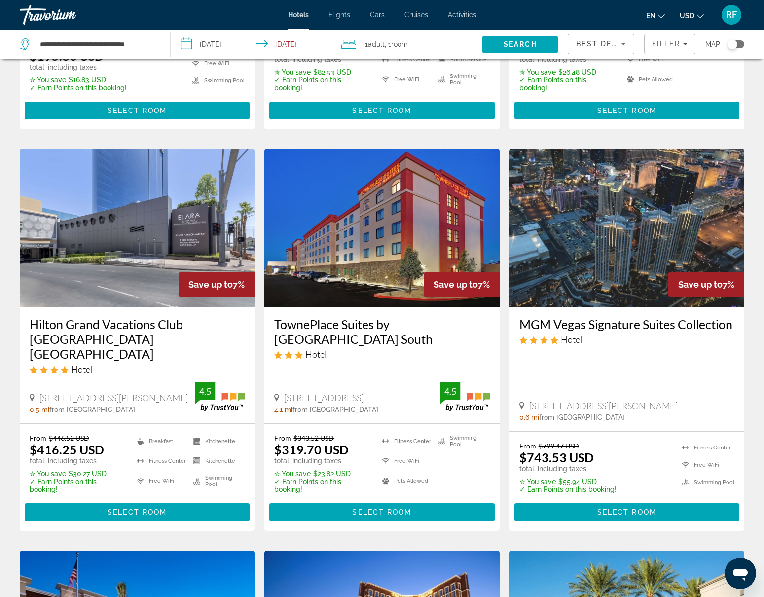
click at [630, 245] on img "Main content" at bounding box center [627, 228] width 235 height 158
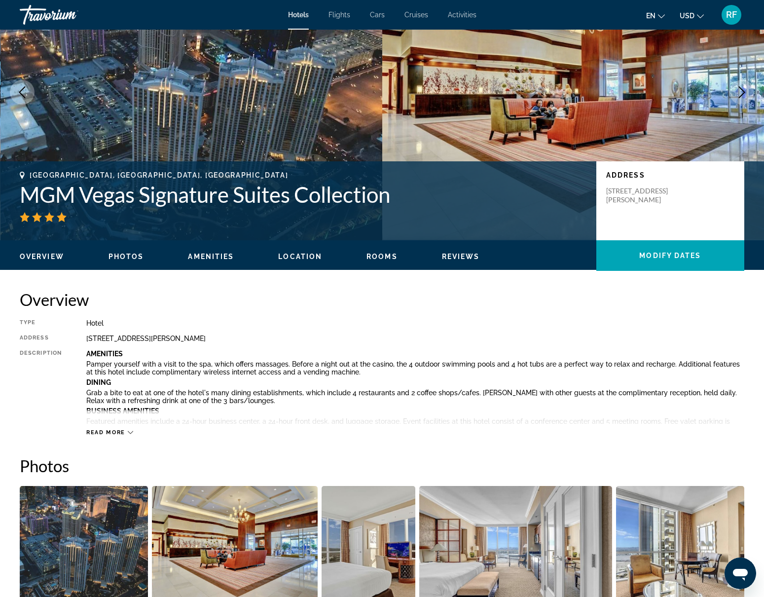
scroll to position [86, 0]
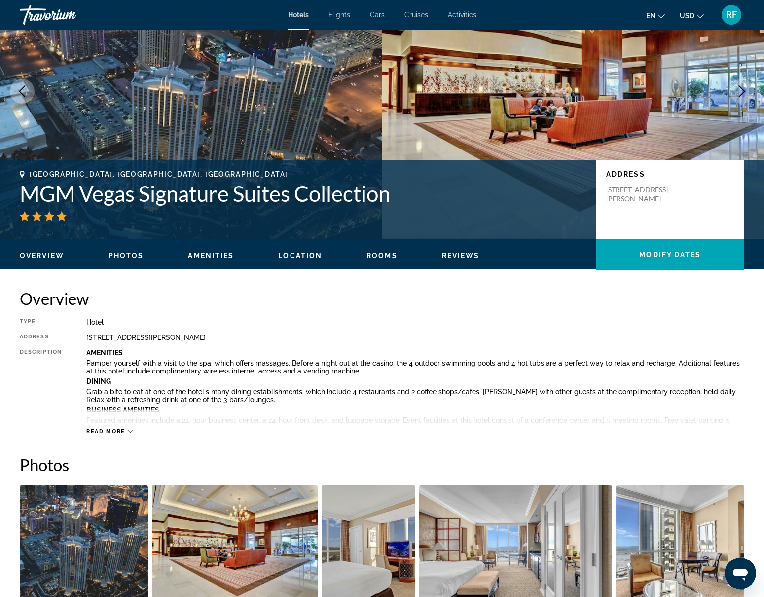
click at [743, 88] on icon "Next image" at bounding box center [742, 91] width 12 height 12
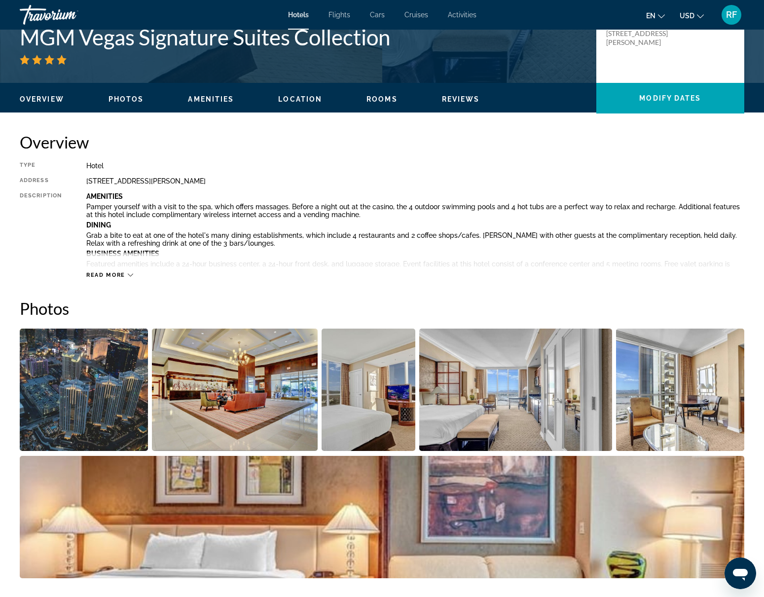
scroll to position [0, 0]
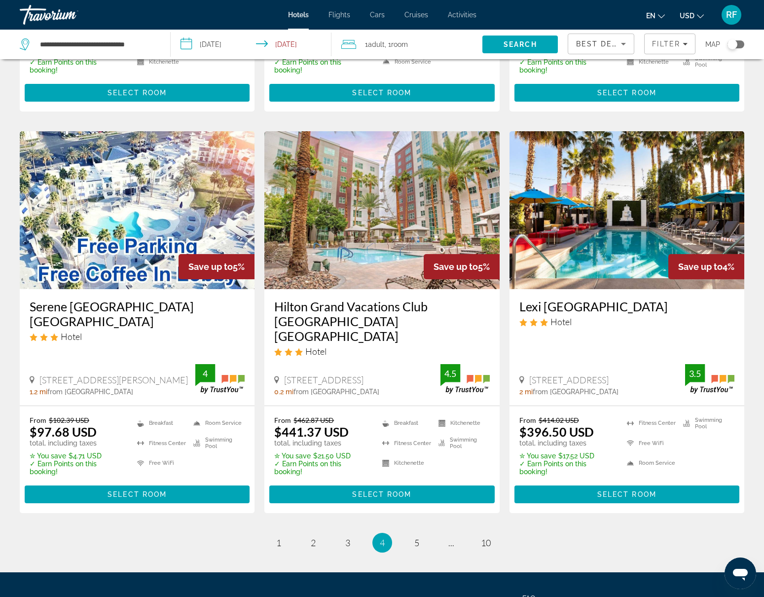
scroll to position [1189, 0]
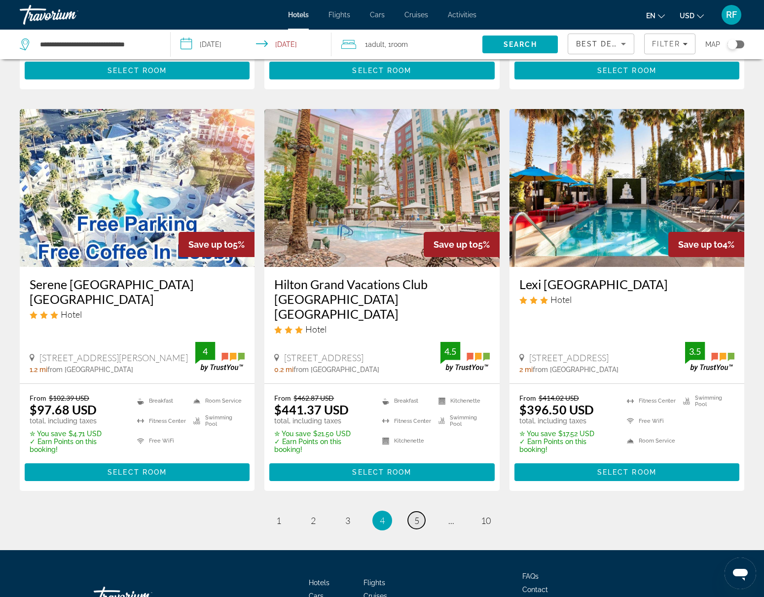
click at [417, 515] on span "5" at bounding box center [416, 520] width 5 height 11
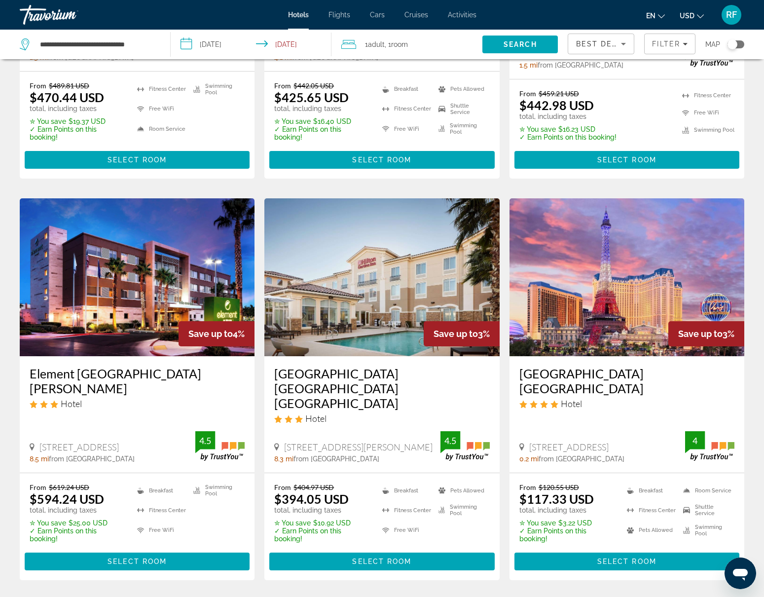
scroll to position [282, 0]
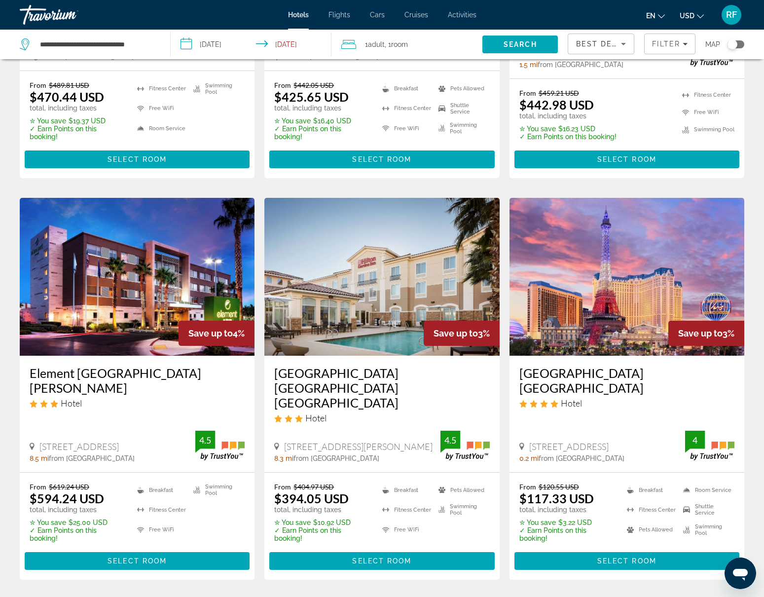
click at [585, 305] on img "Main content" at bounding box center [627, 277] width 235 height 158
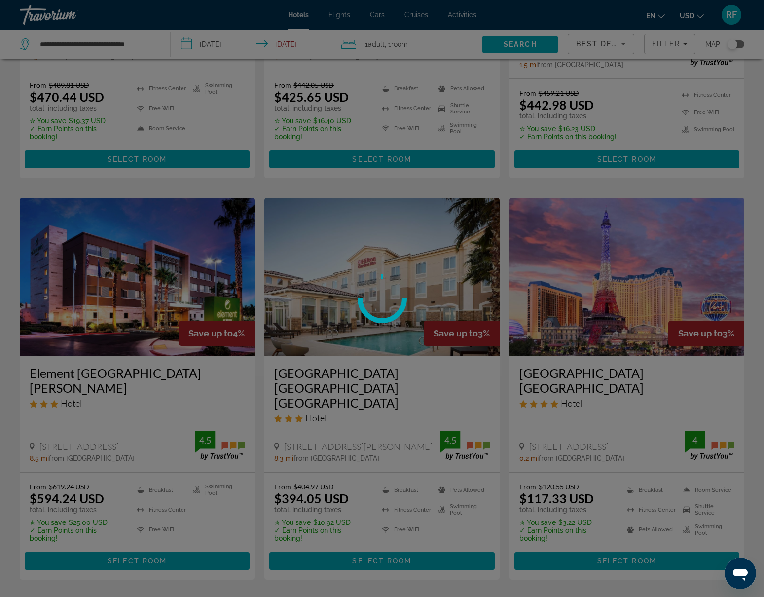
scroll to position [276, 0]
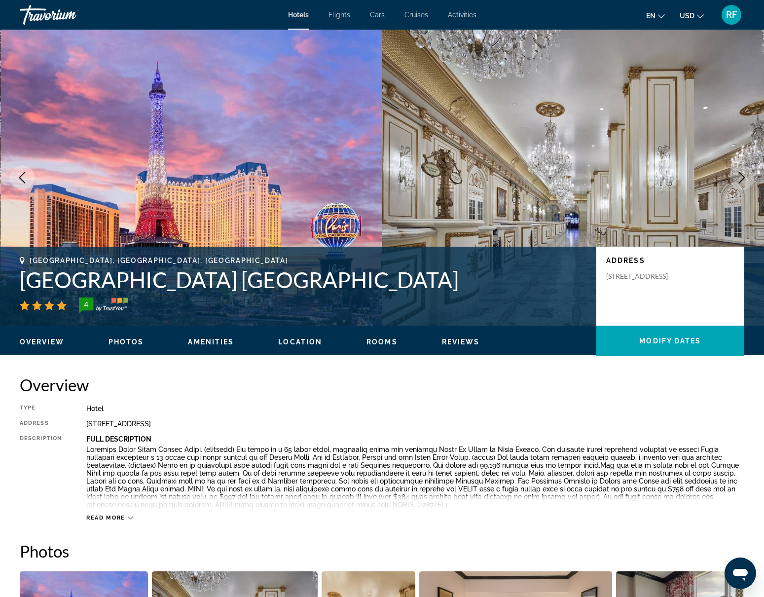
click at [742, 176] on icon "Next image" at bounding box center [742, 178] width 6 height 12
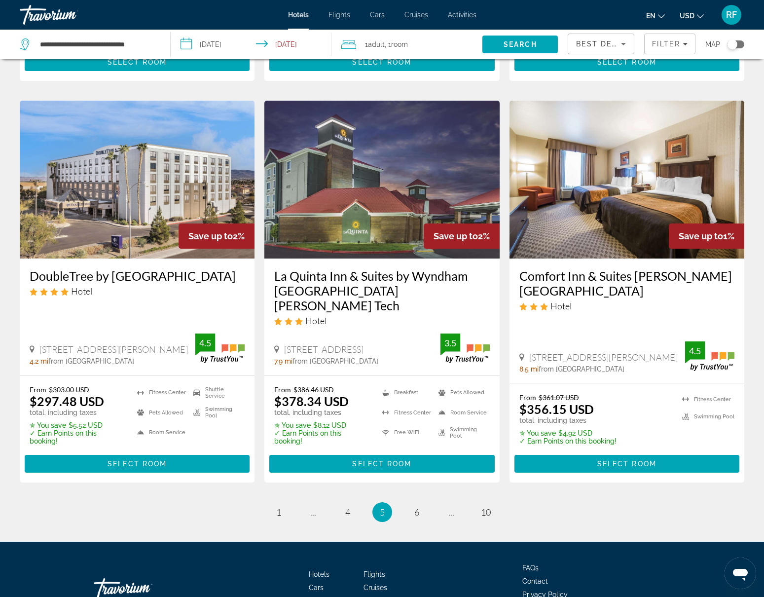
scroll to position [1184, 0]
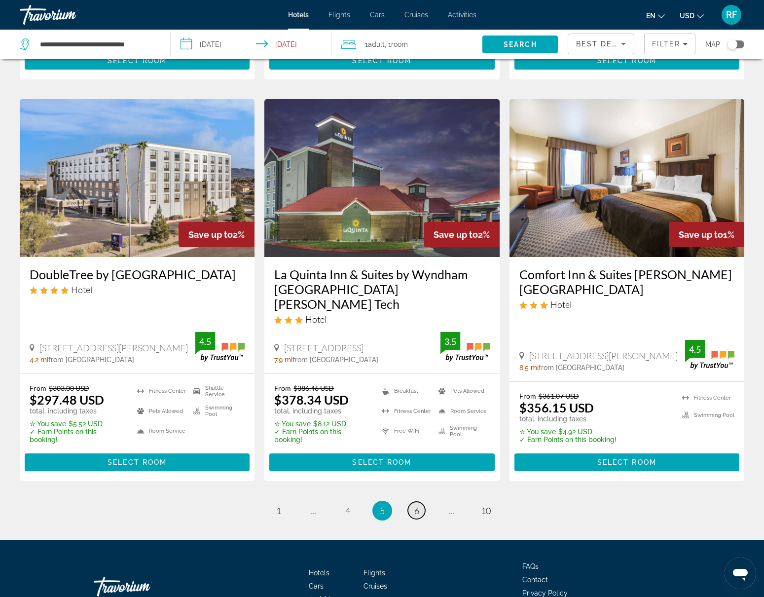
click at [416, 505] on span "6" at bounding box center [416, 510] width 5 height 11
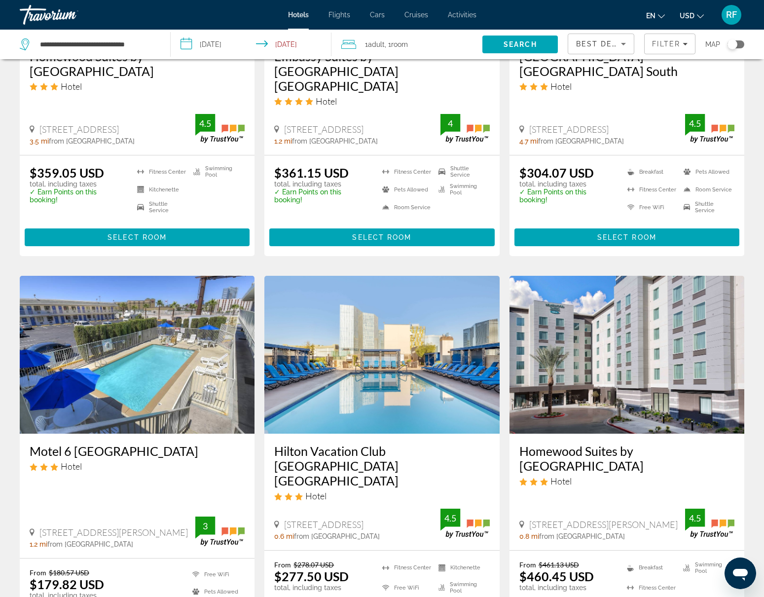
scroll to position [1197, 0]
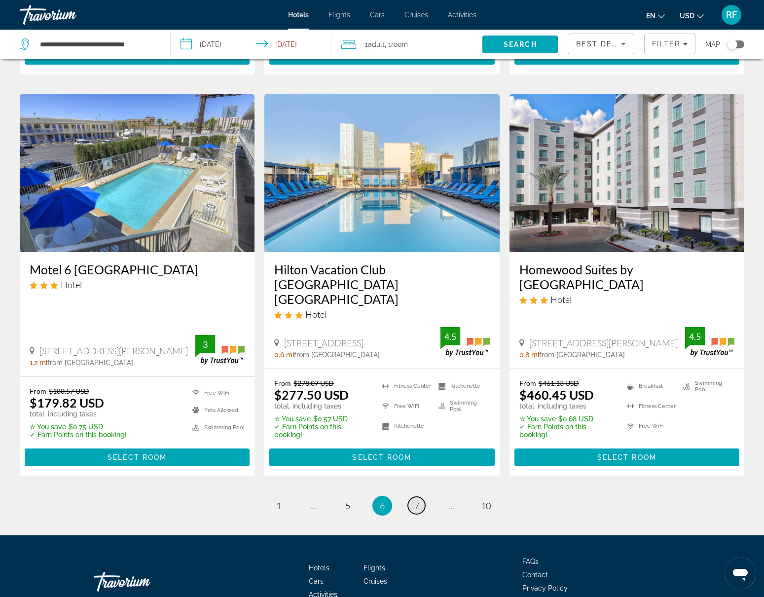
click at [417, 497] on link "page 7" at bounding box center [416, 505] width 17 height 17
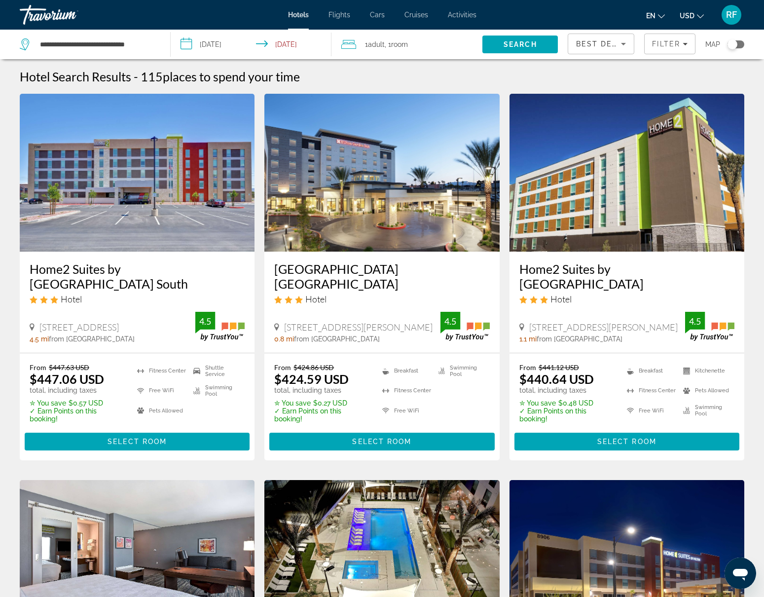
drag, startPoint x: 675, startPoint y: 47, endPoint x: 625, endPoint y: 50, distance: 50.4
click at [675, 47] on span "Filter" at bounding box center [666, 44] width 28 height 8
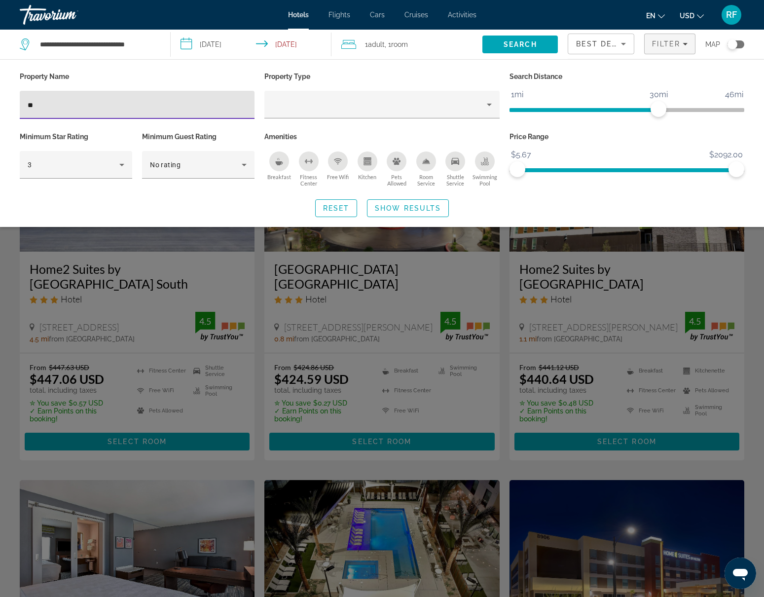
click at [46, 108] on input "**" at bounding box center [137, 105] width 219 height 12
type input "*"
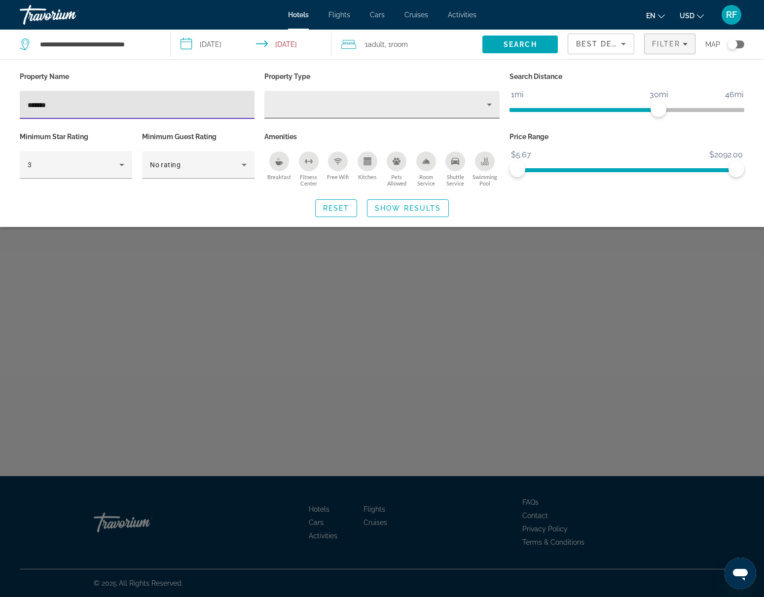
type input "*******"
click at [490, 106] on icon "Property type" at bounding box center [490, 105] width 12 height 12
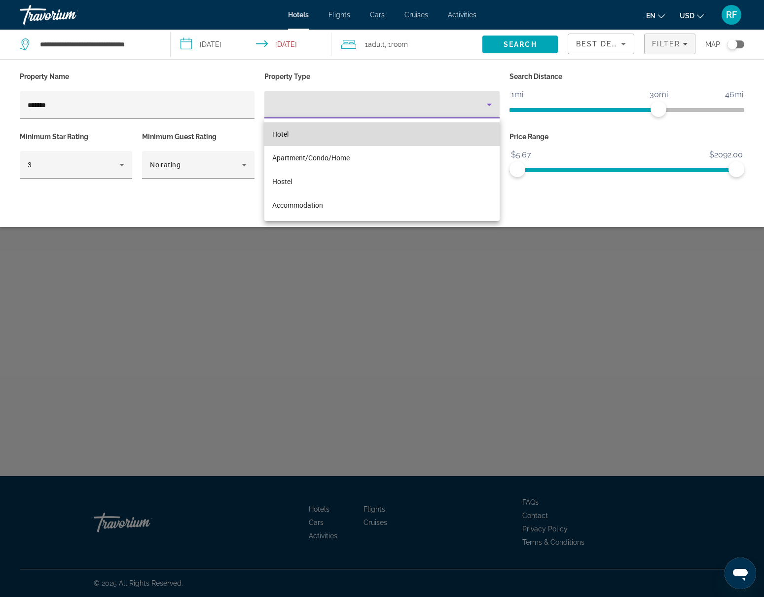
drag, startPoint x: 337, startPoint y: 137, endPoint x: 368, endPoint y: 137, distance: 30.6
click at [337, 137] on mat-option "Hotel" at bounding box center [381, 134] width 235 height 24
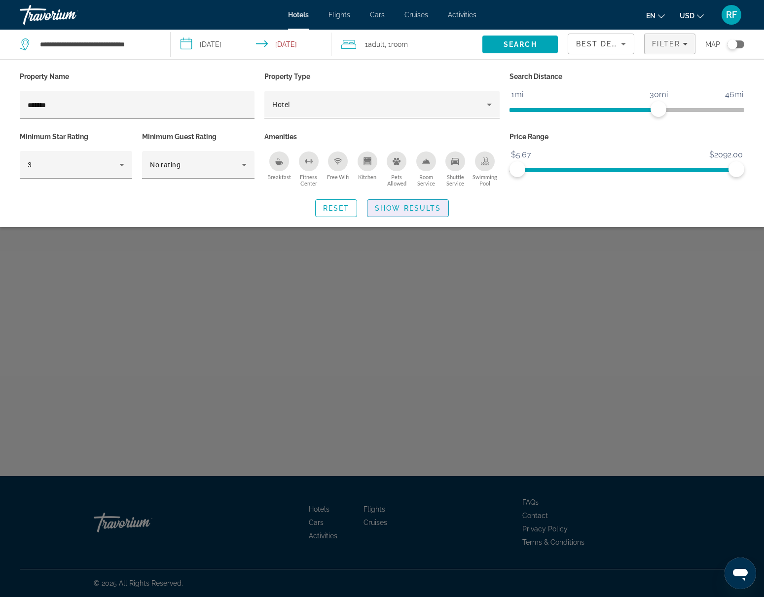
click at [392, 209] on span "Show Results" at bounding box center [408, 208] width 66 height 8
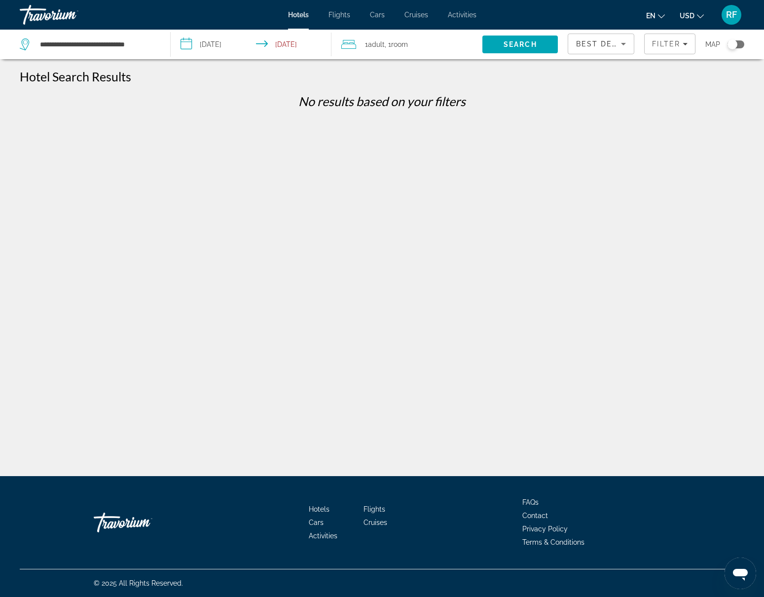
drag, startPoint x: 665, startPoint y: 48, endPoint x: 643, endPoint y: 54, distance: 23.1
click at [665, 48] on span "Filters" at bounding box center [670, 44] width 50 height 24
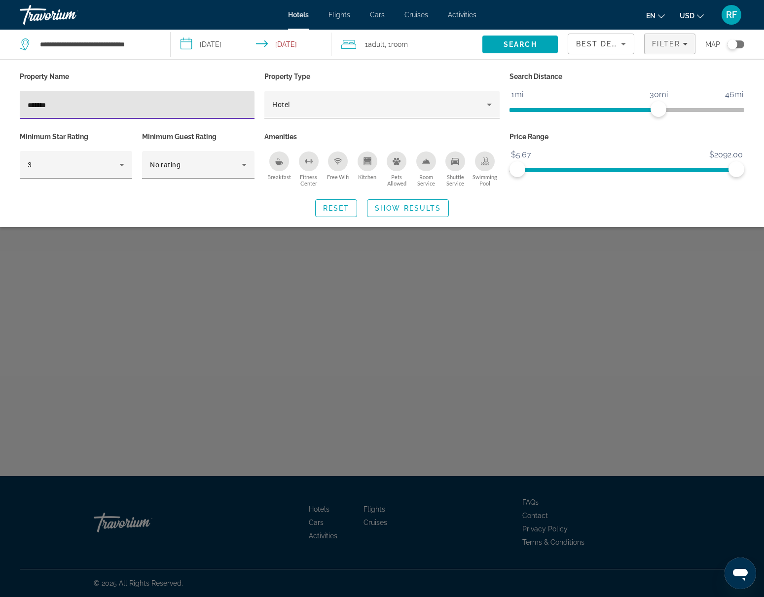
click at [148, 103] on input "*******" at bounding box center [137, 105] width 219 height 12
type input "*"
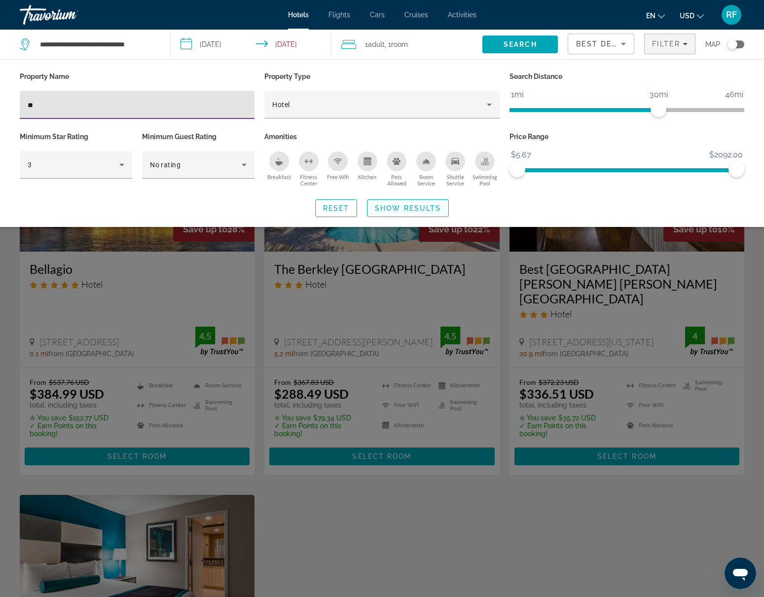
type input "**"
click at [385, 205] on span "Show Results" at bounding box center [408, 208] width 66 height 8
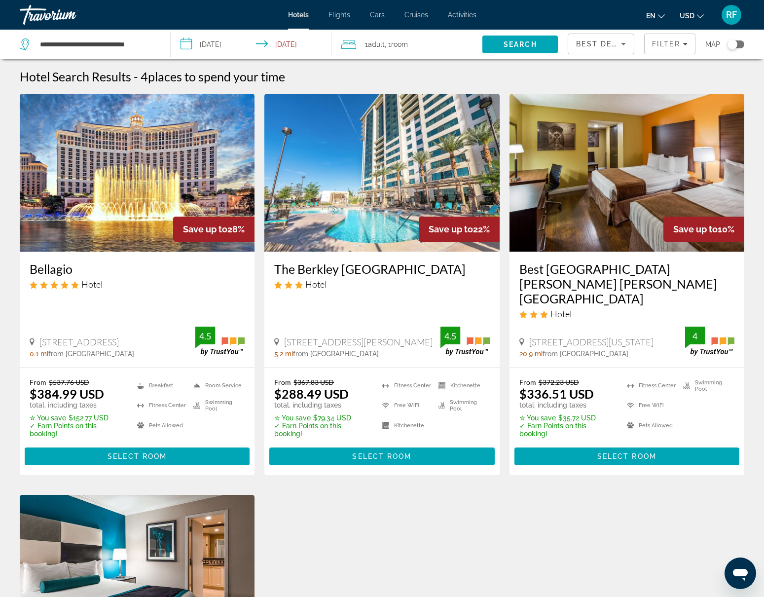
click at [128, 196] on img "Main content" at bounding box center [137, 173] width 235 height 158
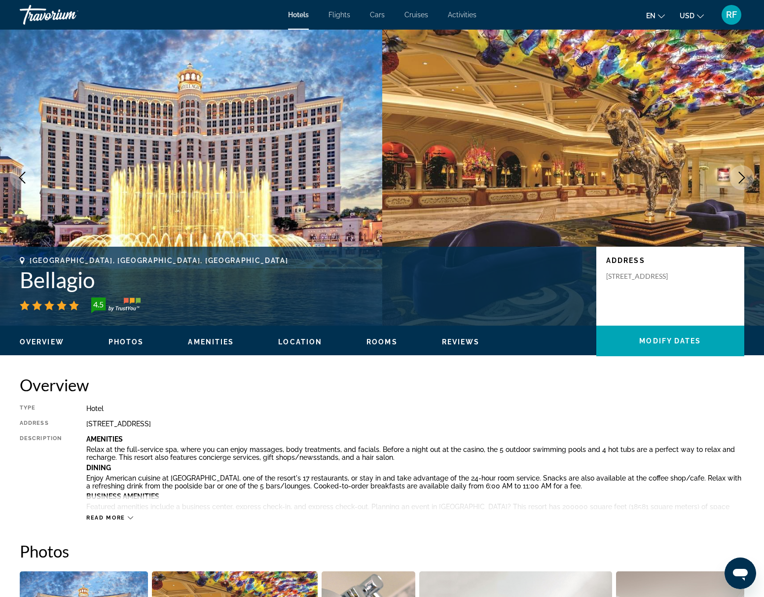
click at [750, 176] on button "Next image" at bounding box center [742, 177] width 25 height 25
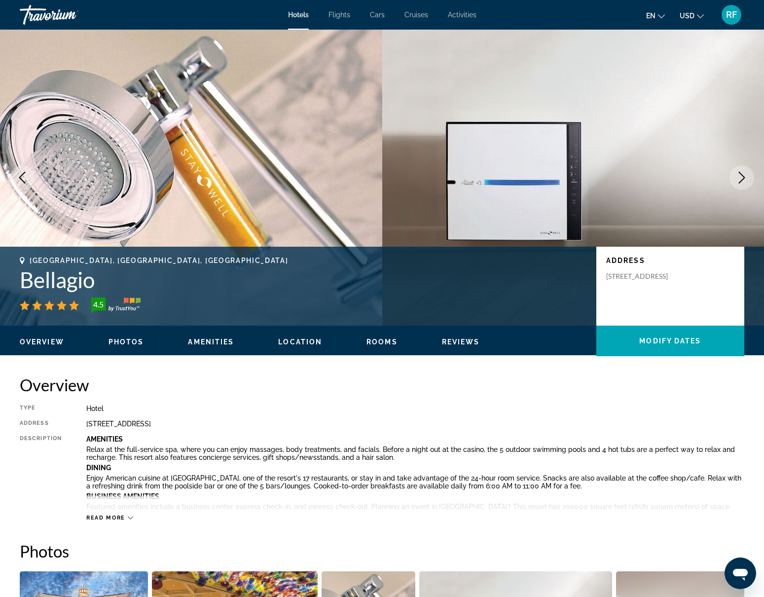
click at [740, 174] on icon "Next image" at bounding box center [742, 178] width 12 height 12
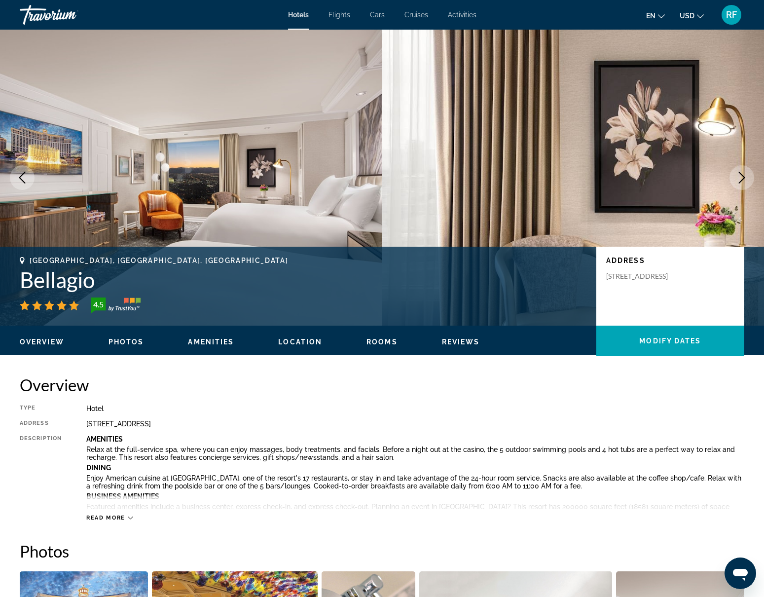
click at [740, 174] on icon "Next image" at bounding box center [742, 178] width 12 height 12
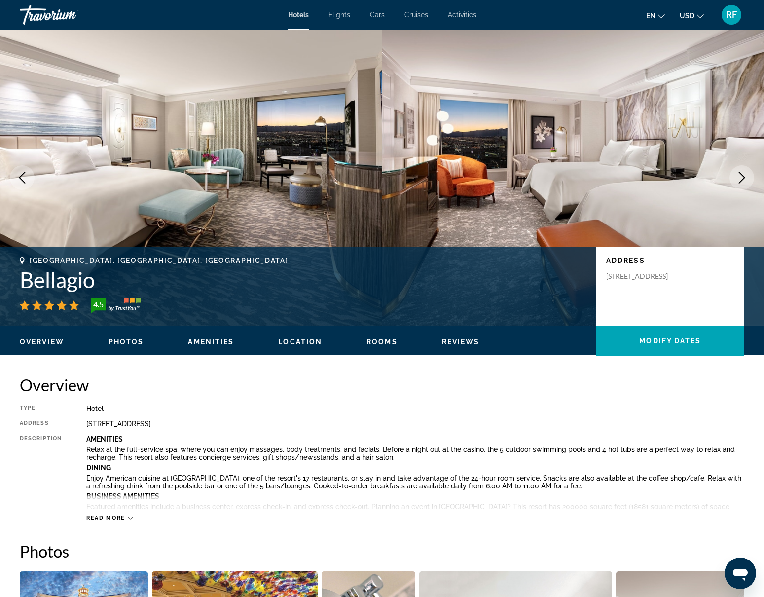
click at [740, 174] on icon "Next image" at bounding box center [742, 178] width 12 height 12
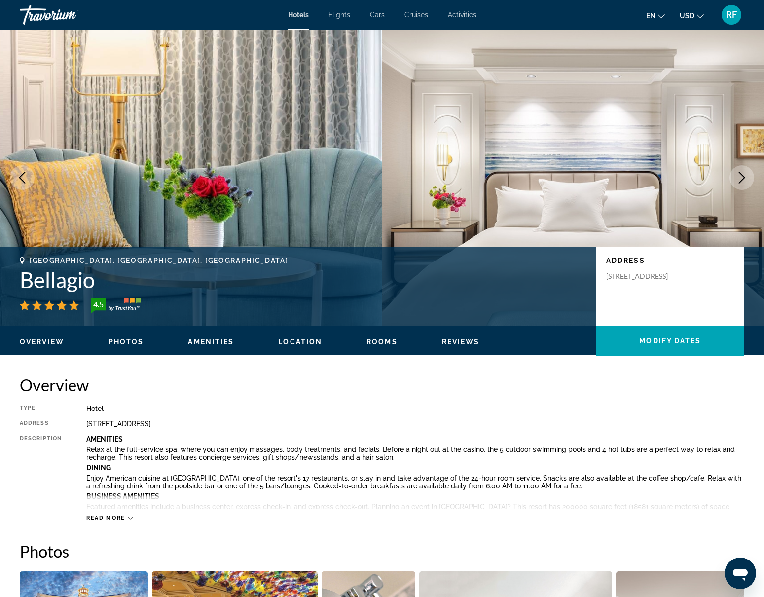
click at [740, 174] on icon "Next image" at bounding box center [742, 178] width 12 height 12
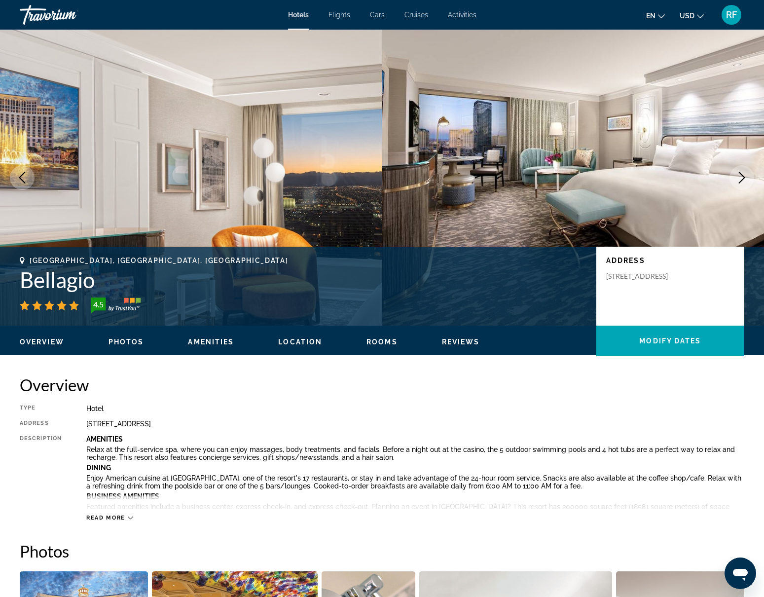
click at [740, 174] on icon "Next image" at bounding box center [742, 178] width 12 height 12
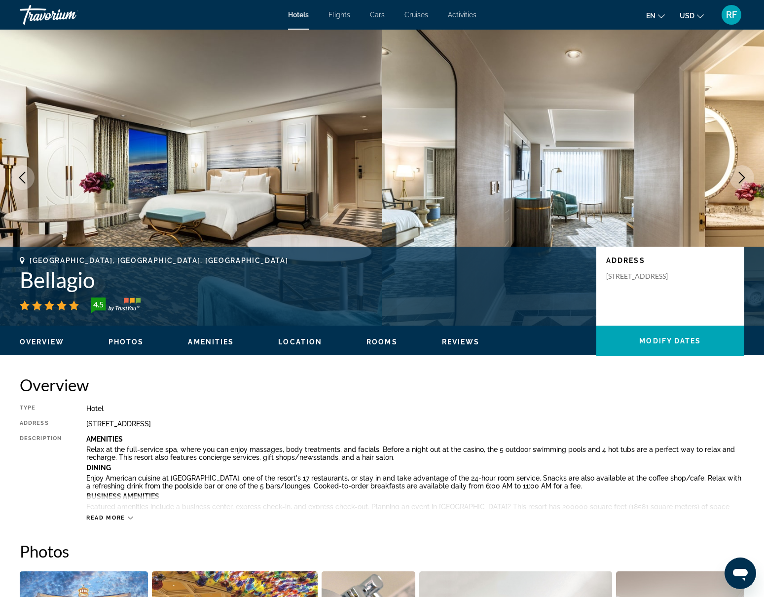
click at [740, 174] on icon "Next image" at bounding box center [742, 178] width 12 height 12
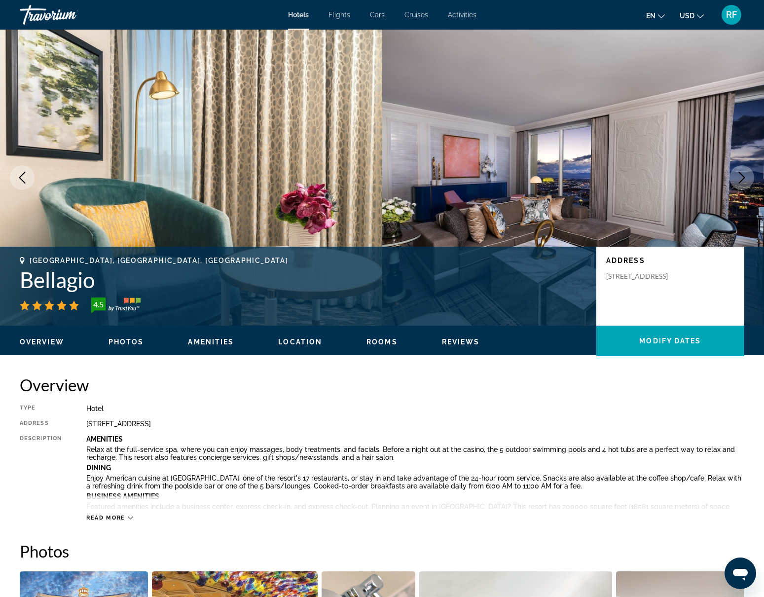
click at [740, 174] on icon "Next image" at bounding box center [742, 178] width 12 height 12
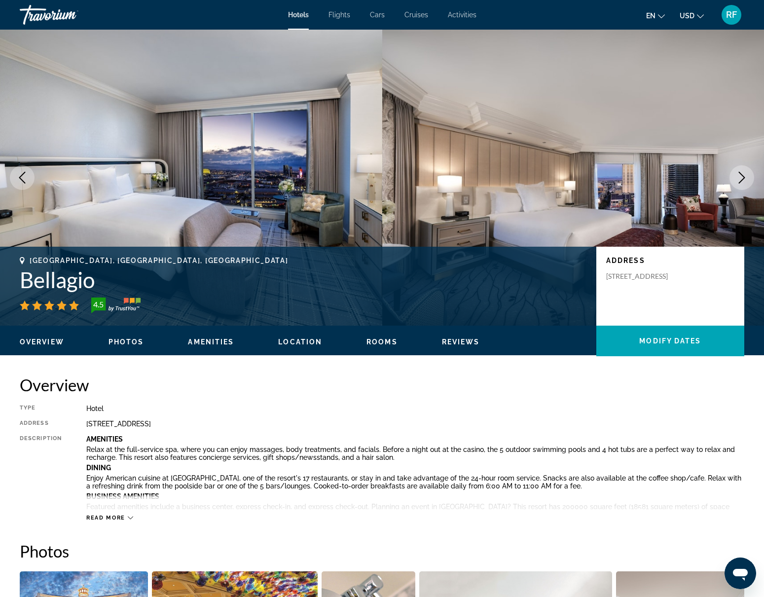
click at [740, 174] on icon "Next image" at bounding box center [742, 178] width 12 height 12
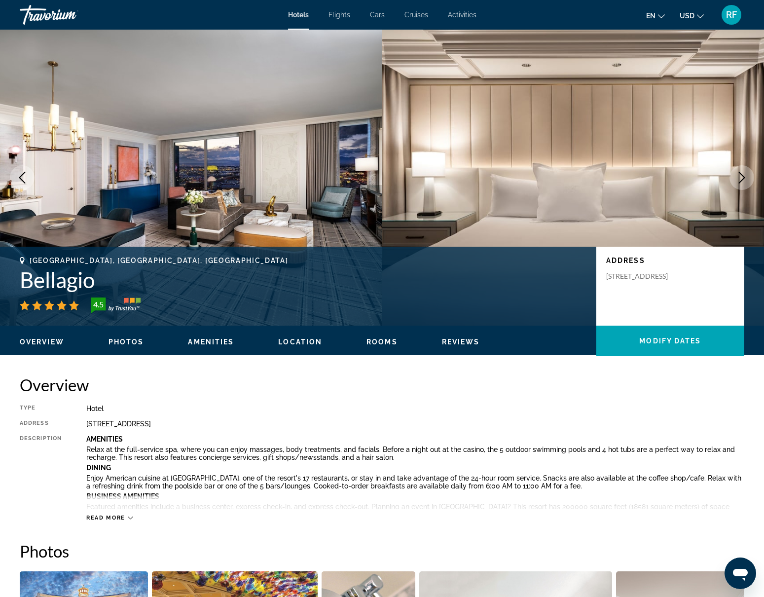
click at [740, 174] on icon "Next image" at bounding box center [742, 178] width 12 height 12
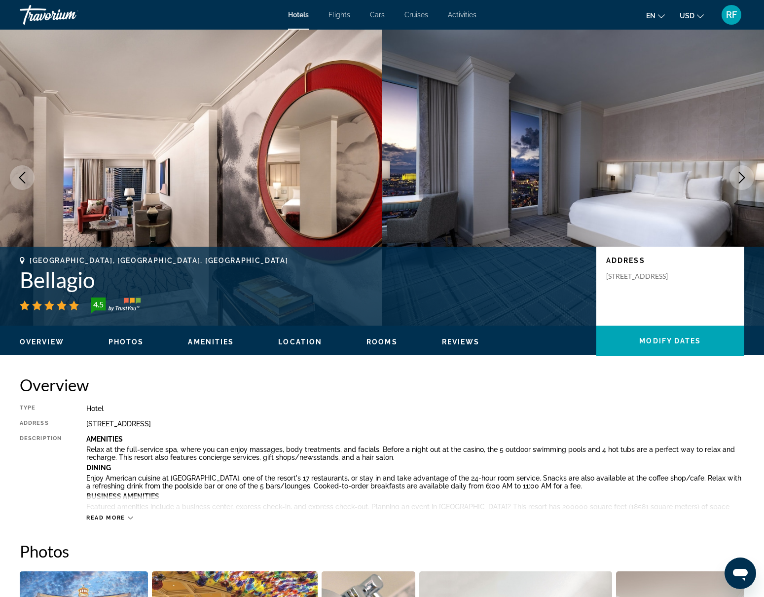
click at [740, 174] on icon "Next image" at bounding box center [742, 178] width 12 height 12
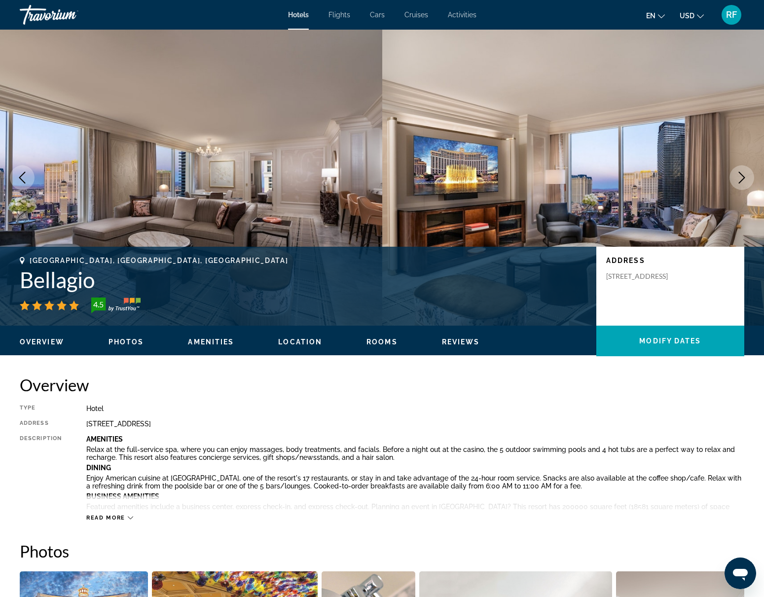
click at [740, 174] on icon "Next image" at bounding box center [742, 178] width 12 height 12
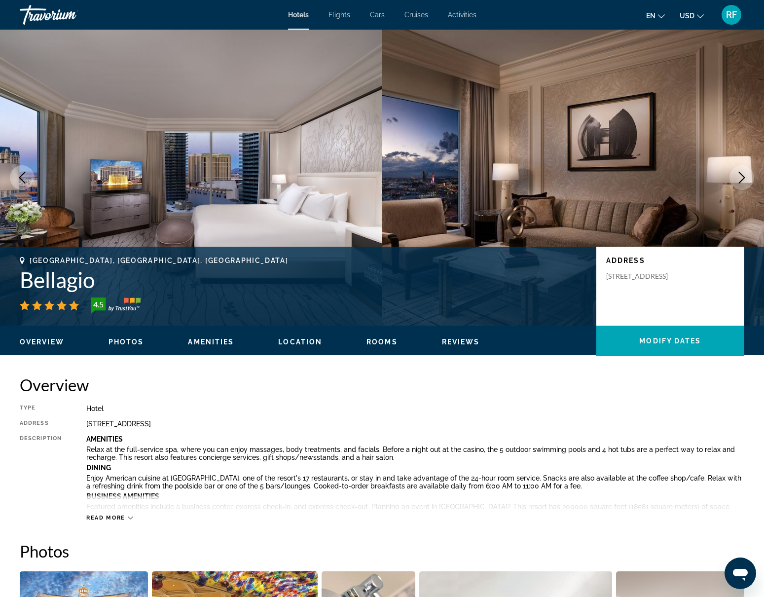
click at [740, 174] on icon "Next image" at bounding box center [742, 178] width 12 height 12
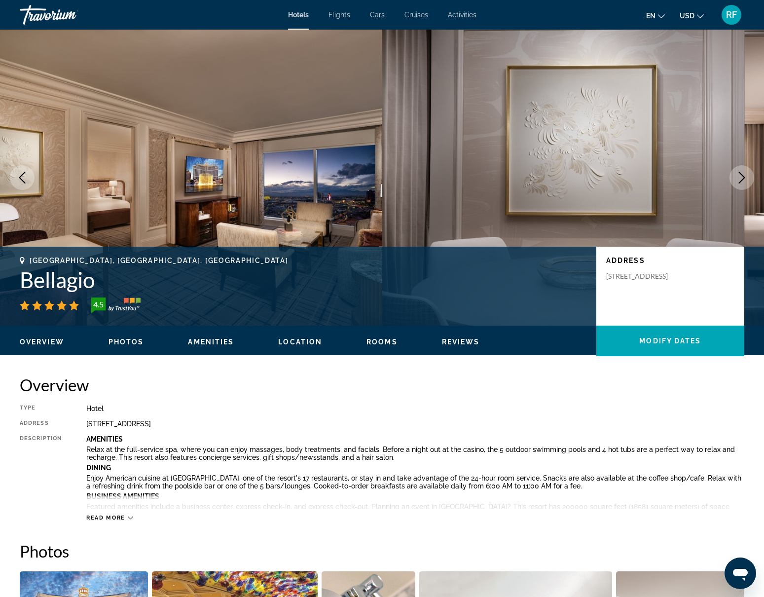
click at [740, 174] on icon "Next image" at bounding box center [742, 178] width 12 height 12
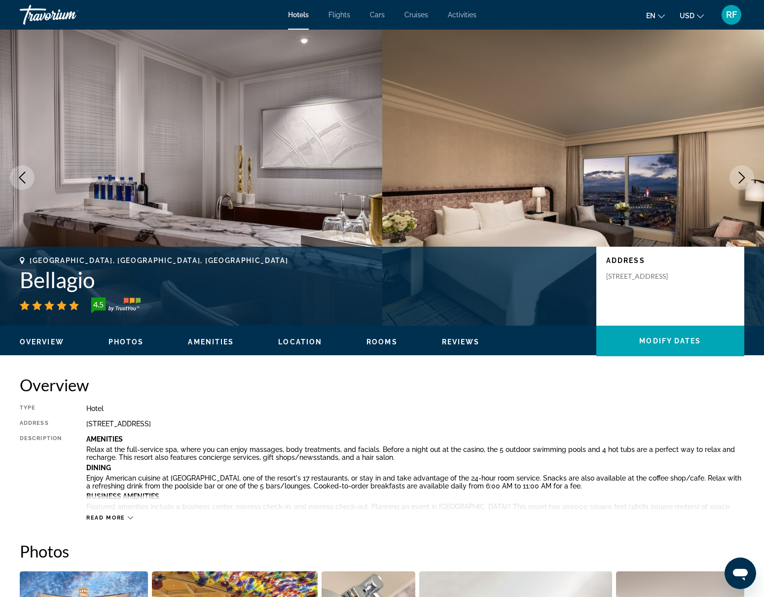
click at [740, 174] on icon "Next image" at bounding box center [742, 178] width 12 height 12
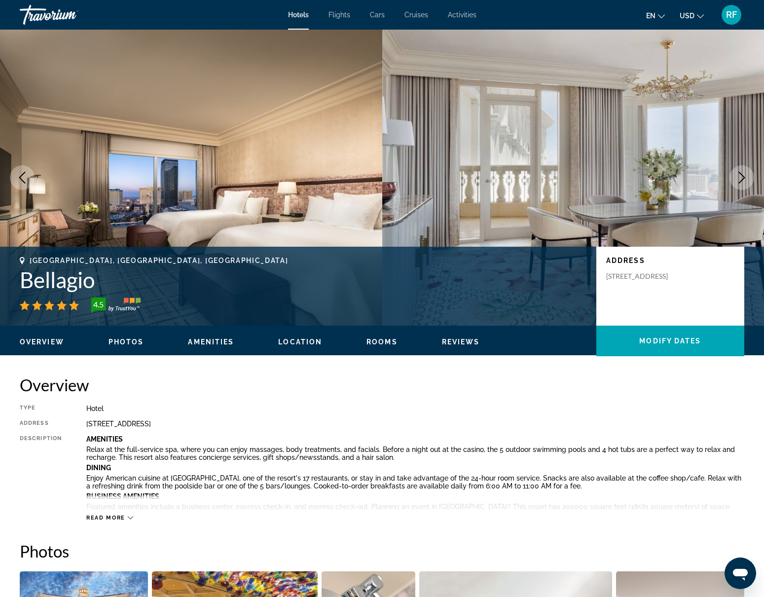
click at [740, 174] on icon "Next image" at bounding box center [742, 178] width 12 height 12
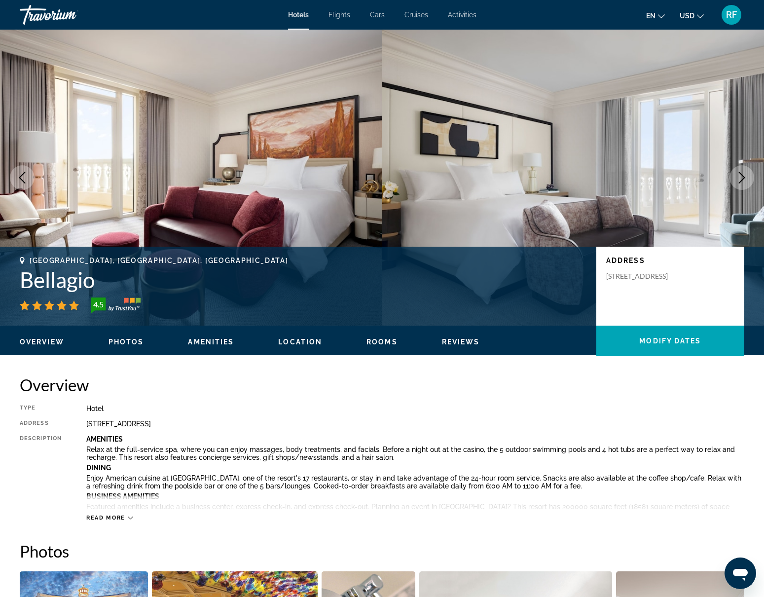
click at [741, 175] on icon "Next image" at bounding box center [742, 178] width 12 height 12
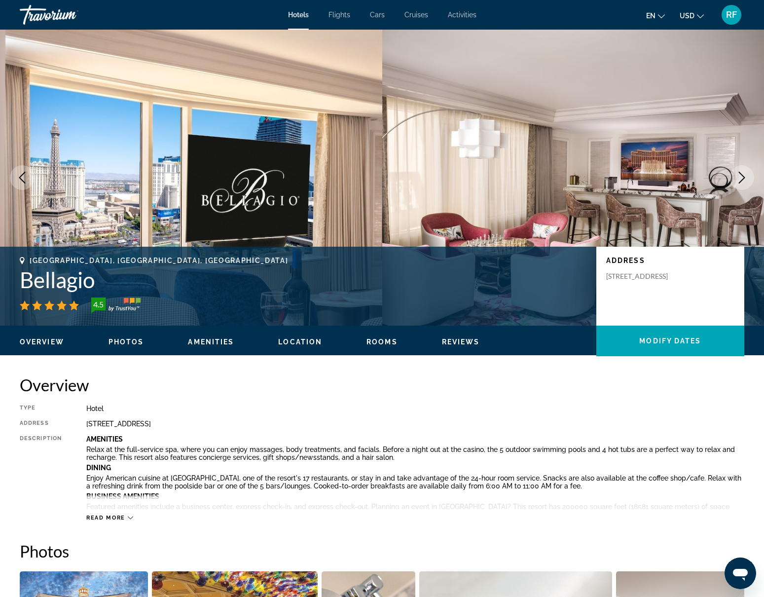
click at [738, 173] on icon "Next image" at bounding box center [742, 178] width 12 height 12
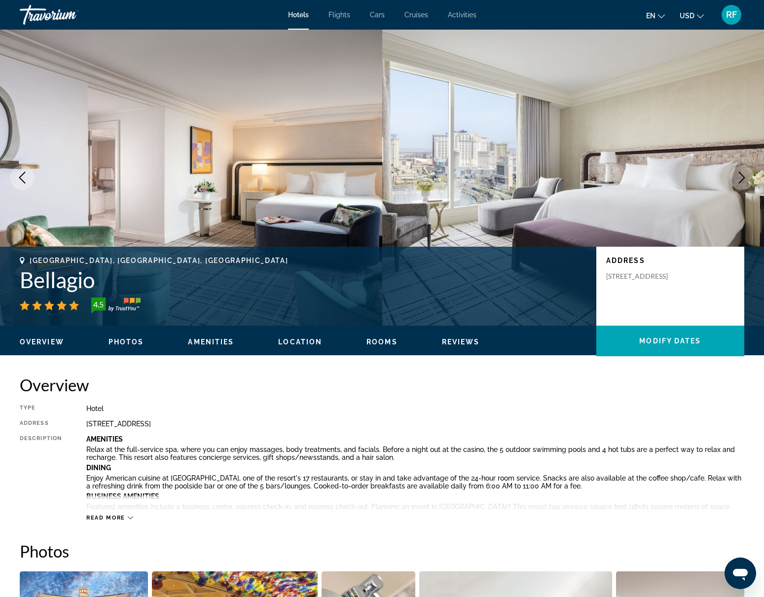
click at [737, 173] on icon "Next image" at bounding box center [742, 178] width 12 height 12
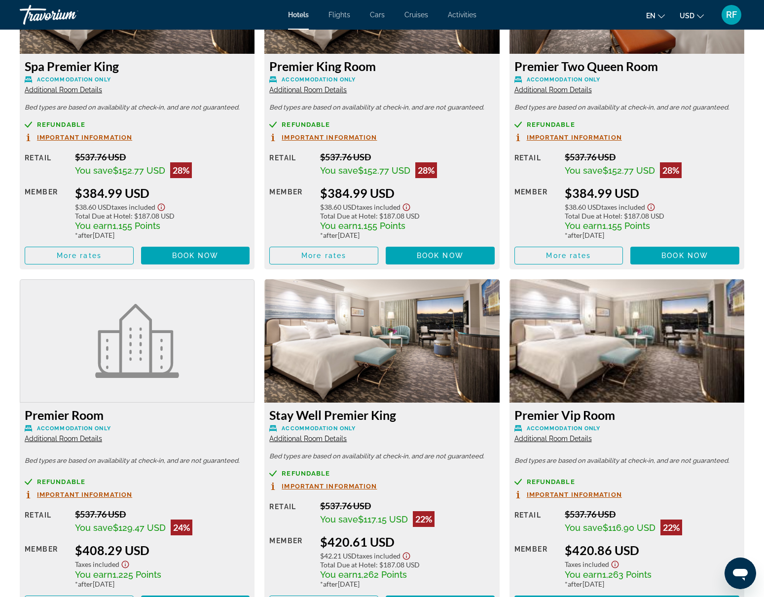
scroll to position [1379, 0]
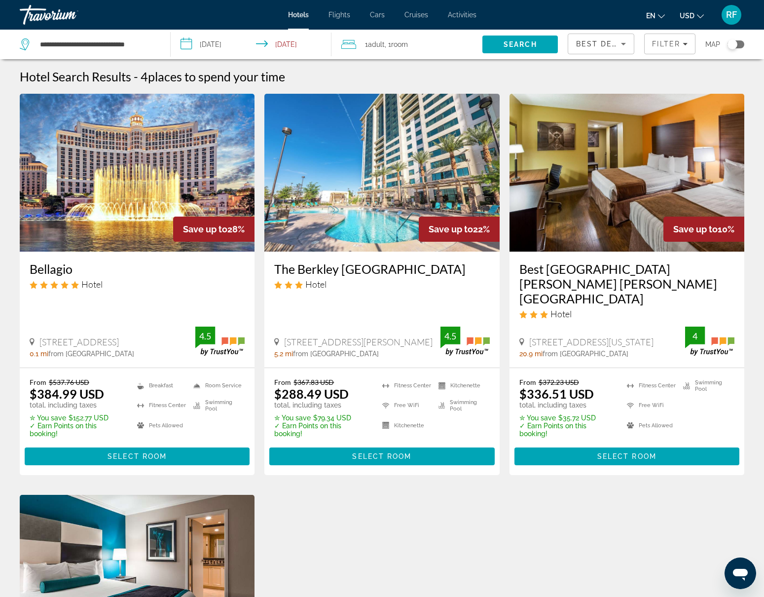
click at [123, 209] on img "Main content" at bounding box center [137, 173] width 235 height 158
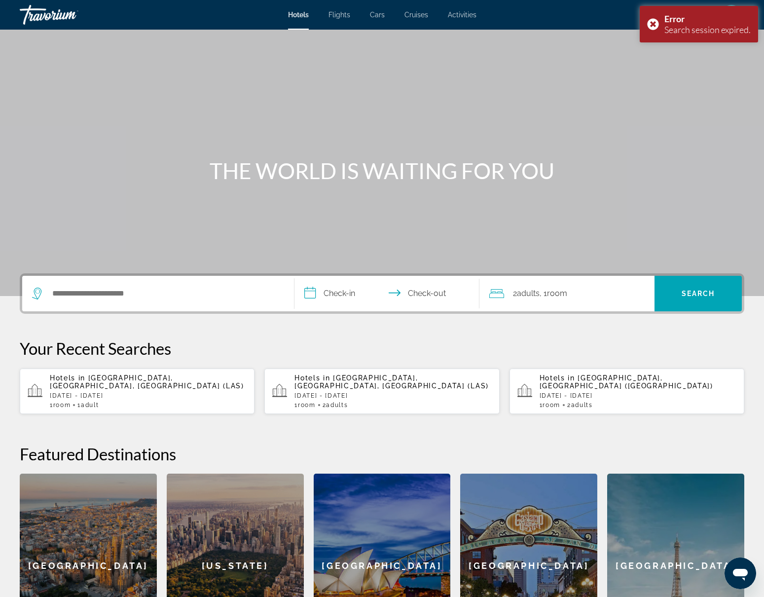
click at [93, 392] on p "[DATE] - [DATE]" at bounding box center [148, 395] width 197 height 7
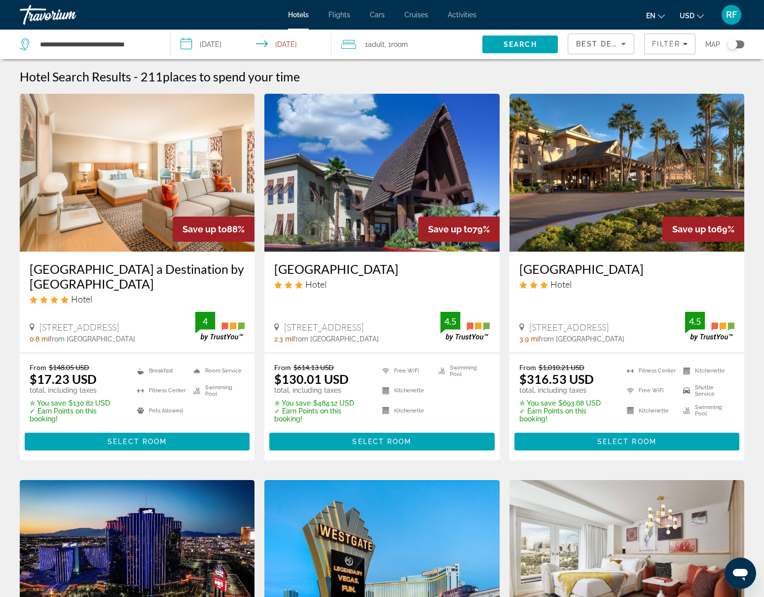
drag, startPoint x: 660, startPoint y: 45, endPoint x: 636, endPoint y: 38, distance: 24.7
click at [660, 45] on span "Filter" at bounding box center [666, 44] width 28 height 8
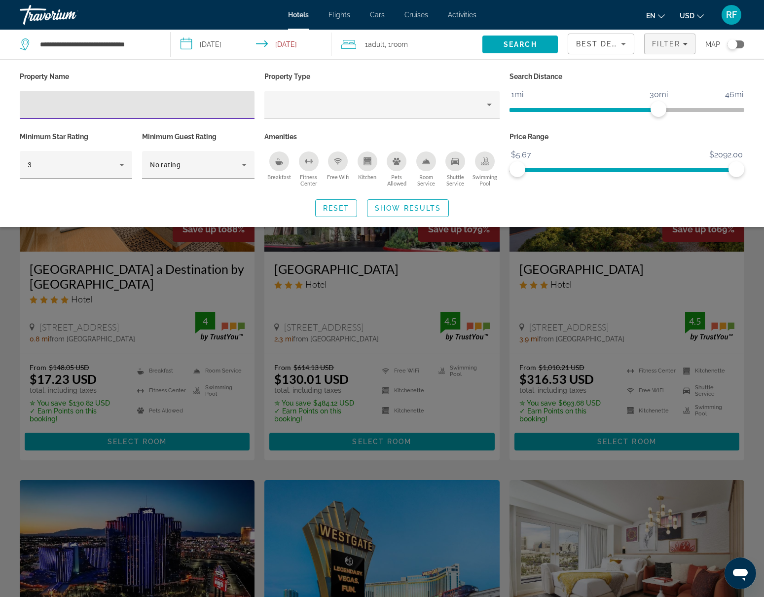
click at [85, 111] on div "Hotel Filters" at bounding box center [137, 105] width 219 height 28
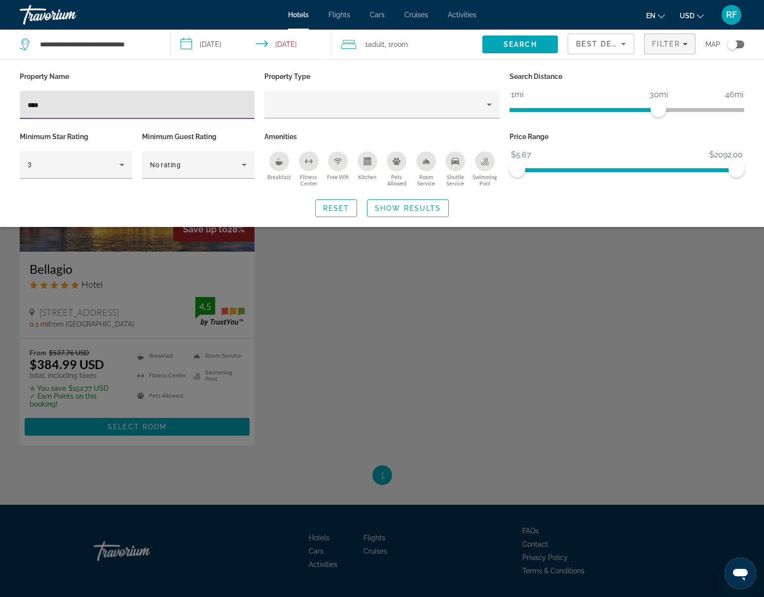
type input "****"
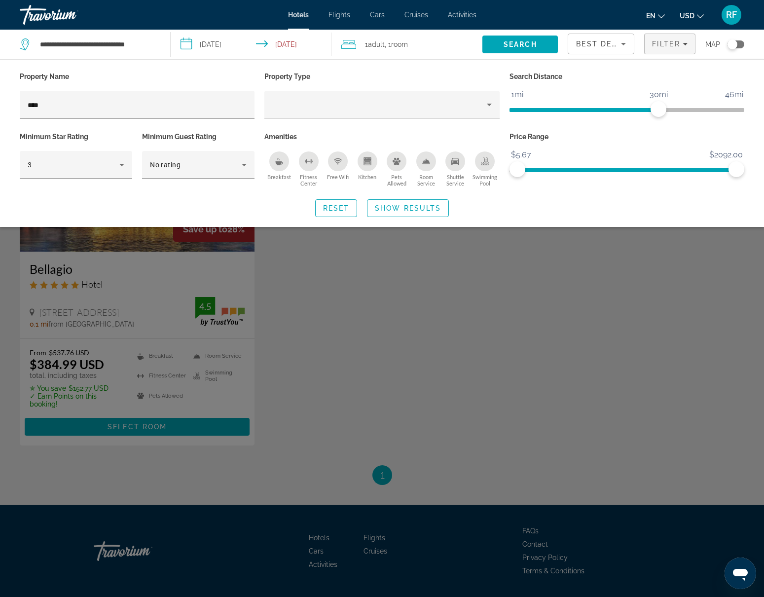
click at [86, 347] on div "Search widget" at bounding box center [382, 372] width 764 height 449
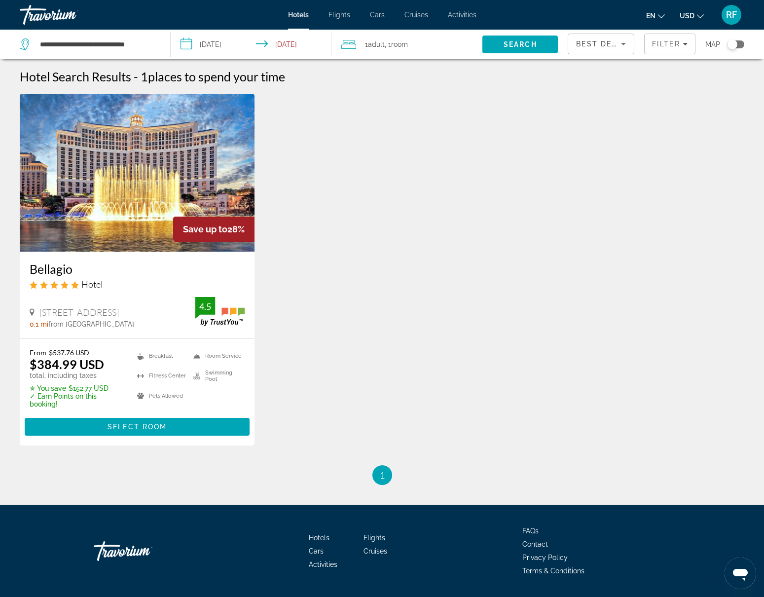
click at [133, 421] on span "Main content" at bounding box center [137, 427] width 225 height 24
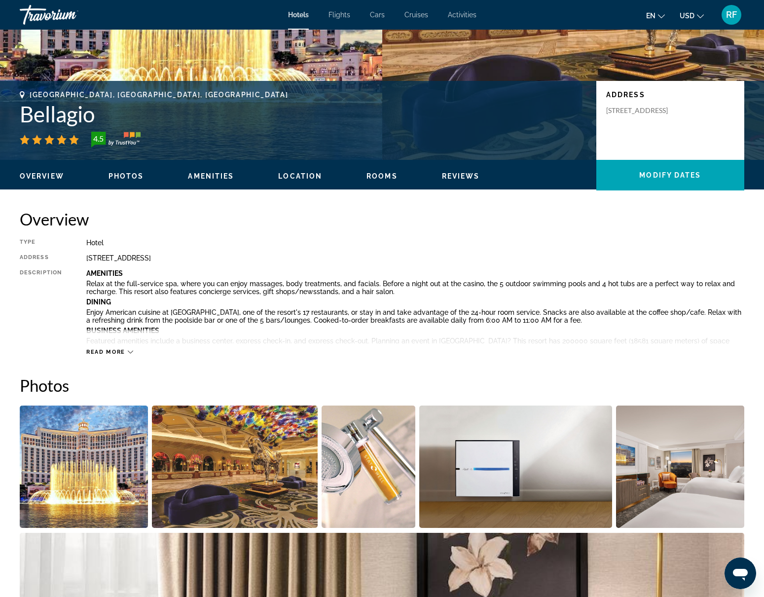
scroll to position [169, 0]
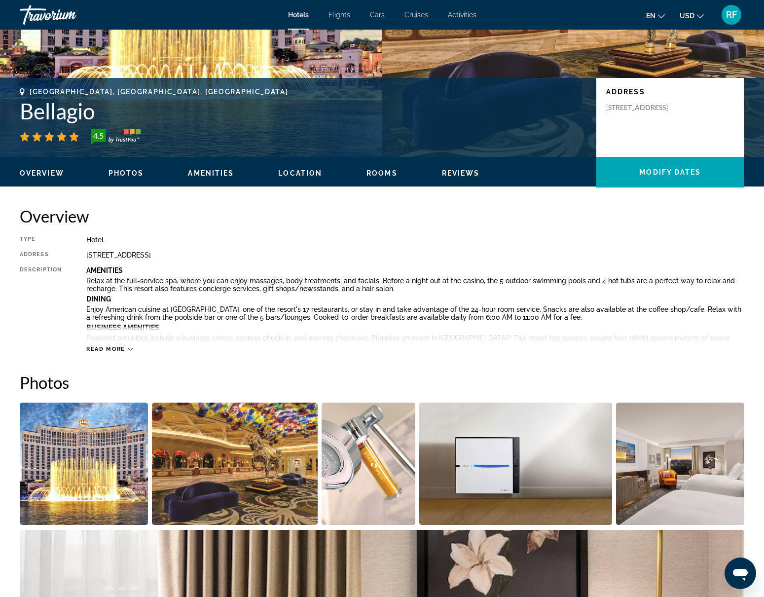
click at [371, 171] on span "Rooms" at bounding box center [382, 173] width 31 height 8
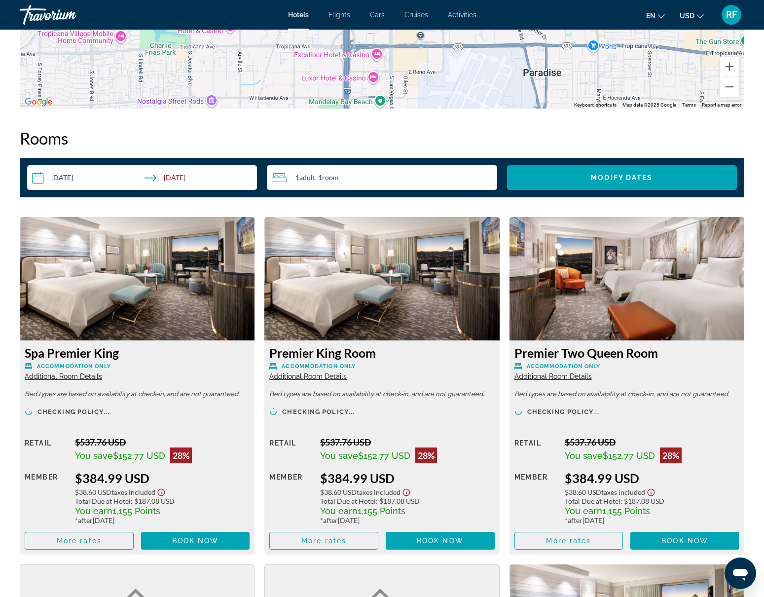
scroll to position [1268, 0]
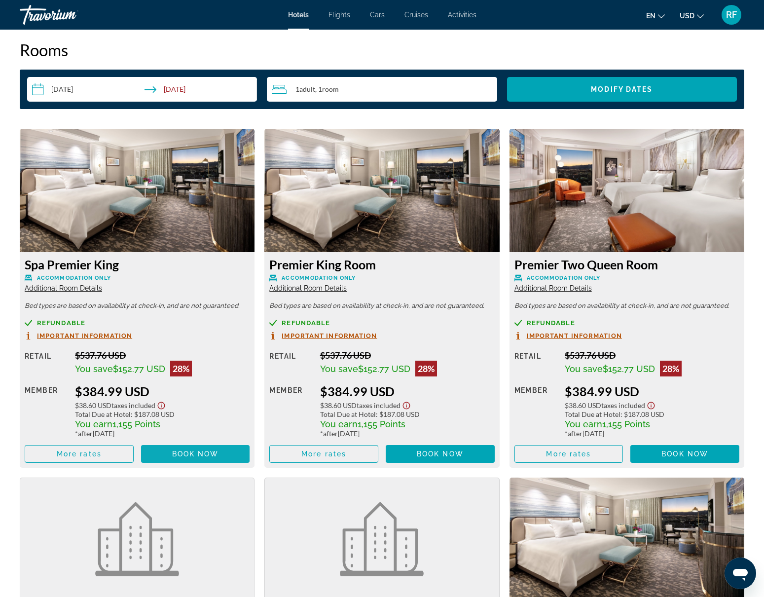
click at [191, 450] on span "Book now" at bounding box center [195, 454] width 47 height 8
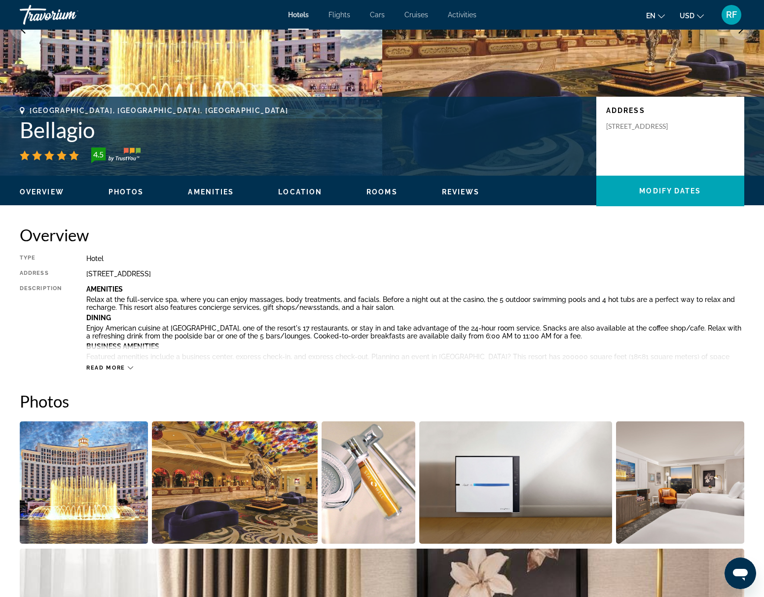
scroll to position [157, 0]
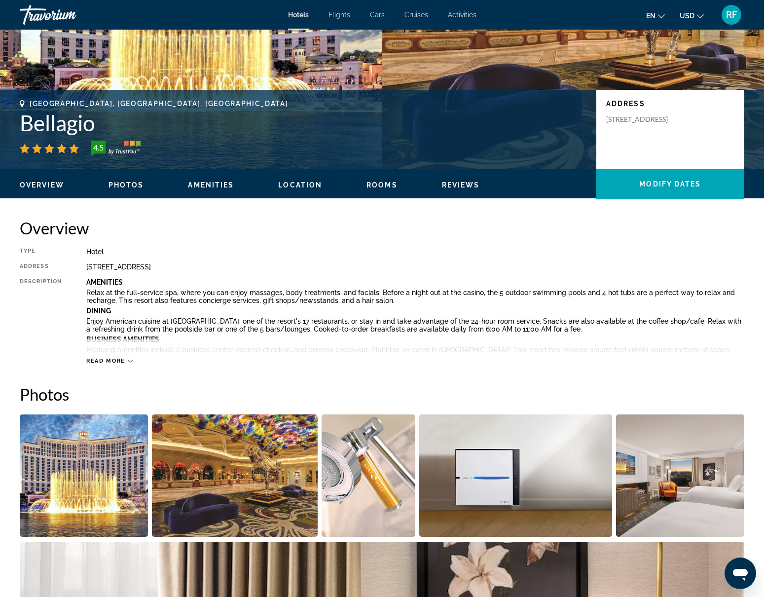
click at [374, 184] on span "Rooms" at bounding box center [382, 185] width 31 height 8
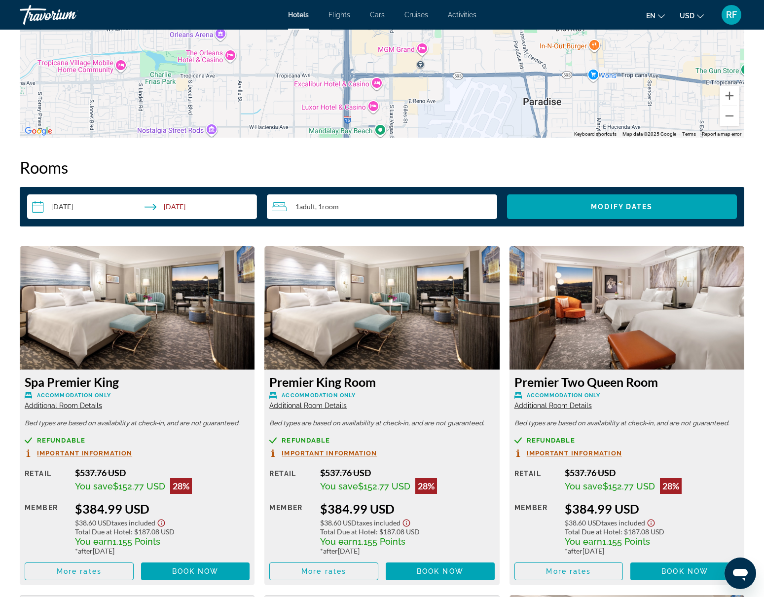
scroll to position [1155, 0]
